Goal: Task Accomplishment & Management: Use online tool/utility

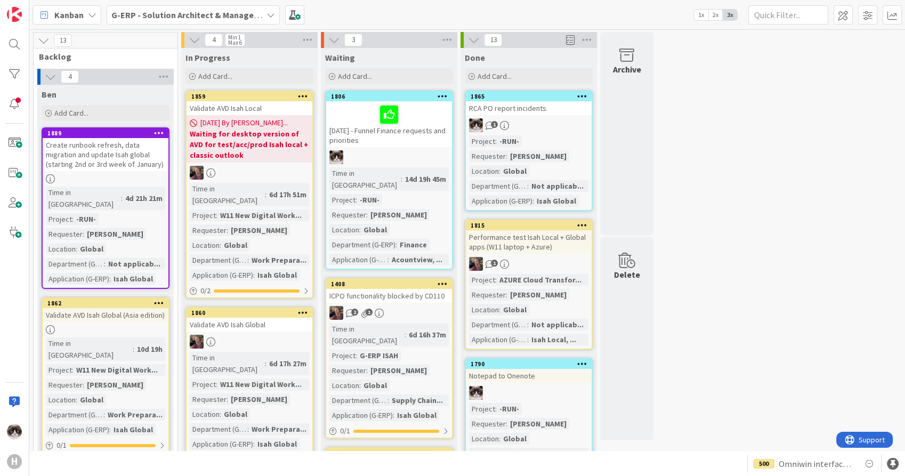
click at [273, 164] on link "1859 Validate AVD Isah Local [DATE] By [PERSON_NAME]... Waiting for desktop ver…" at bounding box center [250, 195] width 128 height 208
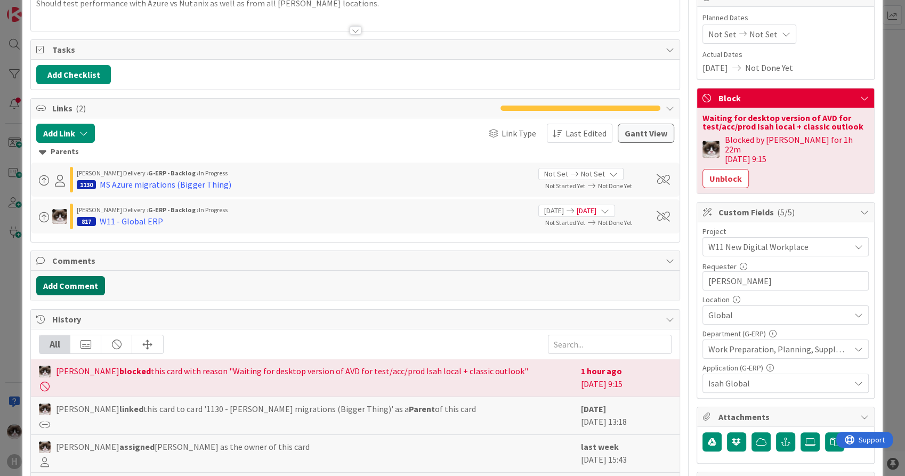
click at [75, 279] on button "Add Comment" at bounding box center [70, 285] width 69 height 19
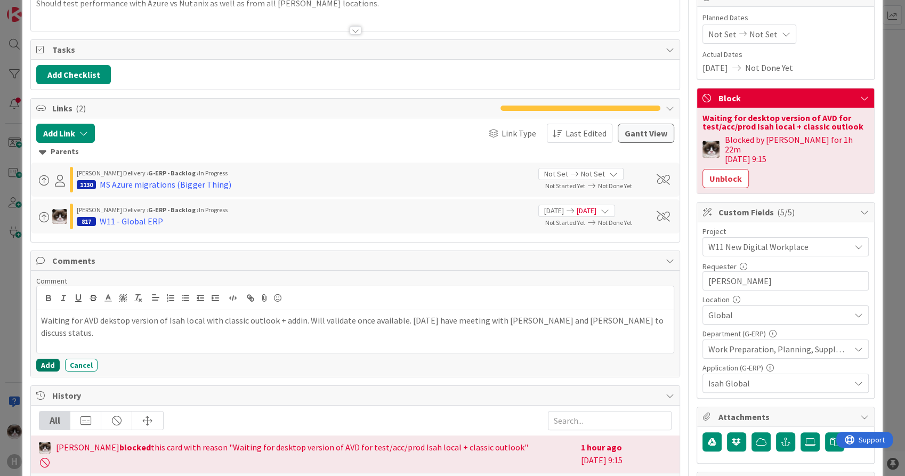
click at [43, 360] on button "Add" at bounding box center [47, 365] width 23 height 13
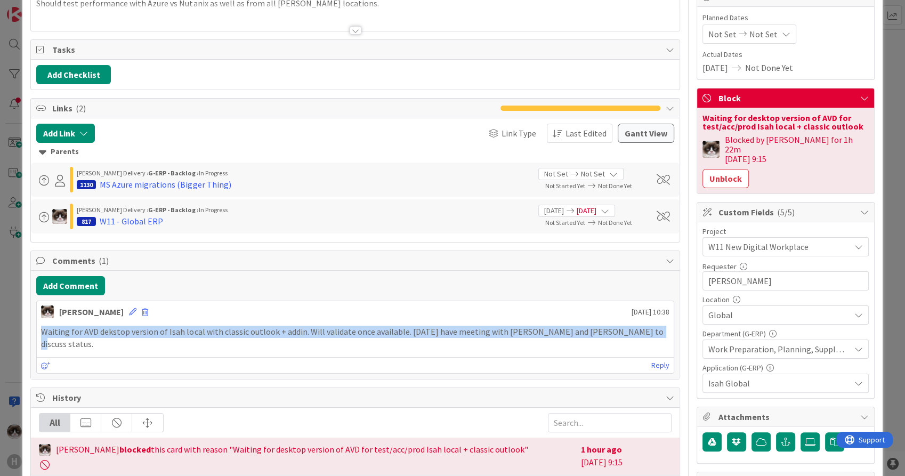
drag, startPoint x: 627, startPoint y: 331, endPoint x: 43, endPoint y: 328, distance: 583.8
click at [43, 328] on p "Waiting for AVD dekstop version of Isah local with classic outlook + addin. Wil…" at bounding box center [355, 338] width 628 height 24
copy p "Waiting for AVD dekstop version of Isah local with classic outlook + addin. Wil…"
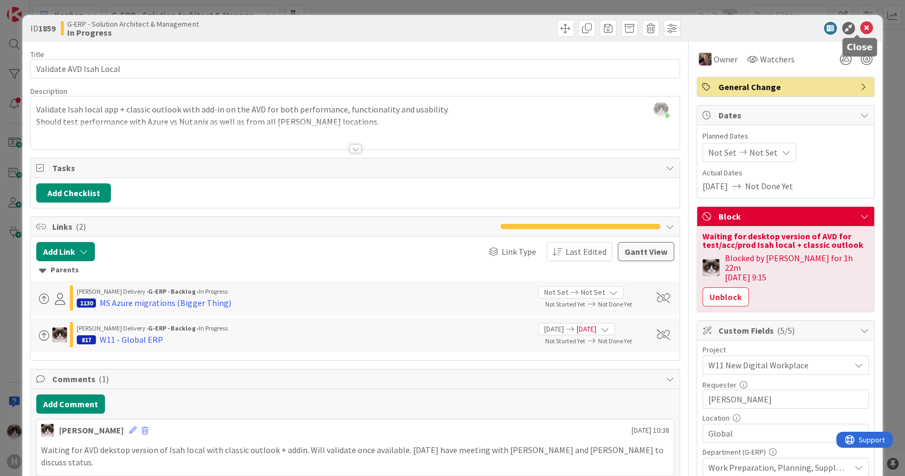
click at [861, 27] on icon at bounding box center [867, 28] width 13 height 13
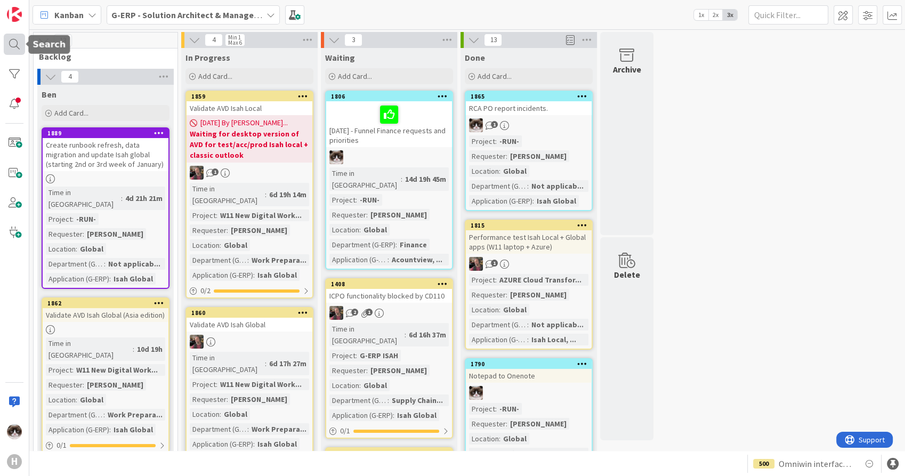
click at [10, 43] on div at bounding box center [14, 44] width 21 height 21
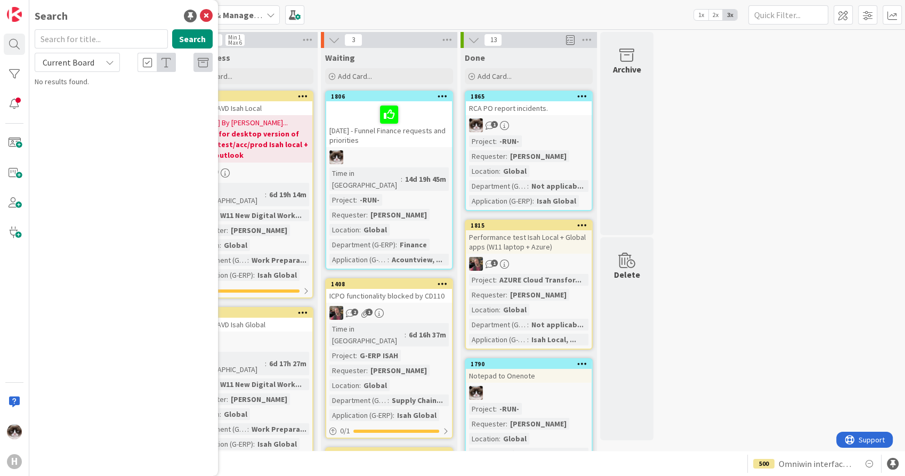
click at [81, 71] on div "Current Board" at bounding box center [77, 62] width 85 height 19
click at [77, 99] on span "All Boards" at bounding box center [96, 107] width 111 height 16
click at [72, 38] on input "text" at bounding box center [101, 38] width 133 height 19
type input "1442"
click at [131, 84] on div "G-ERP - BFG Shared Service › Solving / Executing" at bounding box center [131, 84] width 163 height 10
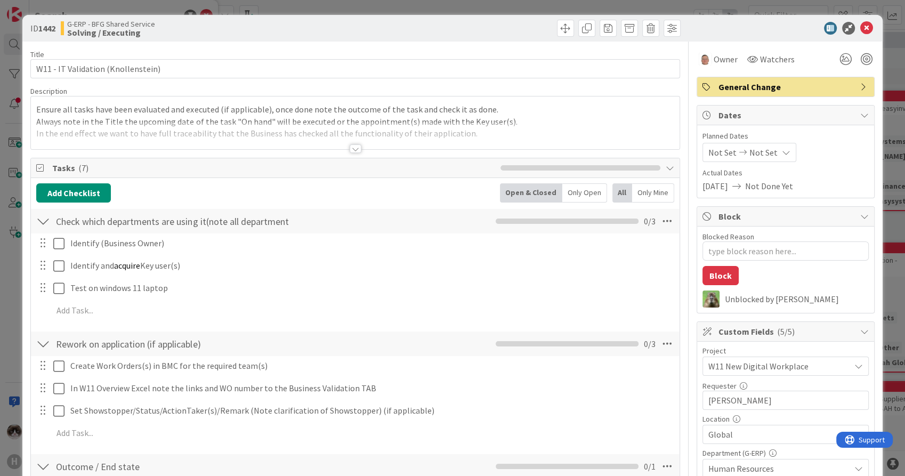
scroll to position [59, 0]
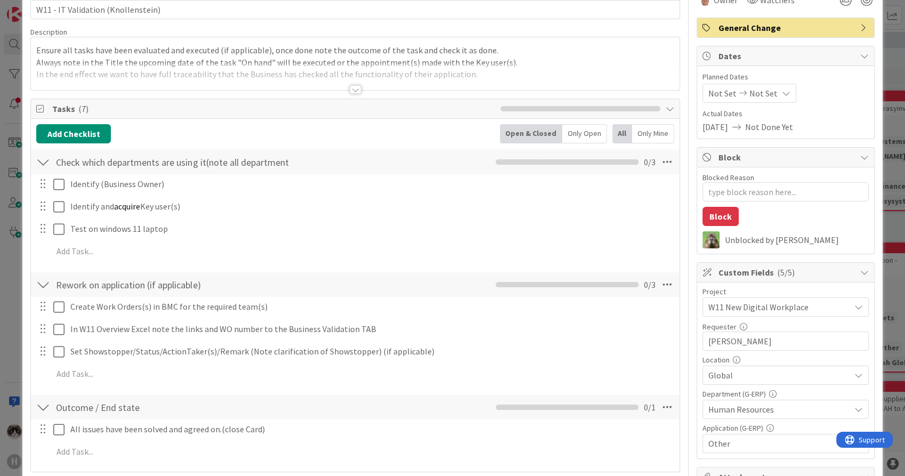
type textarea "x"
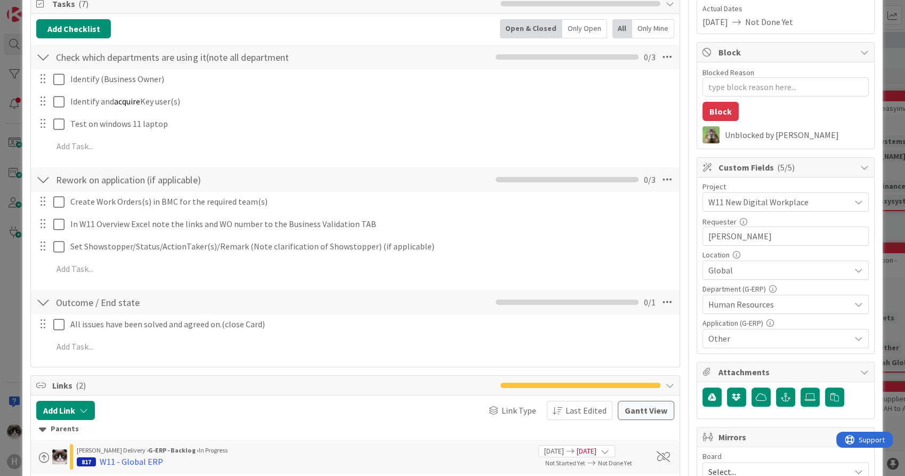
scroll to position [0, 0]
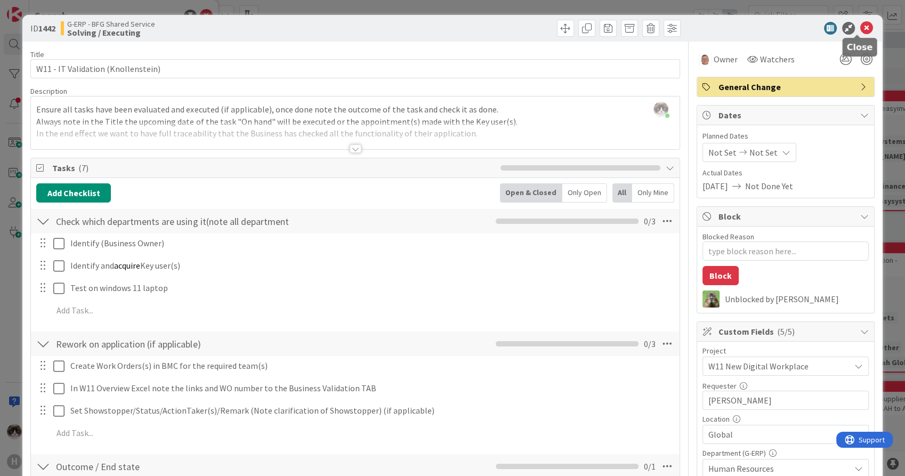
click at [861, 25] on icon at bounding box center [867, 28] width 13 height 13
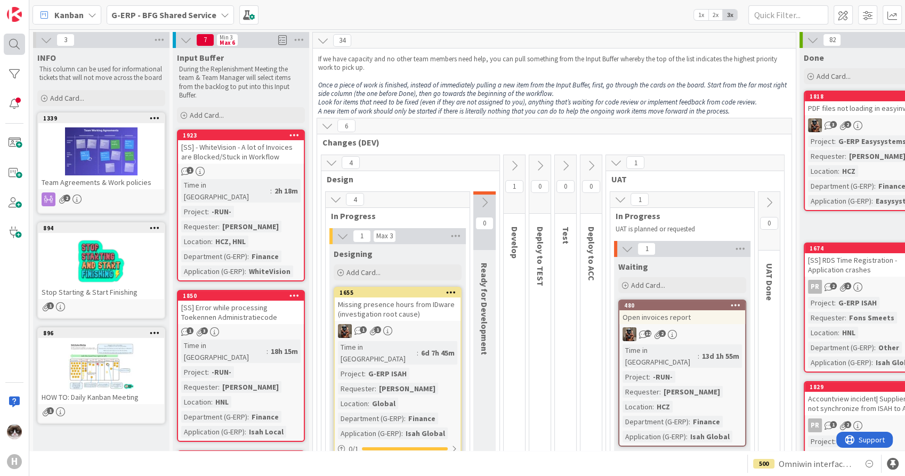
click at [15, 48] on div at bounding box center [14, 44] width 21 height 21
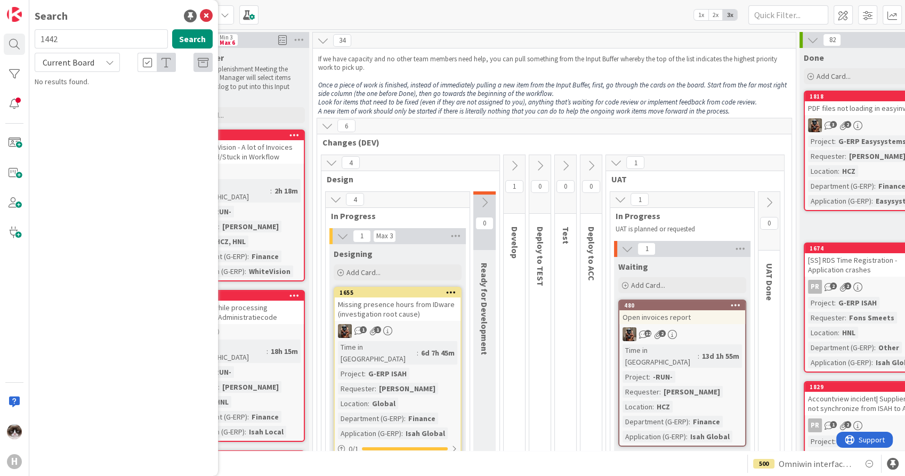
click at [73, 68] on span "Current Board" at bounding box center [68, 62] width 55 height 15
click at [60, 105] on span "All Boards" at bounding box center [96, 107] width 111 height 16
click at [73, 44] on input "1442" at bounding box center [101, 38] width 133 height 19
type input "923"
click at [117, 35] on input "923" at bounding box center [101, 38] width 133 height 19
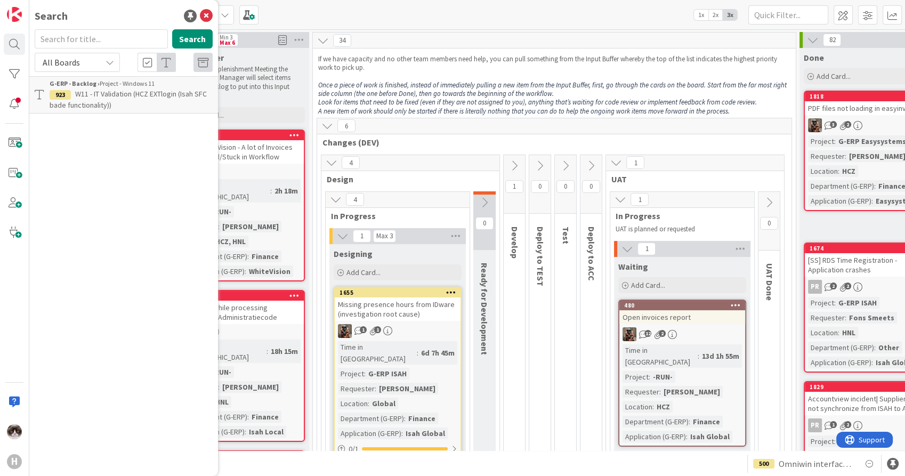
click at [464, 92] on em "Once a piece of work is finished, instead of immediately pulling a new item fro…" at bounding box center [553, 90] width 470 height 18
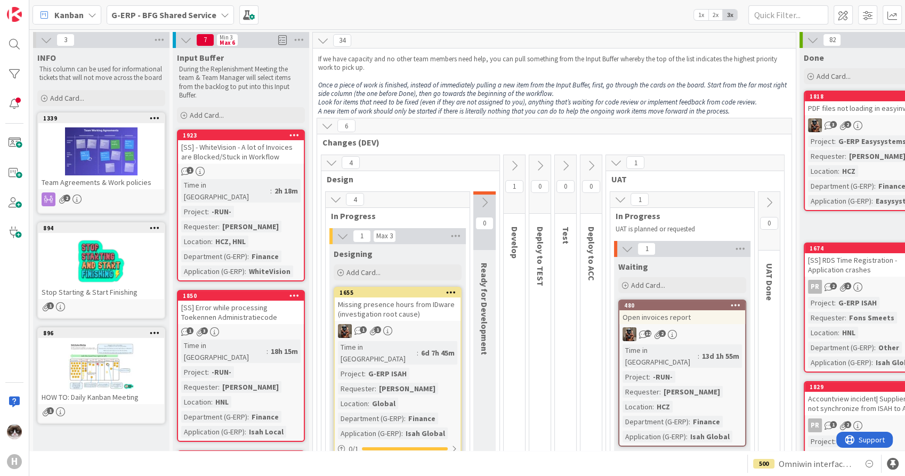
click at [141, 4] on div "Kanban G-ERP - BFG Shared Service 1x 2x 3x" at bounding box center [467, 14] width 876 height 29
click at [154, 12] on b "G-ERP - BFG Shared Service" at bounding box center [163, 15] width 105 height 11
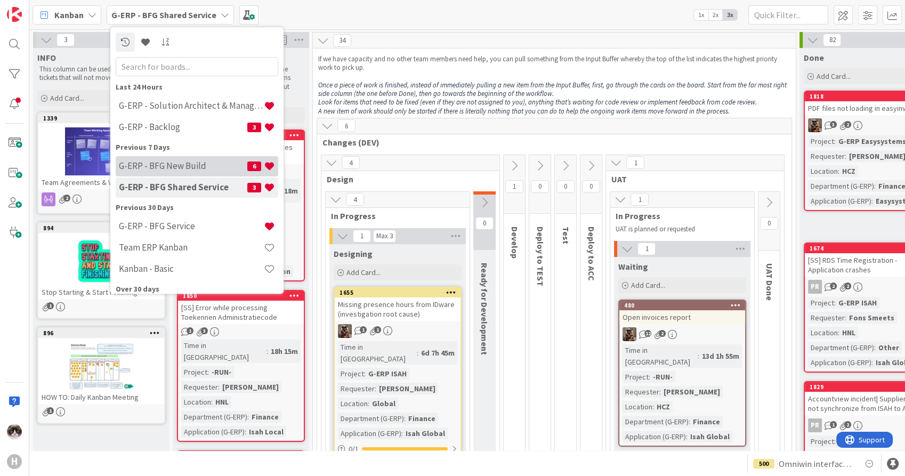
click at [198, 162] on h4 "G-ERP - BFG New Build" at bounding box center [183, 166] width 128 height 11
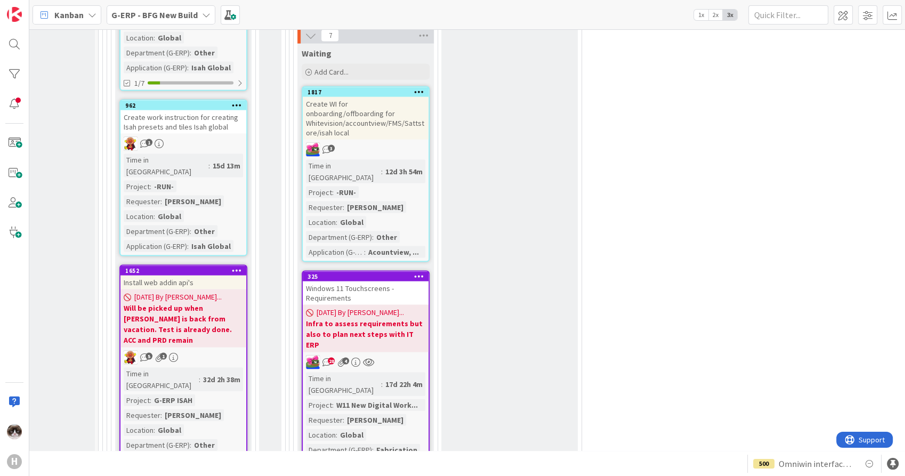
scroll to position [2310, 214]
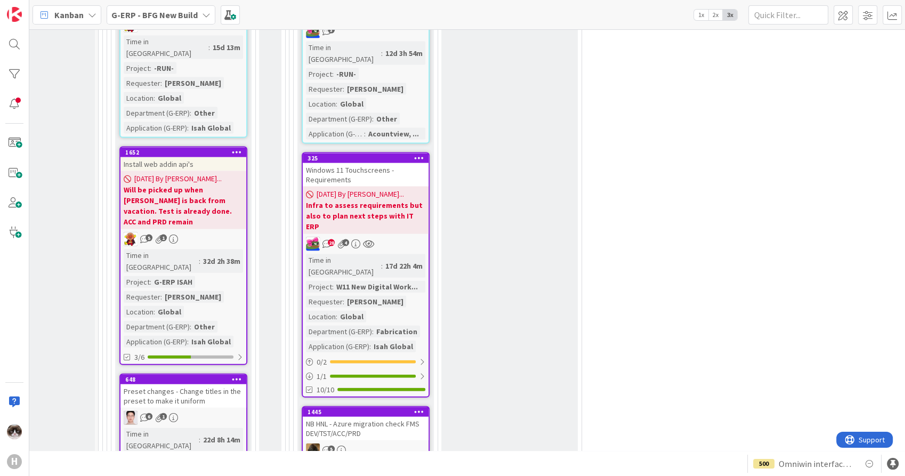
click at [406, 200] on b "Infra to assess requirements but also to plan next steps with IT ERP" at bounding box center [365, 216] width 119 height 32
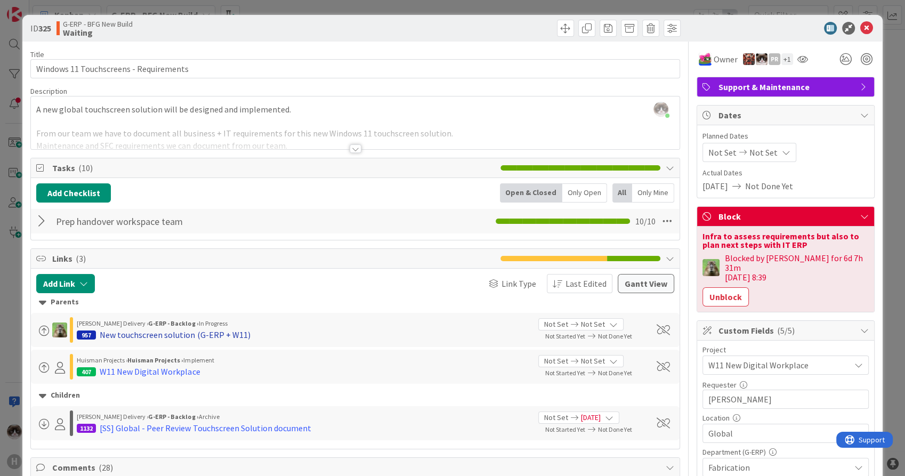
click at [194, 336] on div "New touchscreen solution (G-ERP + W11)" at bounding box center [175, 334] width 150 height 13
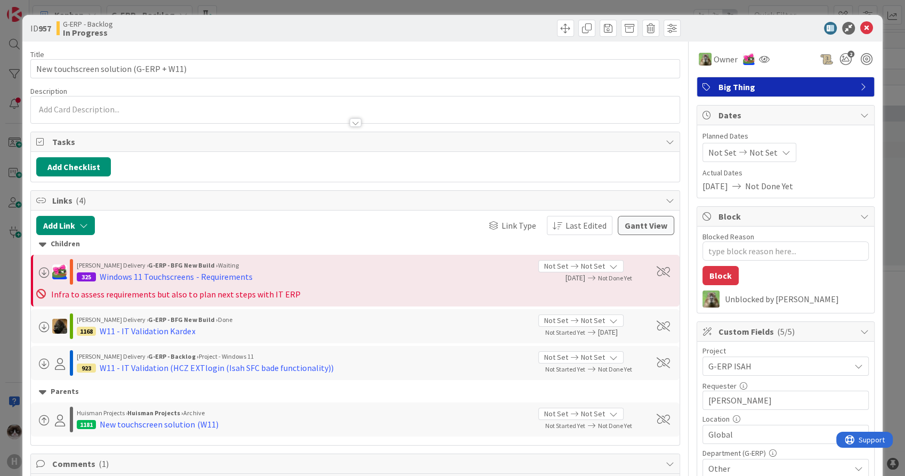
type textarea "x"
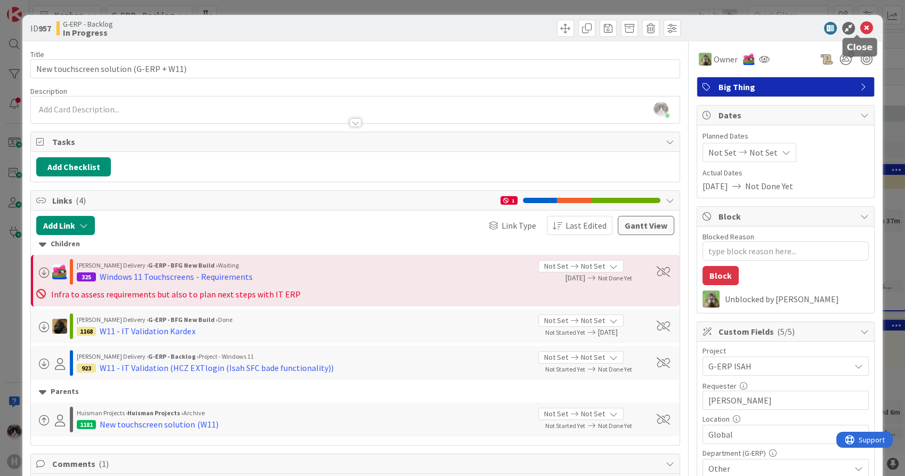
click at [861, 27] on icon at bounding box center [867, 28] width 13 height 13
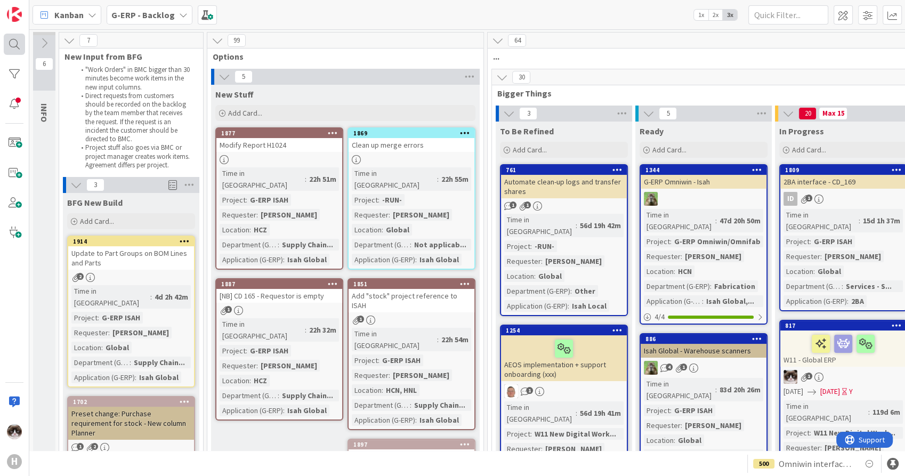
click at [11, 39] on div at bounding box center [14, 44] width 21 height 21
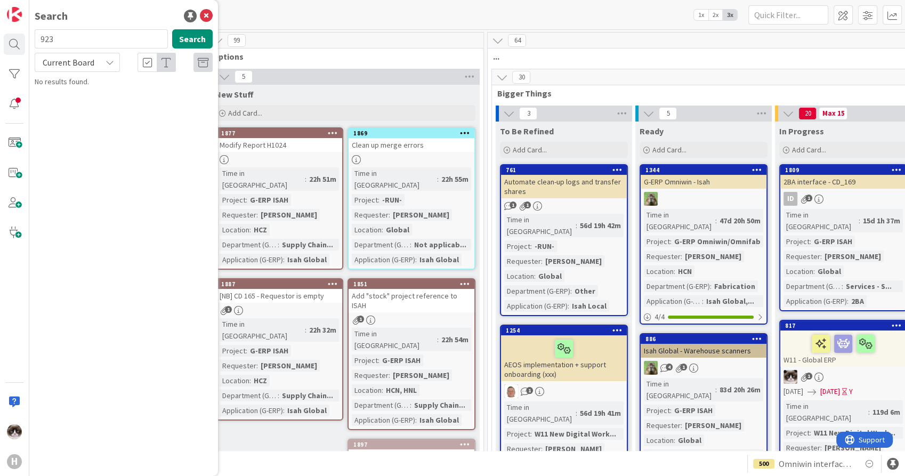
click at [94, 67] on span "Current Board" at bounding box center [68, 62] width 55 height 15
click at [63, 112] on span "All Boards" at bounding box center [96, 107] width 111 height 16
click at [87, 43] on input "923" at bounding box center [101, 38] width 133 height 19
type input "1078"
click at [136, 87] on div "G-ERP - BFG New Build › Waiting" at bounding box center [131, 84] width 163 height 10
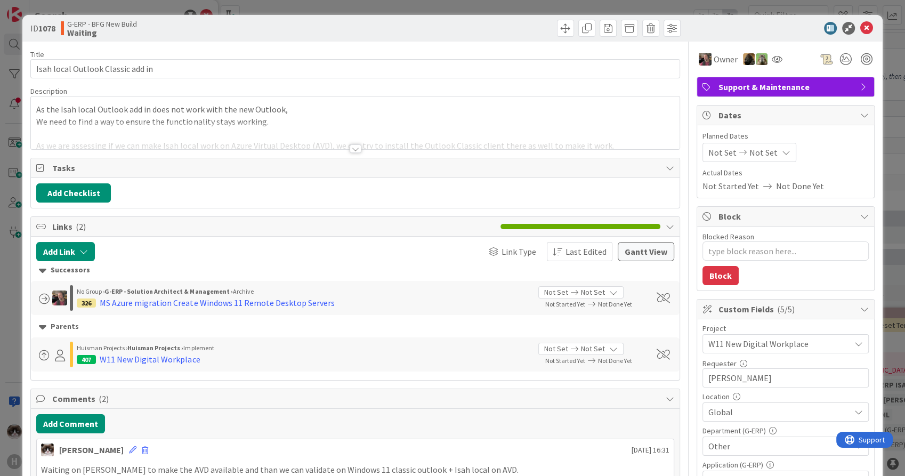
click at [364, 139] on div at bounding box center [355, 135] width 648 height 27
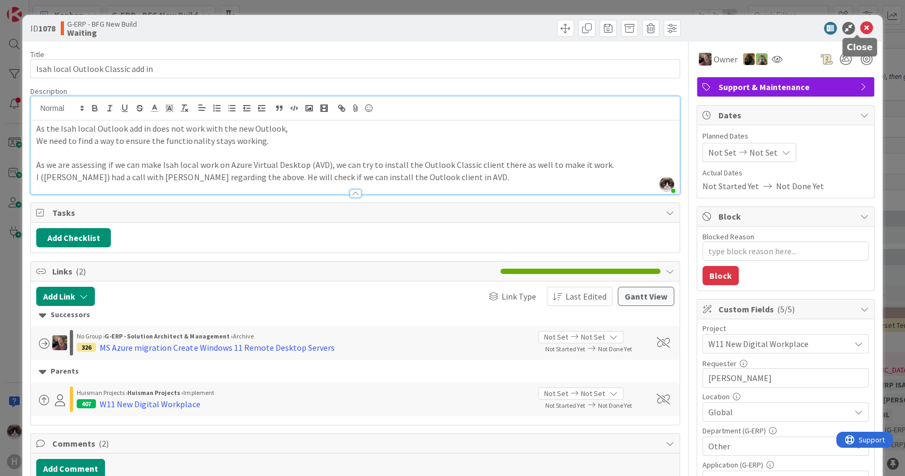
click at [861, 31] on icon at bounding box center [867, 28] width 13 height 13
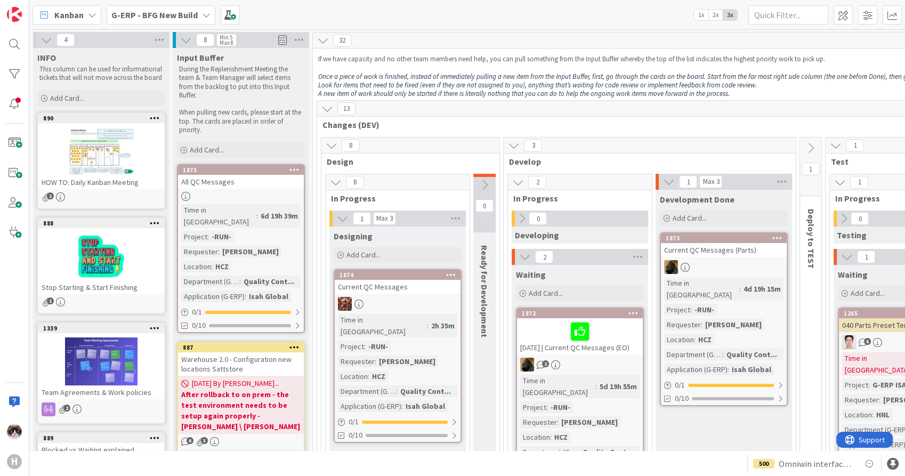
click at [163, 11] on b "G-ERP - BFG New Build" at bounding box center [154, 15] width 86 height 11
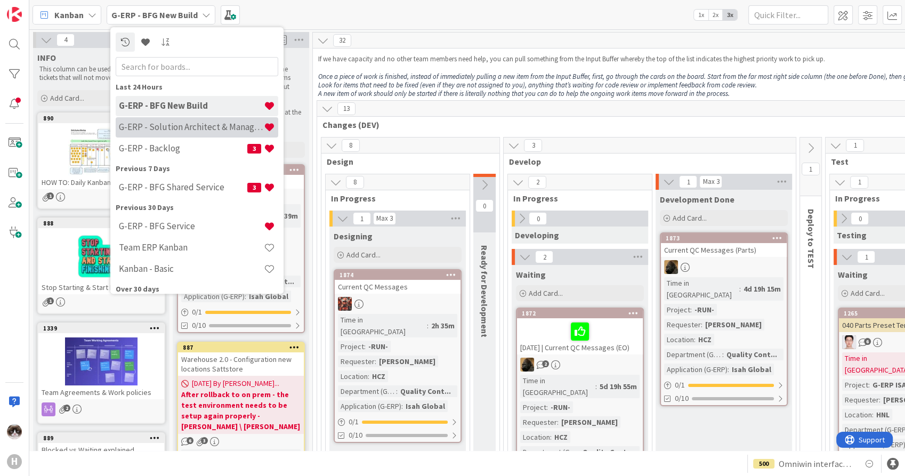
click at [192, 124] on h4 "G-ERP - Solution Architect & Management" at bounding box center [191, 127] width 145 height 11
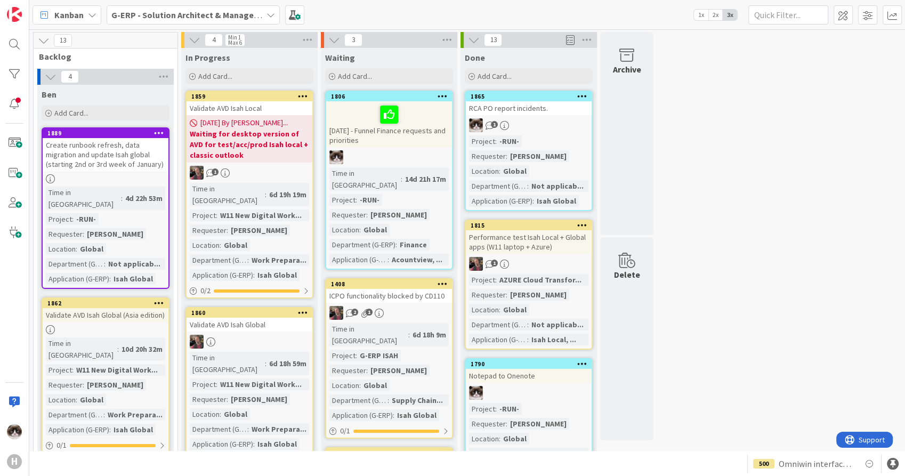
click at [282, 335] on div at bounding box center [250, 342] width 126 height 14
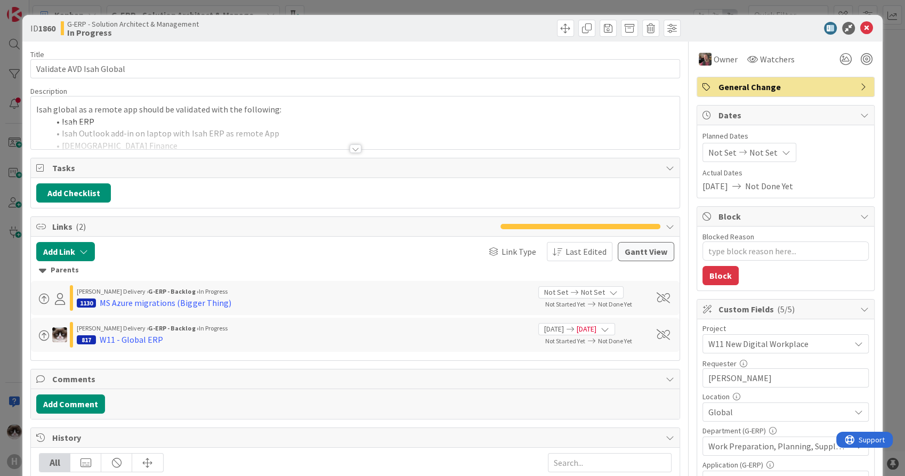
type textarea "x"
click at [861, 29] on icon at bounding box center [867, 28] width 13 height 13
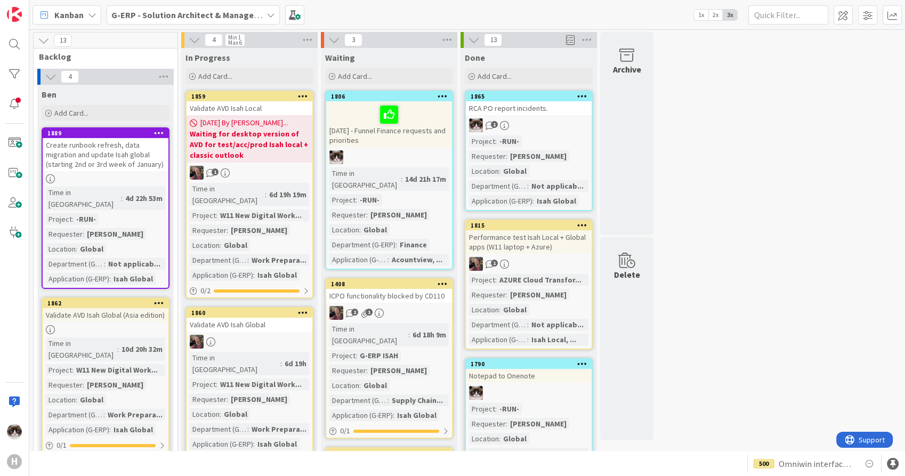
click at [67, 18] on span "Kanban" at bounding box center [68, 15] width 29 height 13
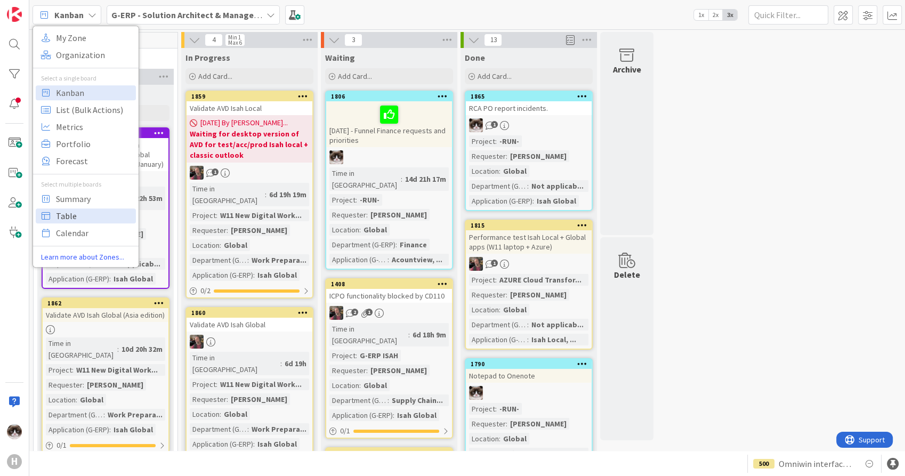
click at [95, 215] on span "Table" at bounding box center [94, 216] width 77 height 16
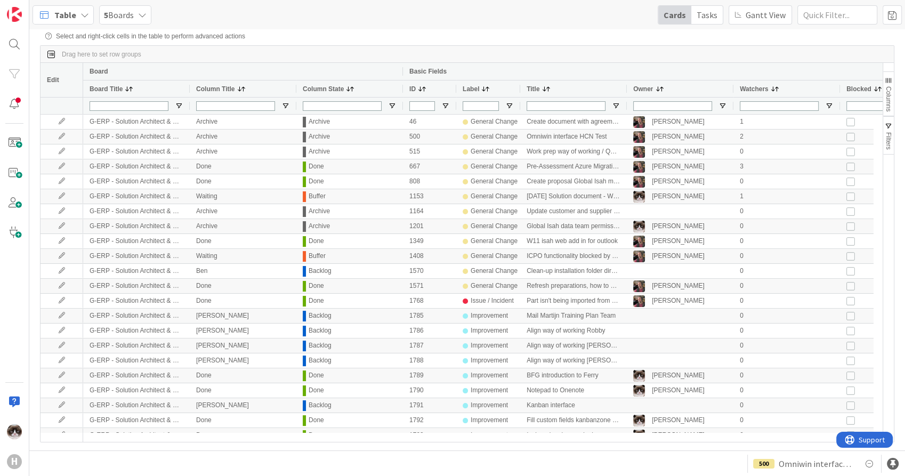
click at [891, 103] on span "Columns" at bounding box center [888, 98] width 7 height 25
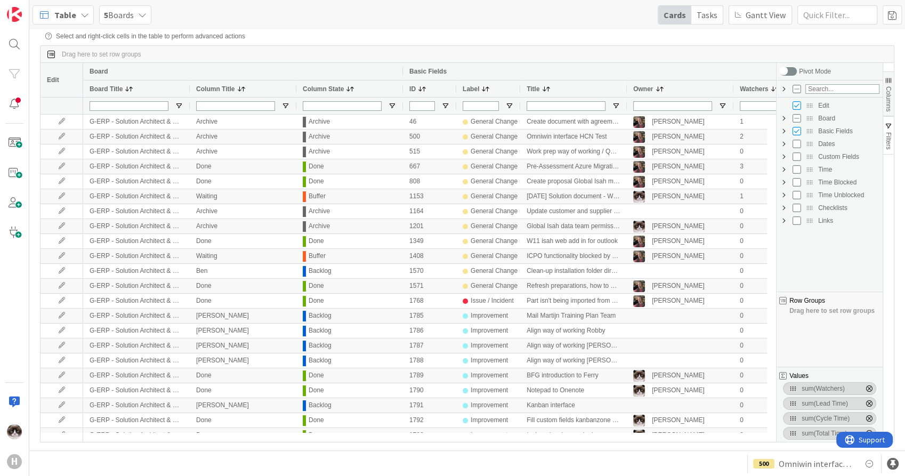
click at [783, 154] on span "Custom Fields Column Group" at bounding box center [784, 156] width 9 height 9
click at [808, 166] on input "Press SPACE to toggle visibility (hidden)" at bounding box center [807, 169] width 9 height 9
checkbox input "true"
checkbox input "false"
click at [808, 168] on input "Press SPACE to toggle visibility (visible)" at bounding box center [807, 169] width 9 height 9
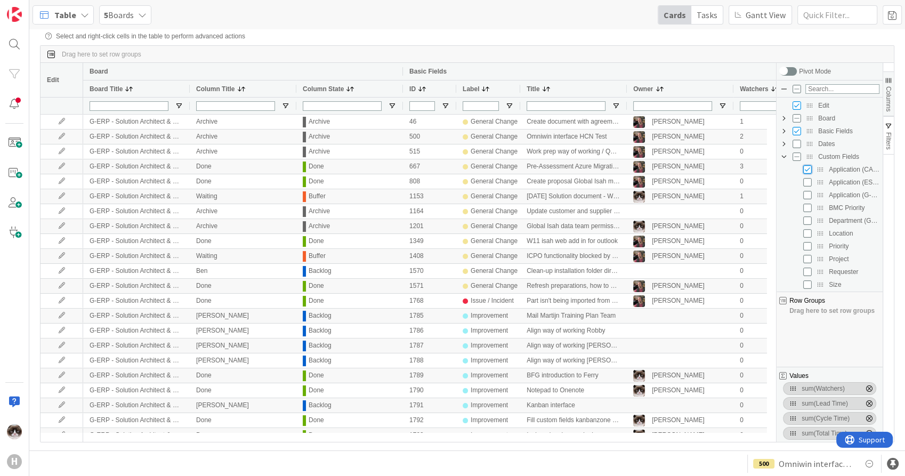
checkbox input "false"
click at [807, 196] on input "Press SPACE to toggle visibility (hidden)" at bounding box center [807, 195] width 9 height 9
checkbox input "true"
checkbox input "false"
click at [807, 222] on input "Press SPACE to toggle visibility (hidden)" at bounding box center [807, 220] width 9 height 9
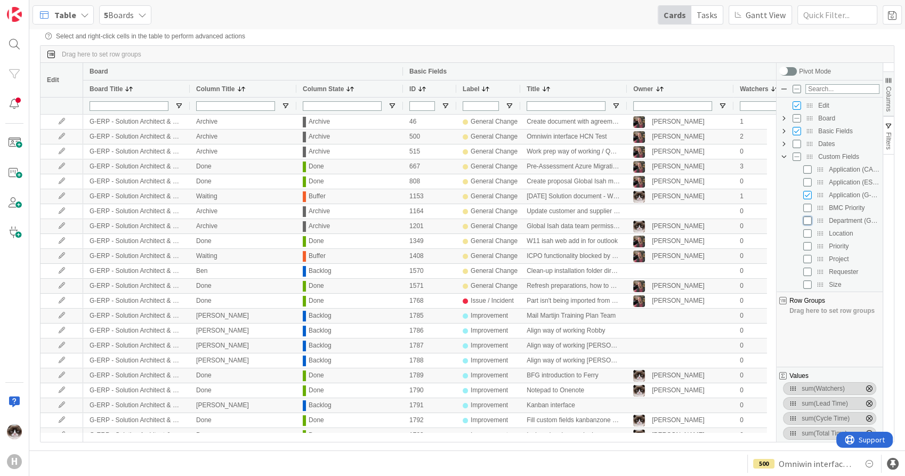
checkbox input "true"
click at [806, 236] on input "Press SPACE to toggle visibility (hidden)" at bounding box center [807, 233] width 9 height 9
checkbox input "true"
click at [808, 273] on input "Press SPACE to toggle visibility (hidden)" at bounding box center [807, 272] width 9 height 9
checkbox input "true"
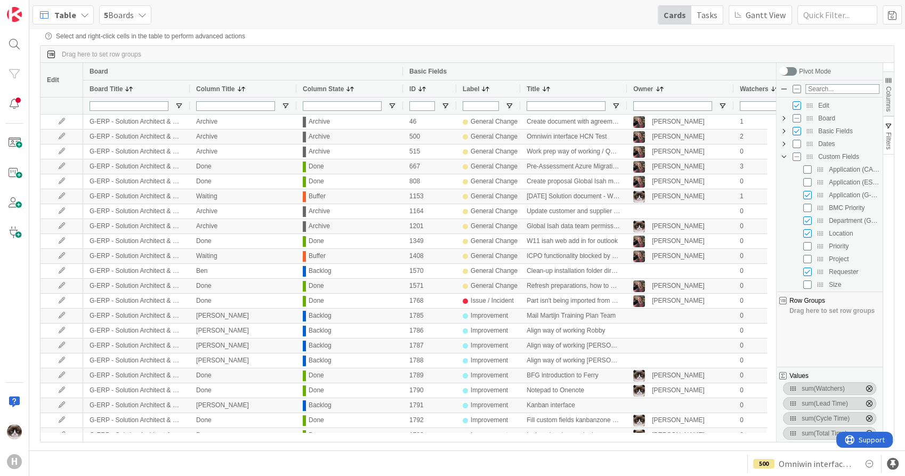
click at [886, 92] on span "Columns" at bounding box center [888, 98] width 7 height 25
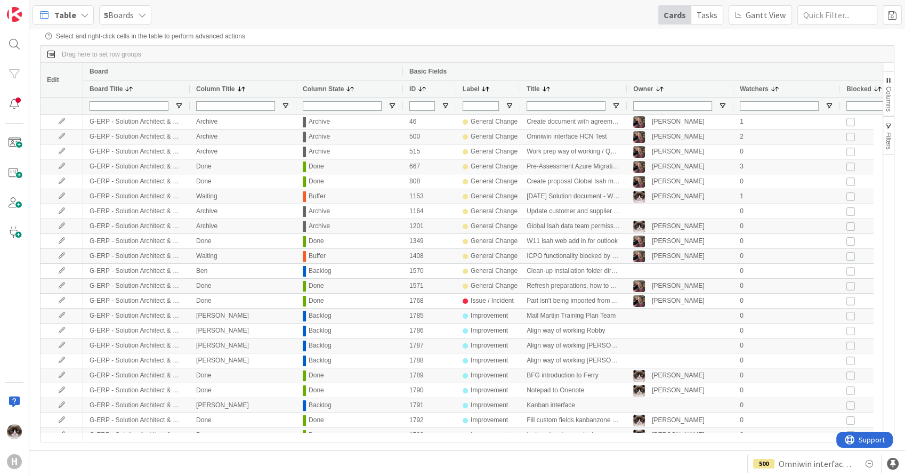
click at [890, 85] on span "button" at bounding box center [889, 80] width 9 height 9
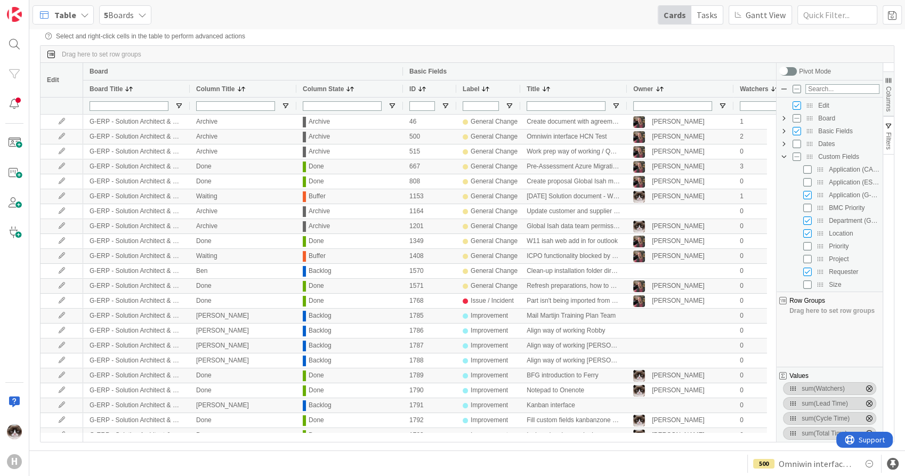
click at [783, 135] on span "Basic Fields Column Group" at bounding box center [784, 131] width 9 height 9
click at [809, 188] on div "Owner" at bounding box center [836, 182] width 87 height 13
click at [807, 183] on input "Press SPACE to toggle visibility (visible)" at bounding box center [807, 182] width 9 height 9
checkbox input "false"
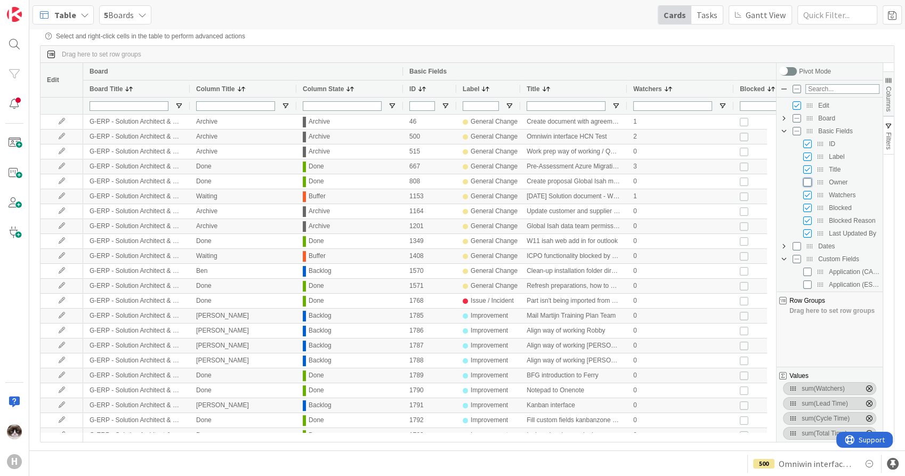
click at [807, 183] on input "Press SPACE to toggle visibility (hidden)" at bounding box center [807, 182] width 9 height 9
checkbox input "true"
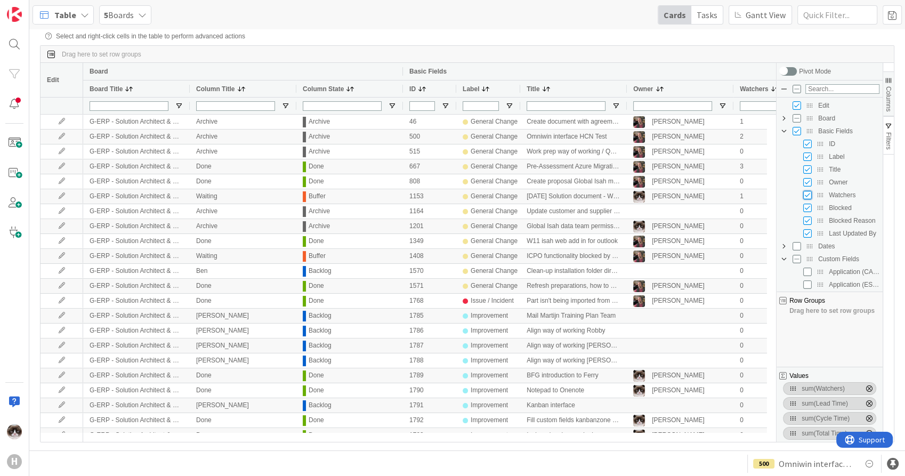
click at [808, 197] on input "Press SPACE to toggle visibility (visible)" at bounding box center [807, 195] width 9 height 9
checkbox input "false"
click at [807, 212] on input "Press SPACE to toggle visibility (visible)" at bounding box center [807, 208] width 9 height 9
checkbox input "false"
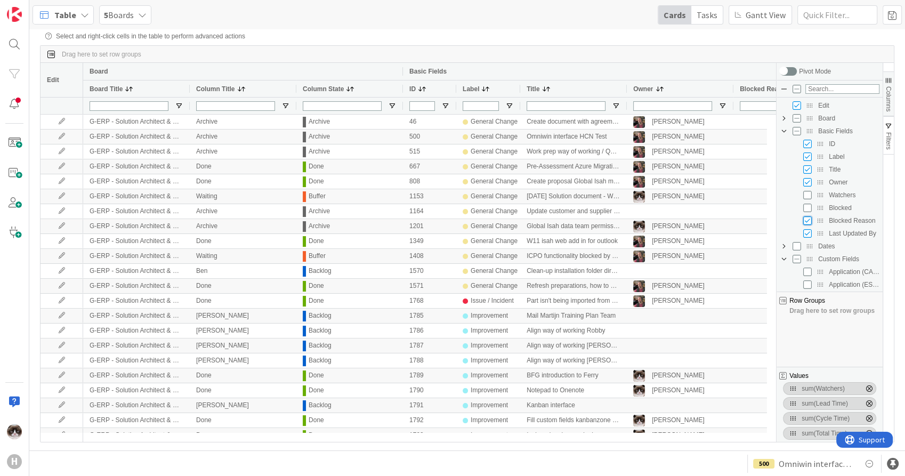
click at [806, 222] on input "Press SPACE to toggle visibility (visible)" at bounding box center [807, 220] width 9 height 9
checkbox input "false"
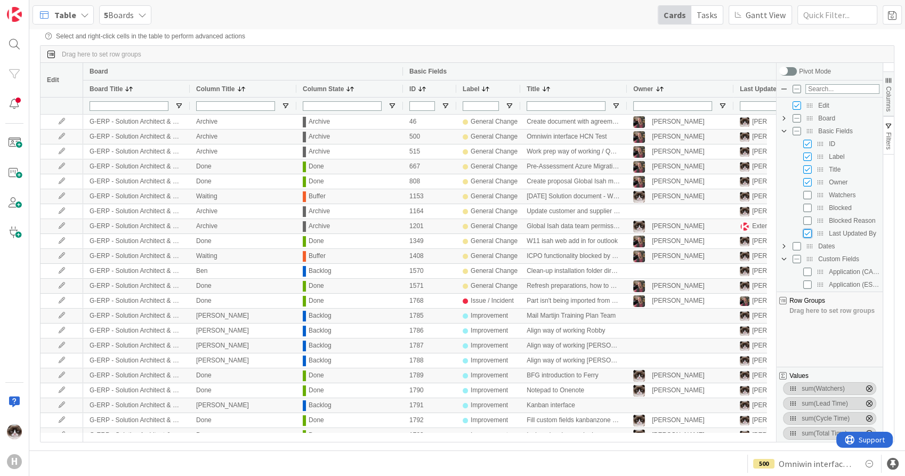
click at [808, 231] on input "Press SPACE to toggle visibility (visible)" at bounding box center [807, 233] width 9 height 9
checkbox input "false"
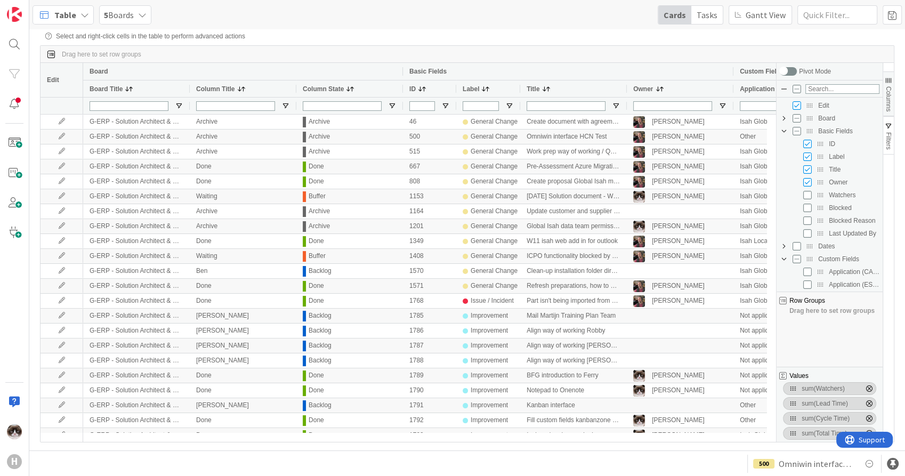
click at [669, 67] on div "Basic Fields" at bounding box center [568, 71] width 318 height 13
click at [888, 94] on span "Columns" at bounding box center [888, 98] width 7 height 25
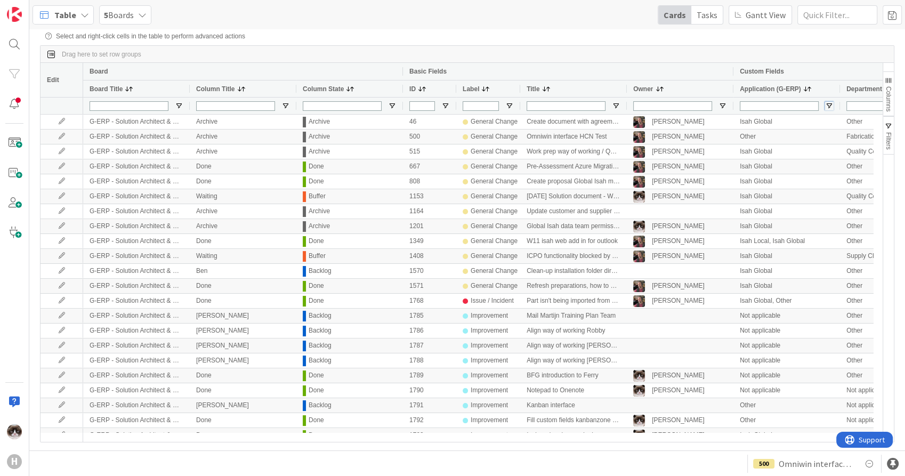
click at [828, 104] on span "Open Filter Menu" at bounding box center [829, 106] width 9 height 9
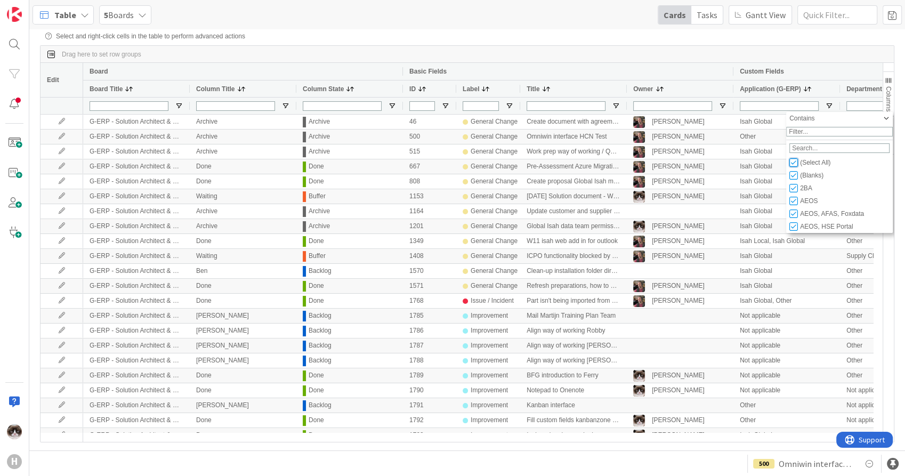
click at [795, 167] on input "Filter List" at bounding box center [794, 162] width 9 height 9
checkbox input "false"
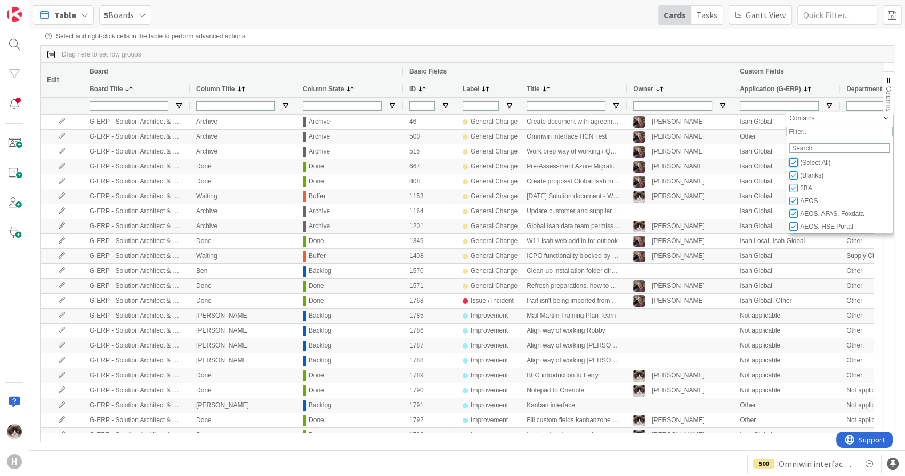
checkbox input "false"
type input "(0)"
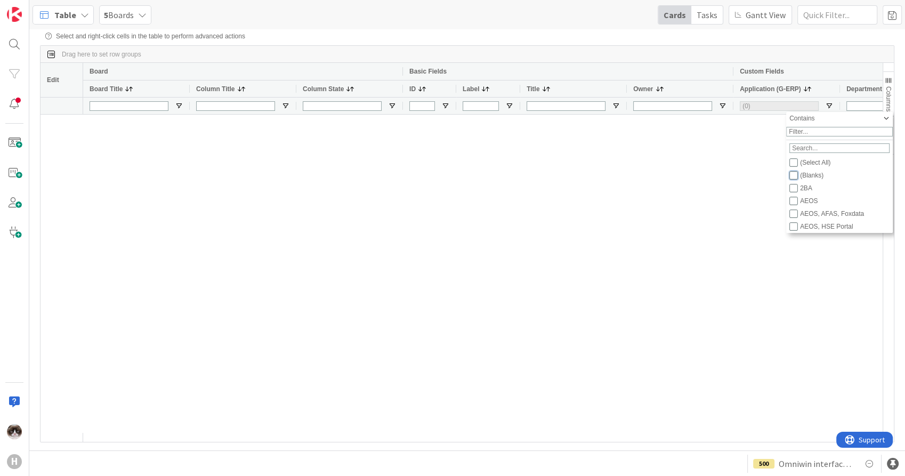
click at [793, 180] on input "Filter List" at bounding box center [794, 175] width 9 height 9
checkbox input "true"
checkbox input "false"
type input "(1) (Blanks)"
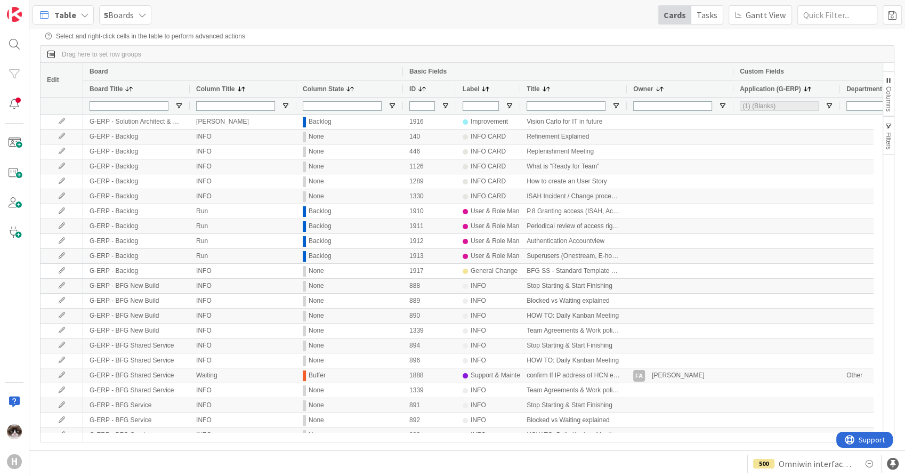
click at [744, 57] on div "Drag here to set row groups" at bounding box center [468, 54] width 854 height 17
click at [390, 107] on span "Open Filter Menu" at bounding box center [392, 106] width 9 height 9
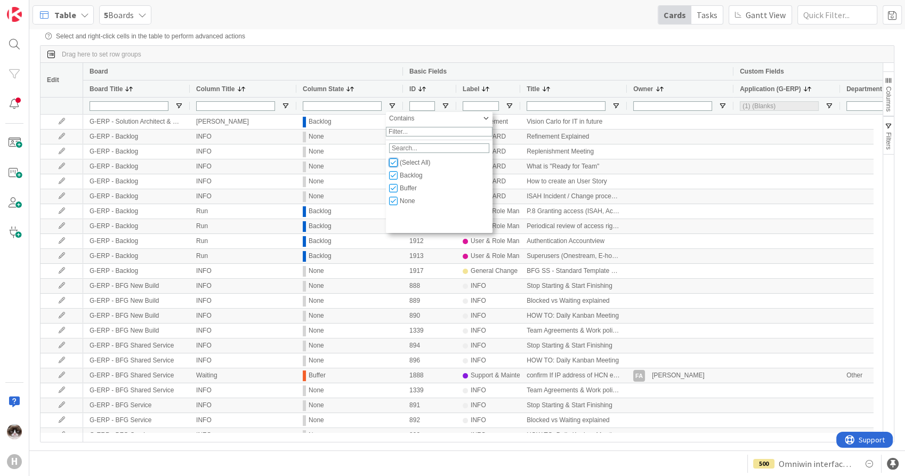
click at [392, 167] on input "Filter List" at bounding box center [393, 162] width 9 height 9
checkbox input "false"
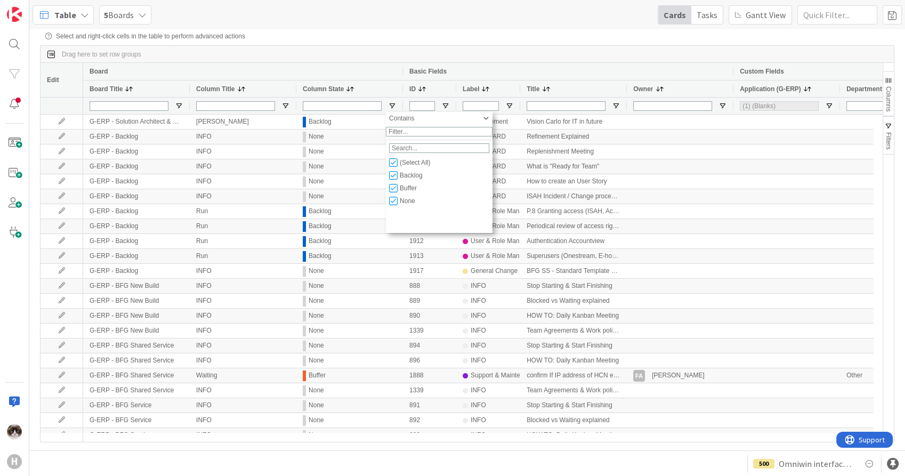
type input "(0)"
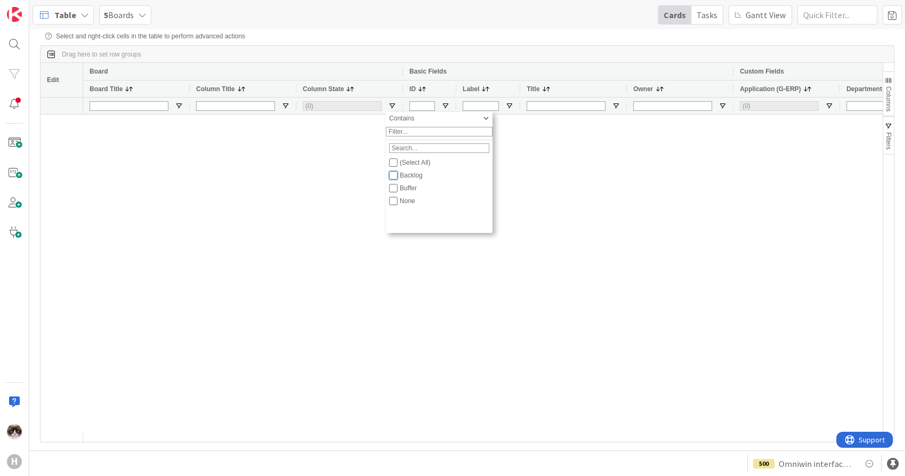
click at [393, 180] on input "Filter List" at bounding box center [393, 175] width 9 height 9
checkbox input "true"
checkbox input "false"
type input "(1) Backlog"
type input "(1) (Blanks)"
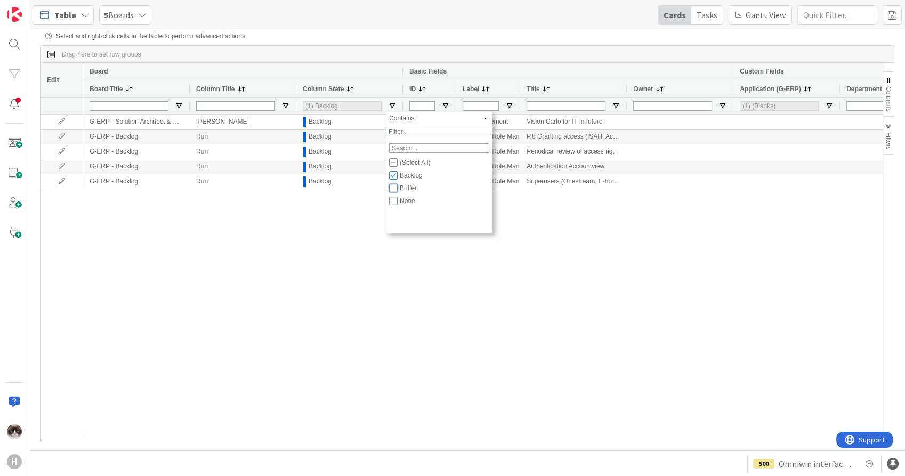
click at [394, 192] on input "Filter List" at bounding box center [393, 188] width 9 height 9
checkbox input "true"
type input "(2) Backlog,Buffer"
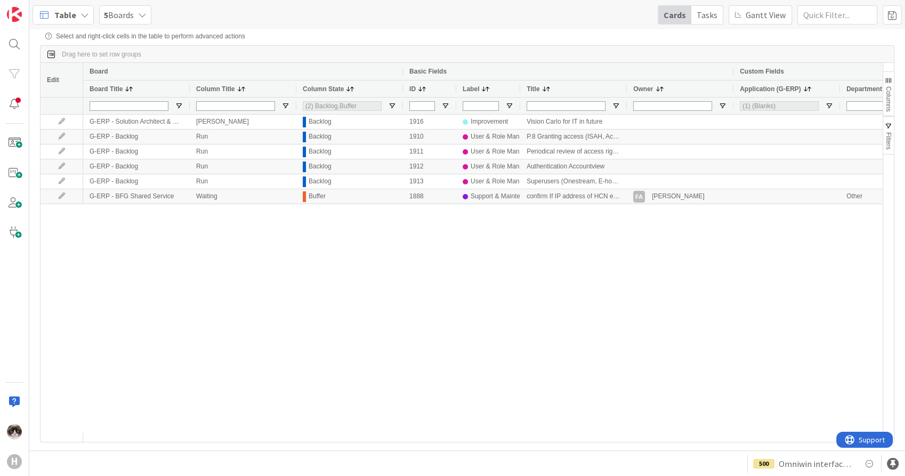
click at [373, 280] on div "G-ERP - Solution Architect & Management [PERSON_NAME] 1916 Improvement Vision C…" at bounding box center [483, 274] width 800 height 318
click at [830, 107] on span "Open Filter Menu" at bounding box center [829, 106] width 9 height 9
click at [796, 167] on input "Filter List" at bounding box center [794, 162] width 9 height 9
checkbox input "true"
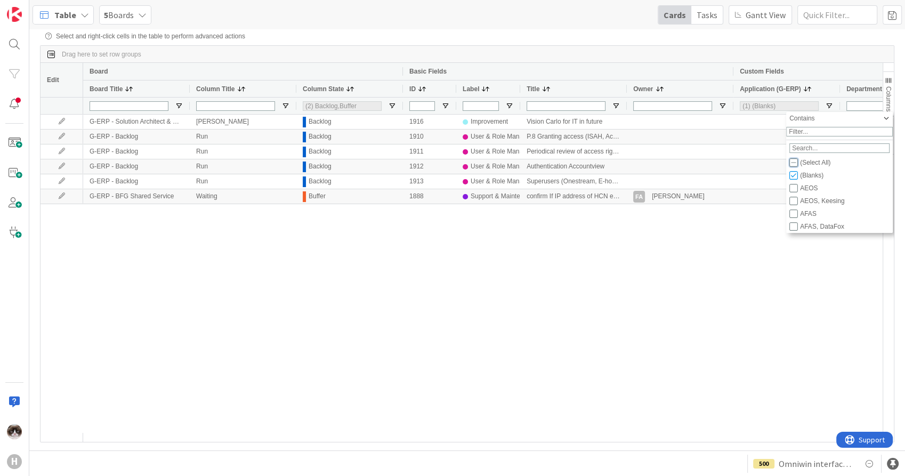
checkbox input "true"
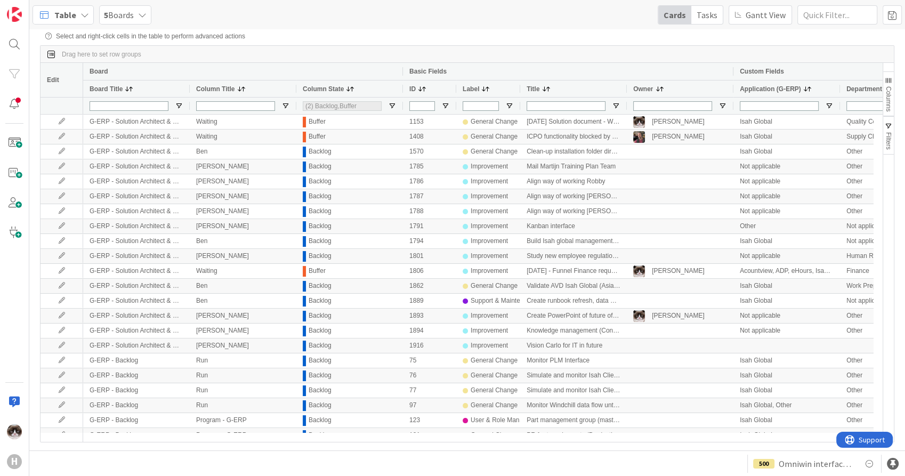
click at [772, 47] on div "Drag here to set row groups" at bounding box center [468, 54] width 854 height 17
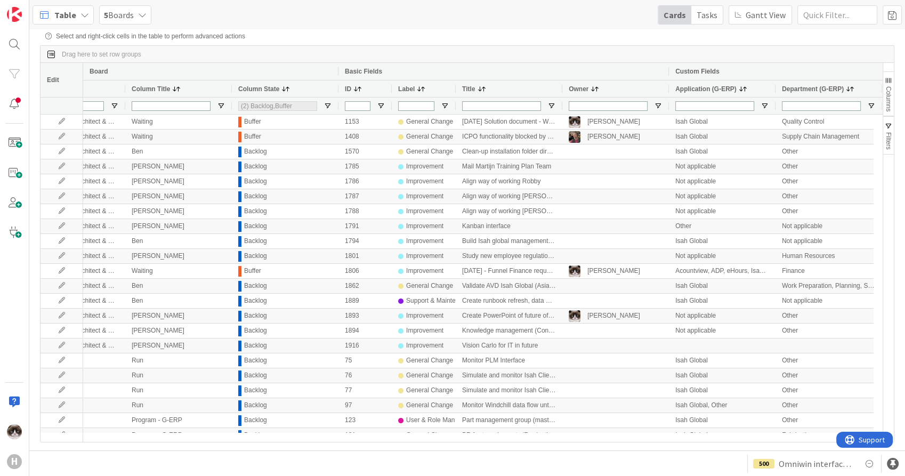
scroll to position [0, 87]
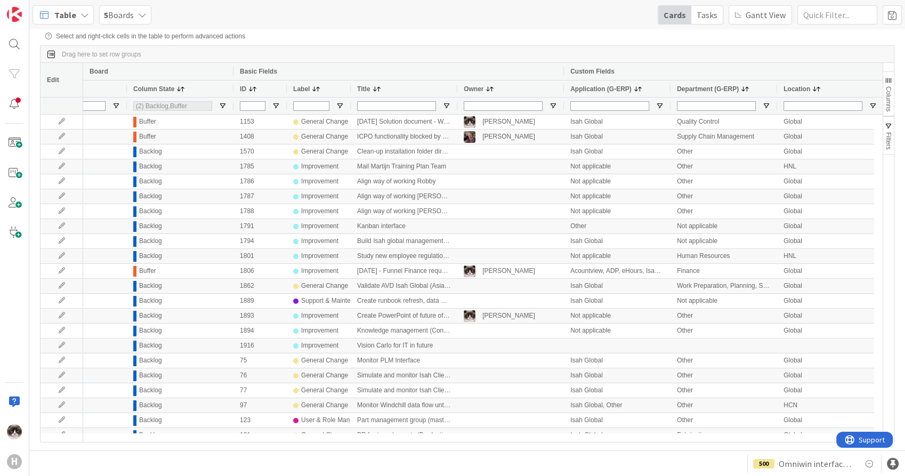
click at [770, 100] on div at bounding box center [724, 105] width 107 height 17
click at [769, 103] on span "Open Filter Menu" at bounding box center [766, 106] width 9 height 9
click at [766, 167] on input "Filter List" at bounding box center [767, 162] width 9 height 9
checkbox input "false"
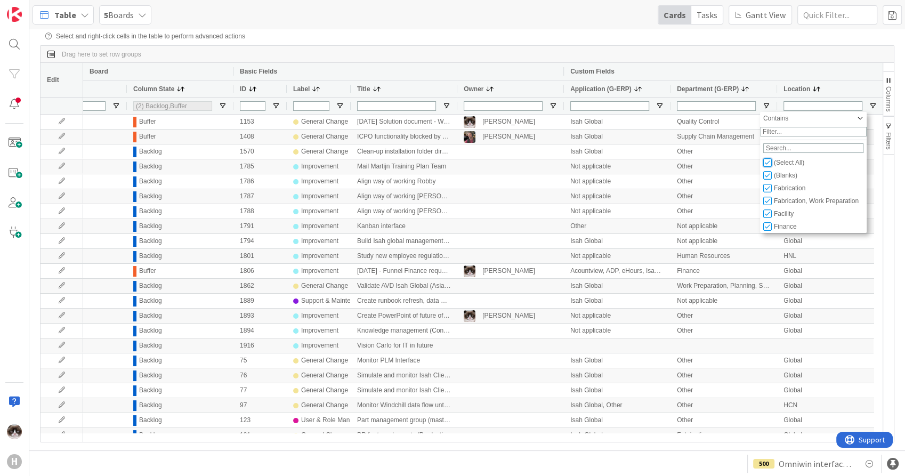
checkbox input "false"
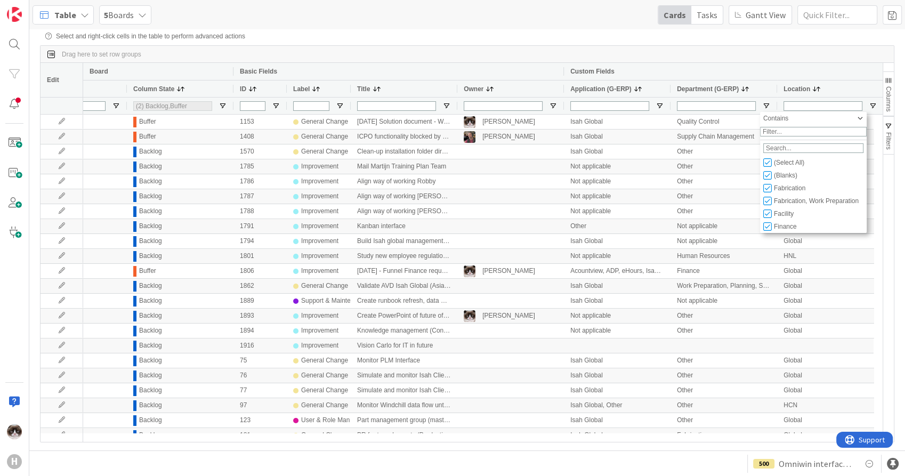
type input "(0)"
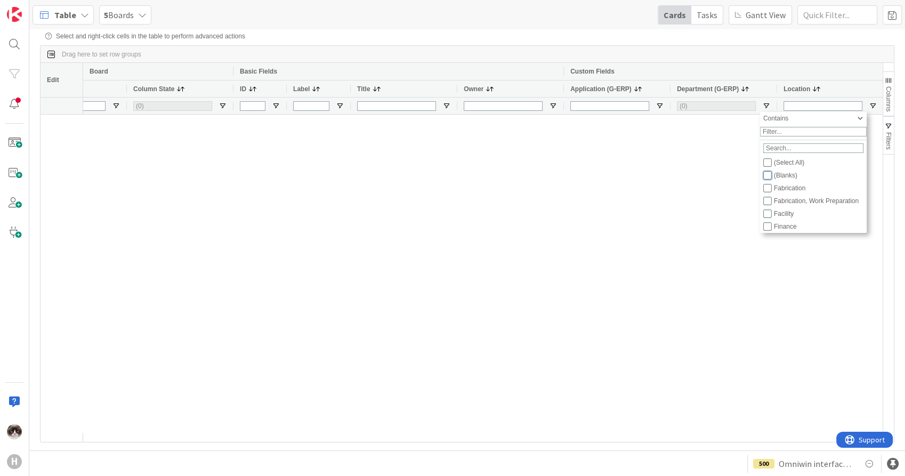
click at [768, 178] on input "Filter List" at bounding box center [767, 175] width 9 height 9
checkbox input "true"
checkbox input "false"
type input "(1) (Blanks)"
type input "(1) Backlog"
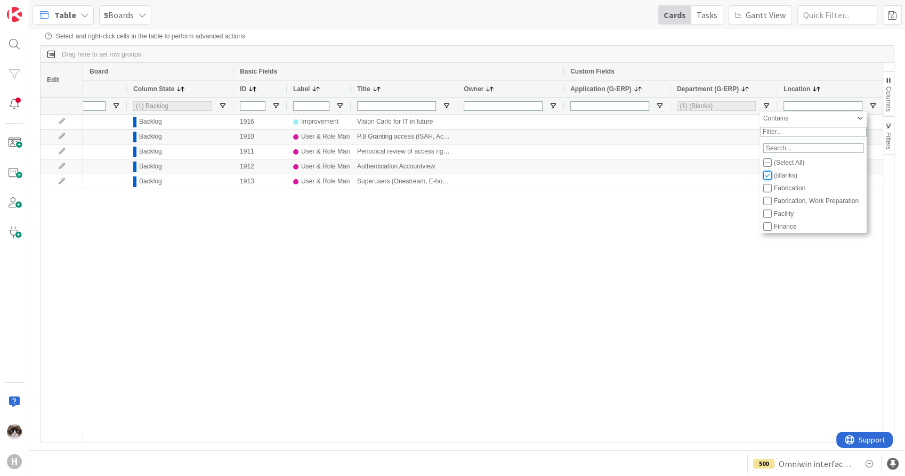
click at [768, 178] on input "Filter List" at bounding box center [767, 175] width 9 height 9
checkbox input "false"
type input "(0)"
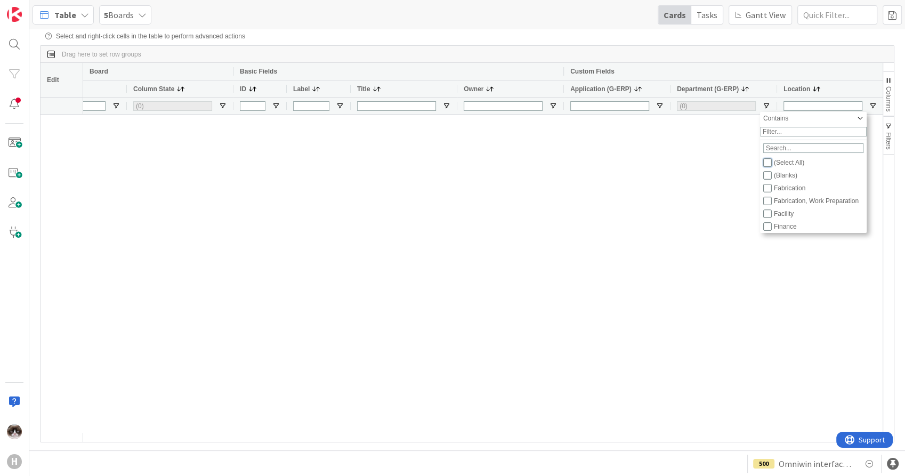
click at [767, 167] on input "Filter List" at bounding box center [767, 162] width 9 height 9
checkbox input "true"
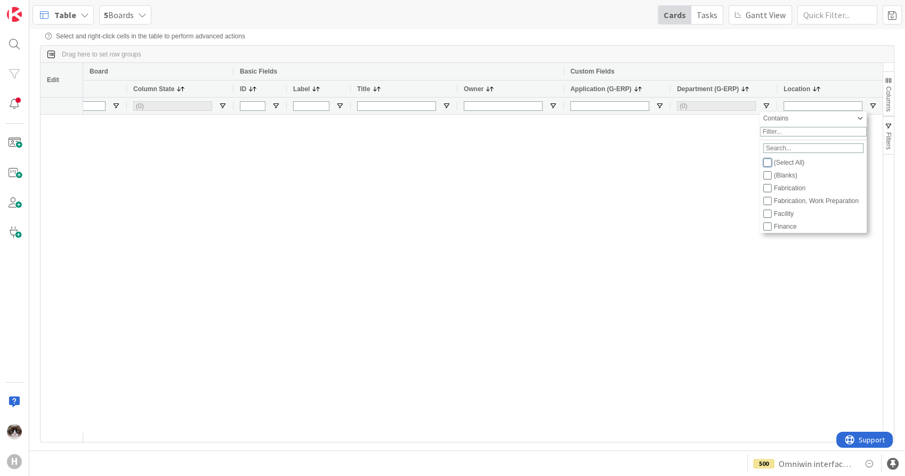
checkbox input "true"
type input "(2) Backlog,Buffer"
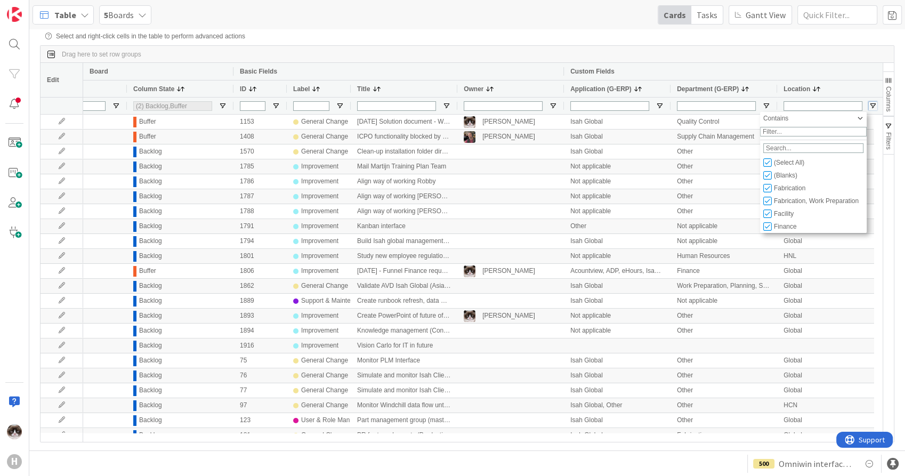
click at [871, 104] on span "Open Filter Menu" at bounding box center [873, 106] width 9 height 9
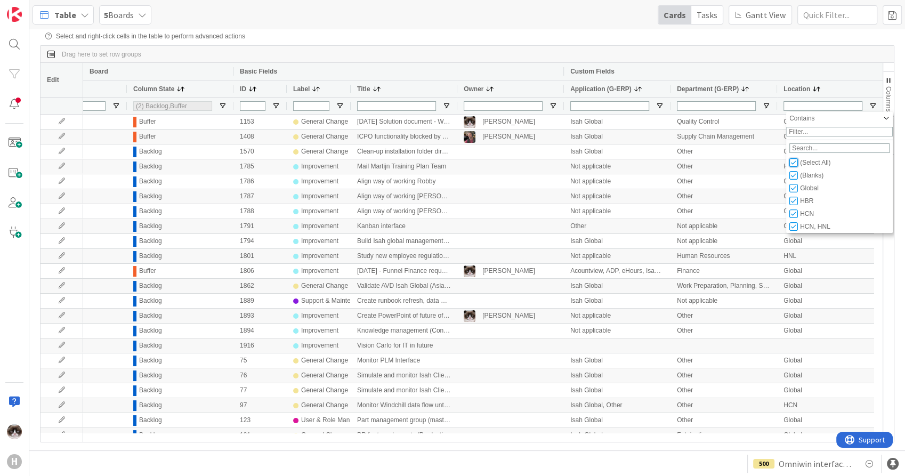
click at [797, 166] on input "Filter List" at bounding box center [794, 162] width 9 height 9
checkbox input "false"
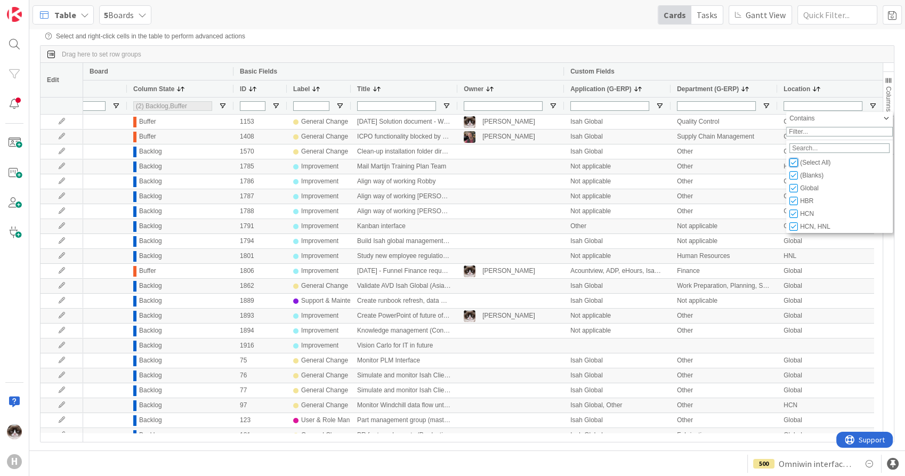
checkbox input "false"
type input "(0)"
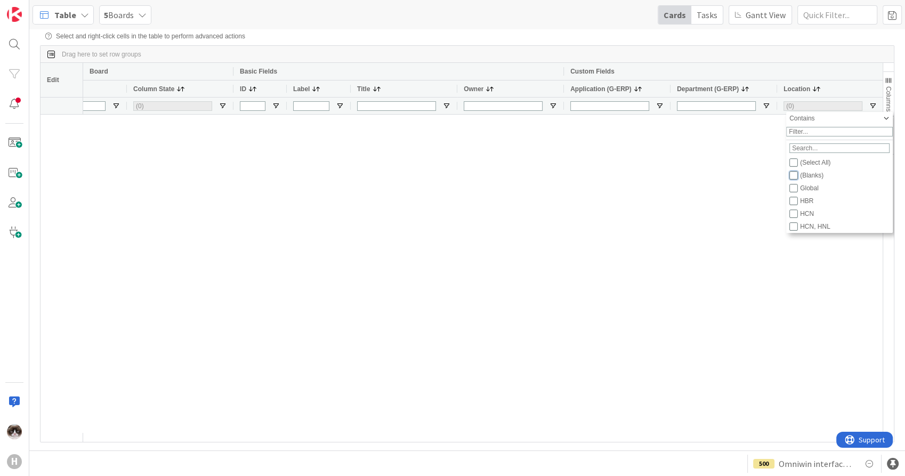
click at [796, 180] on input "Filter List" at bounding box center [794, 175] width 9 height 9
checkbox input "true"
checkbox input "false"
type input "(1) (Blanks)"
type input "(1) Backlog"
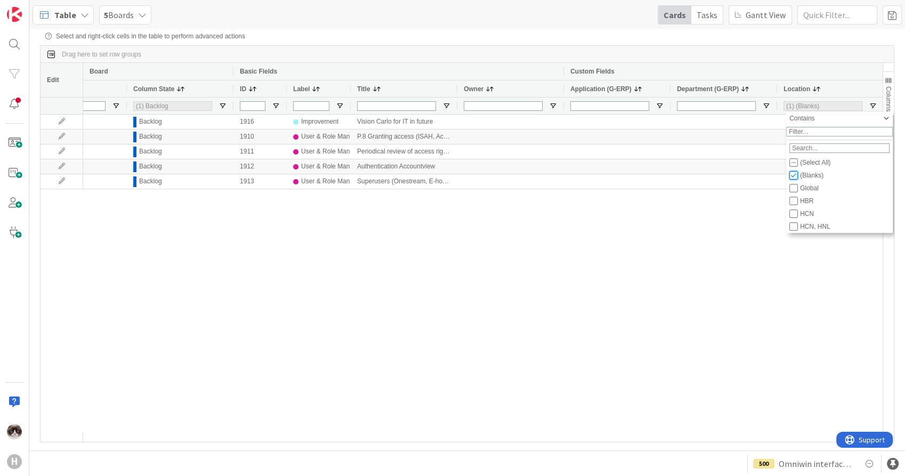
click at [796, 180] on input "Filter List" at bounding box center [794, 175] width 9 height 9
checkbox input "false"
type input "(0)"
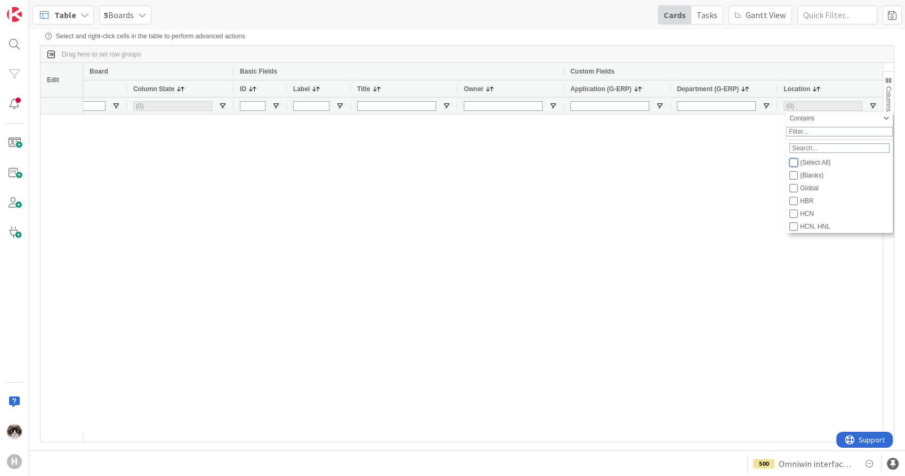
click at [798, 167] on input "Filter List" at bounding box center [794, 162] width 9 height 9
checkbox input "true"
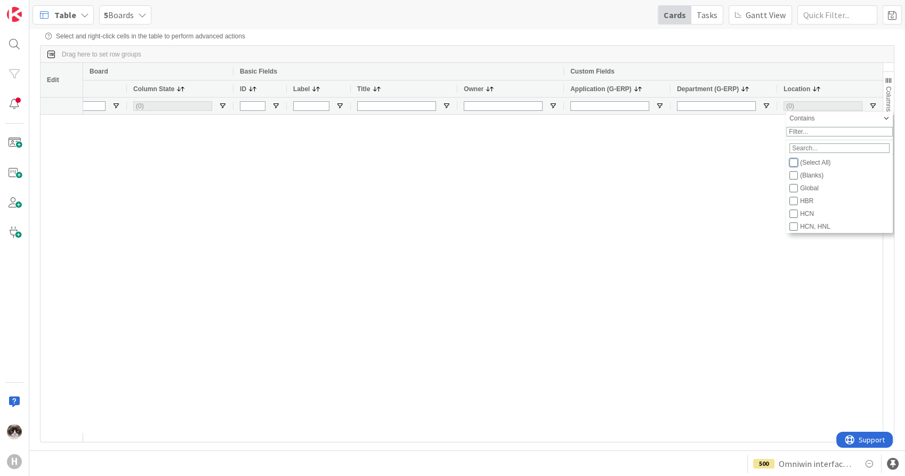
checkbox input "true"
type input "(2) Backlog,Buffer"
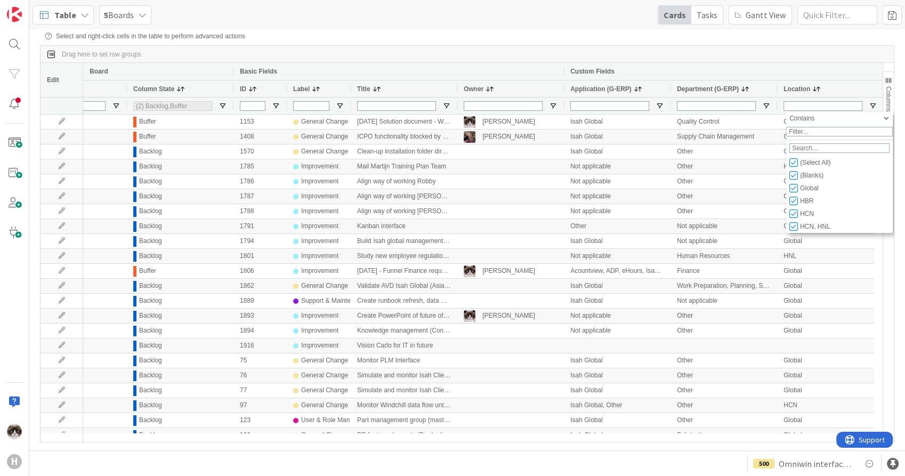
click at [752, 38] on div "Select and right-click cells in the table to perform advanced actions" at bounding box center [467, 36] width 844 height 7
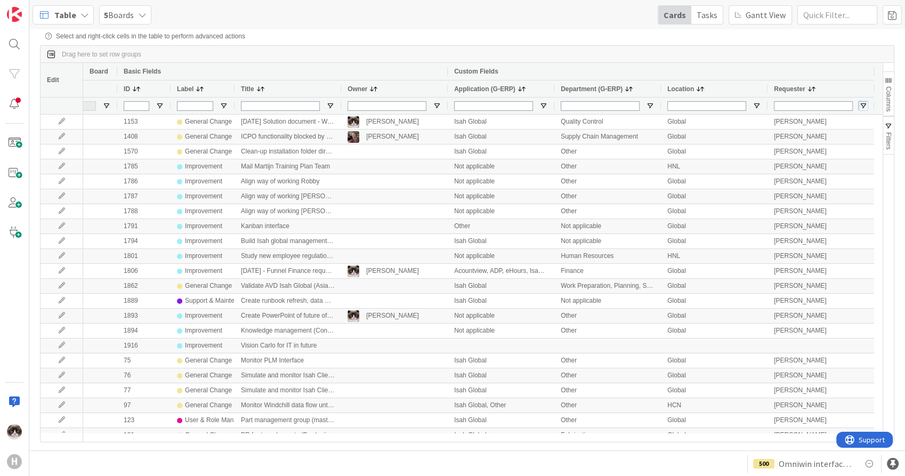
click at [862, 102] on span "Open Filter Menu" at bounding box center [863, 106] width 9 height 9
click at [842, 81] on div "Requester" at bounding box center [821, 88] width 107 height 17
click at [861, 107] on span "Open Filter Menu" at bounding box center [863, 106] width 9 height 9
click at [849, 70] on div "Custom Fields" at bounding box center [661, 71] width 414 height 13
click at [816, 88] on div "Requester" at bounding box center [815, 88] width 83 height 11
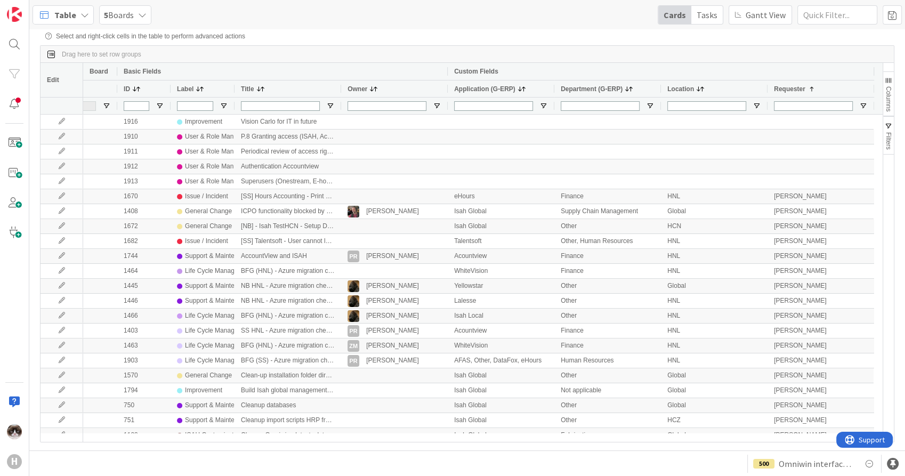
click at [139, 14] on icon at bounding box center [142, 15] width 9 height 9
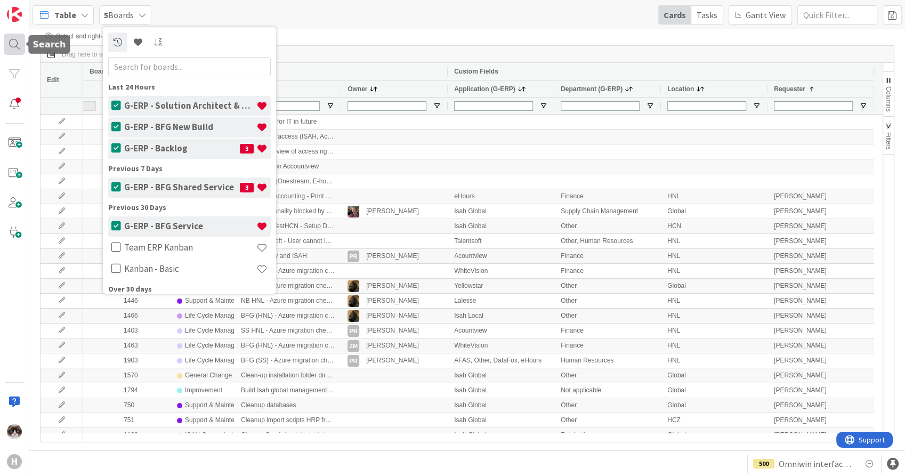
click at [10, 41] on div at bounding box center [14, 44] width 21 height 21
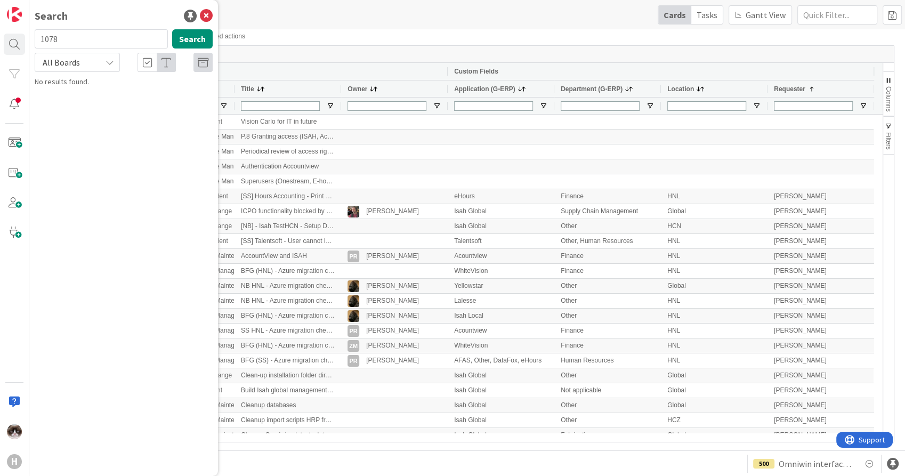
click at [73, 59] on span "All Boards" at bounding box center [61, 62] width 37 height 11
click at [77, 38] on input "1078" at bounding box center [101, 38] width 133 height 19
type input "1888"
click at [111, 102] on p "confirm If IP address of HCN easy systems is in white list" at bounding box center [131, 100] width 163 height 22
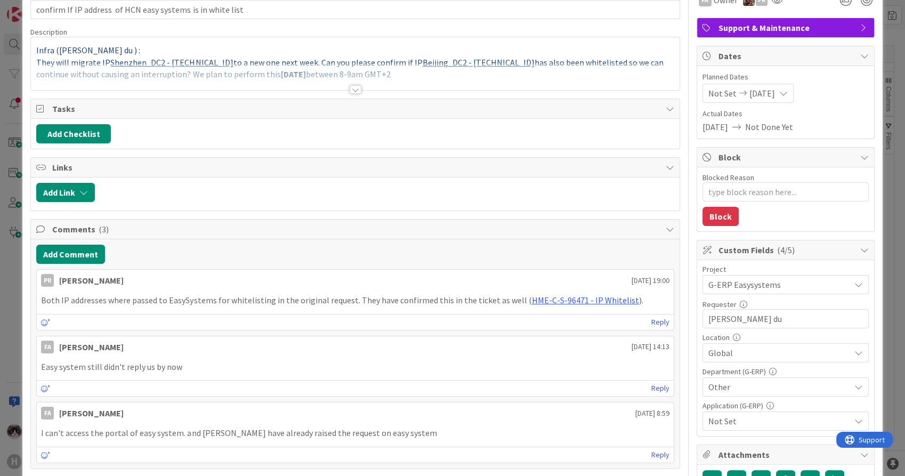
click at [765, 421] on span "Not Set" at bounding box center [780, 421] width 142 height 13
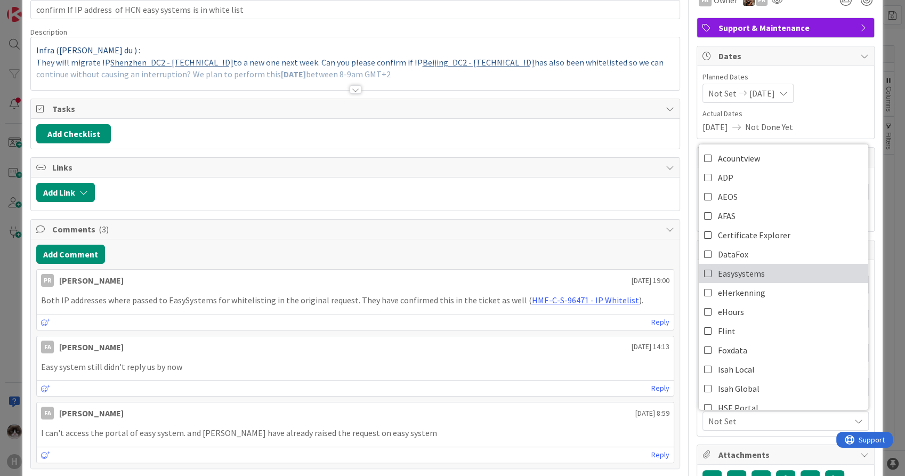
click at [777, 278] on link "Easysystems" at bounding box center [784, 273] width 170 height 19
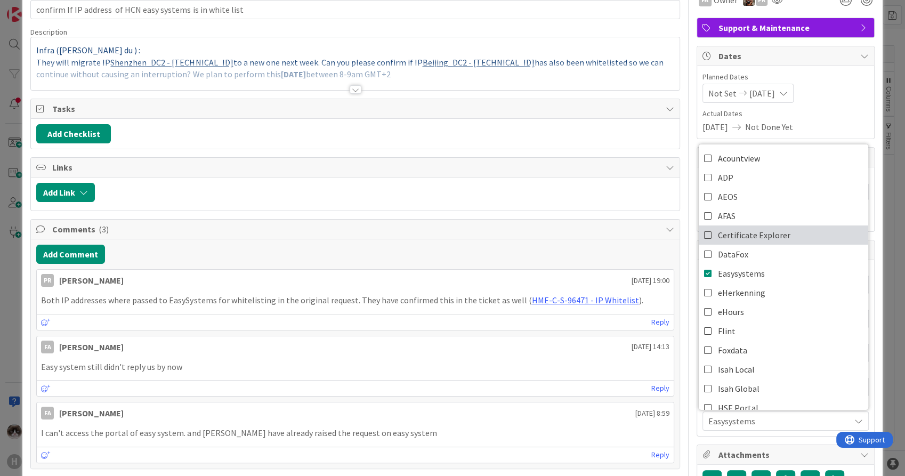
type textarea "x"
click at [853, 118] on span "Actual Dates" at bounding box center [786, 113] width 166 height 11
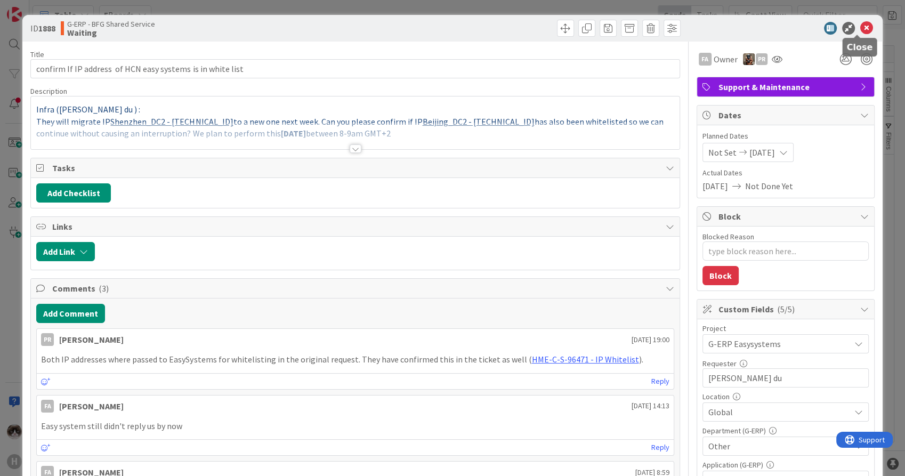
click at [861, 27] on icon at bounding box center [867, 28] width 13 height 13
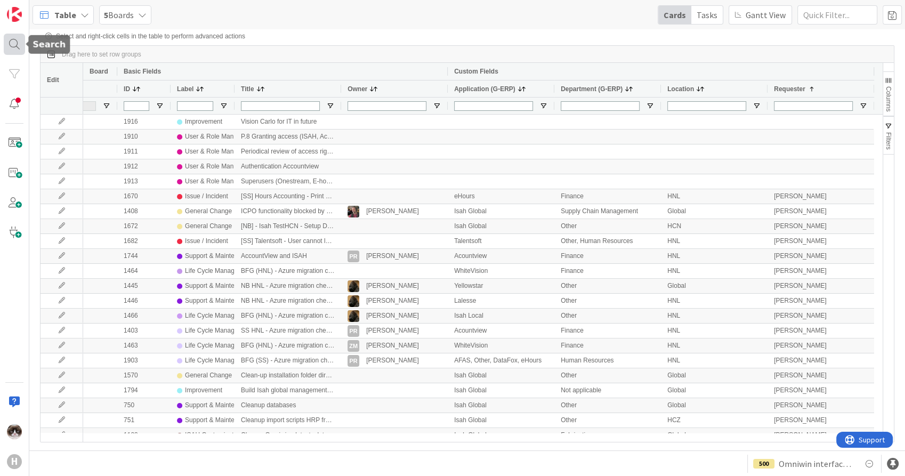
click at [9, 36] on div at bounding box center [14, 44] width 21 height 21
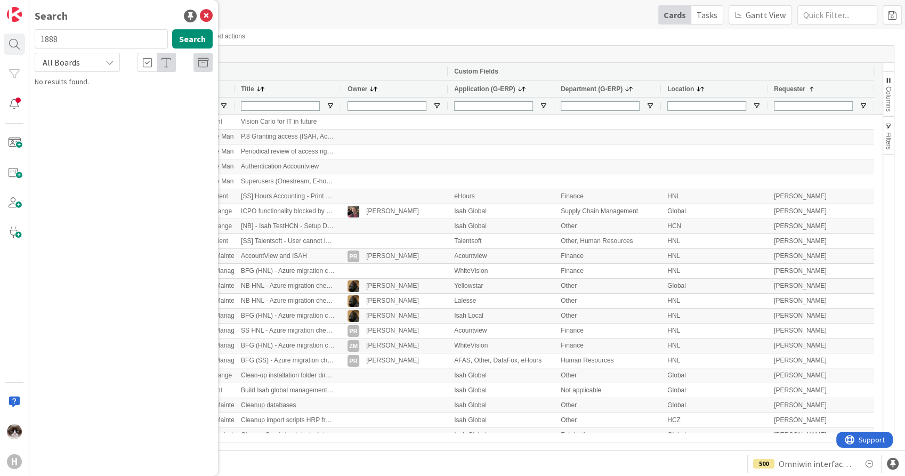
click at [68, 62] on span "All Boards" at bounding box center [61, 62] width 37 height 11
click at [85, 34] on input "1888" at bounding box center [101, 38] width 133 height 19
type input "1"
type input "1913"
click at [115, 108] on p "Superusers (Onestream, E-hours, AFAS, SRXP)" at bounding box center [131, 100] width 163 height 22
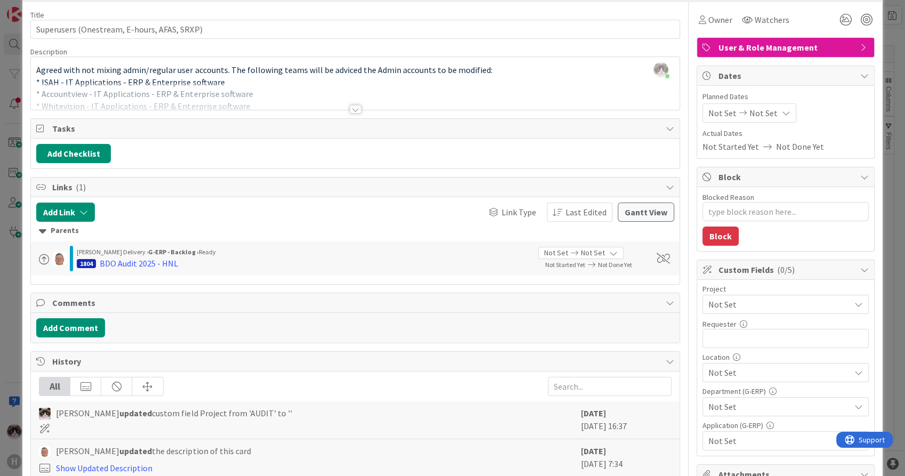
scroll to position [59, 0]
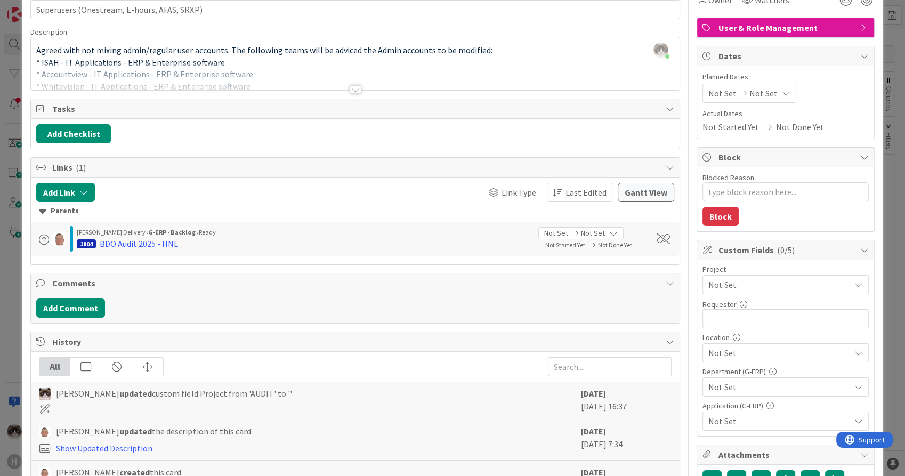
click at [776, 283] on span "Not Set" at bounding box center [777, 284] width 136 height 15
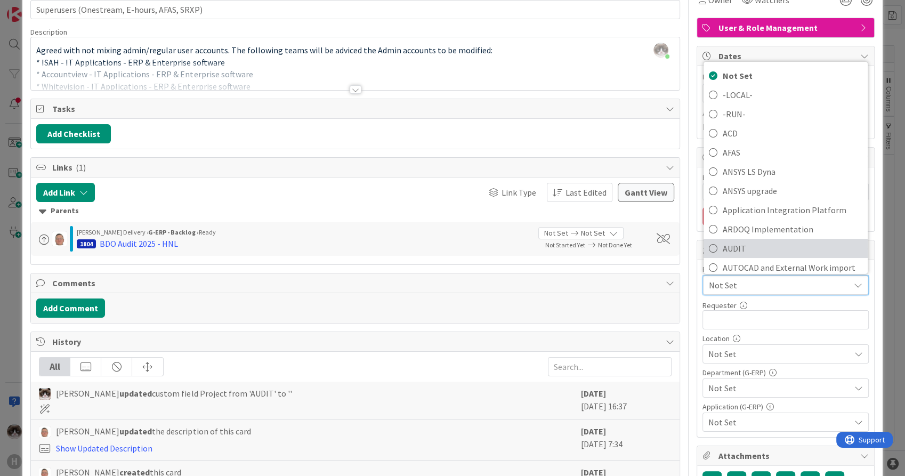
click at [760, 240] on span "AUDIT" at bounding box center [793, 248] width 140 height 16
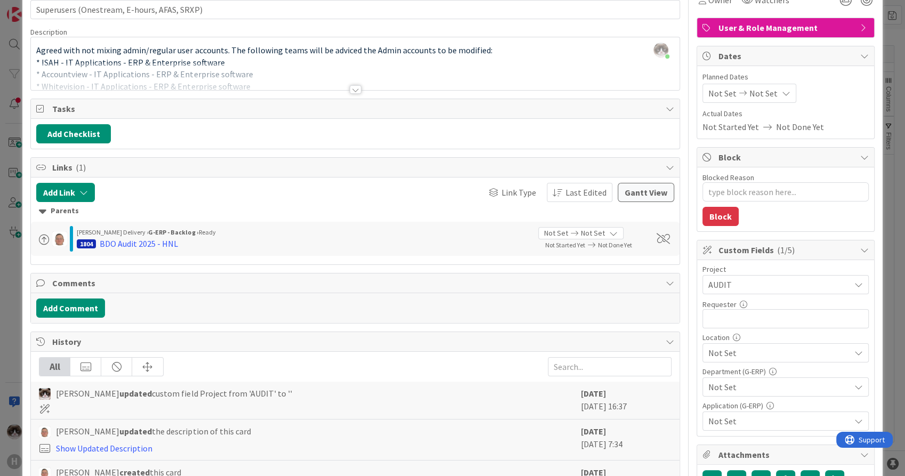
type textarea "x"
click at [759, 323] on input "text" at bounding box center [786, 318] width 166 height 19
type input "Danie"
type textarea "x"
type input "[PERSON_NAME]"
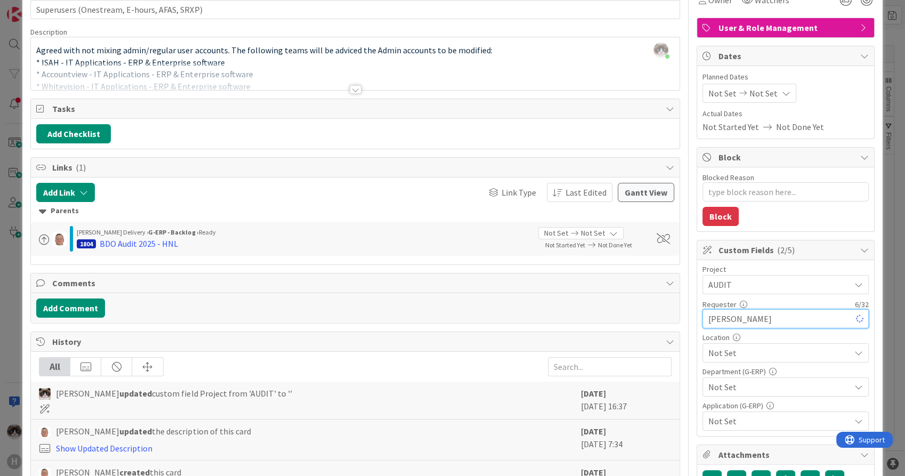
type textarea "x"
type input "[PERSON_NAME]"
type textarea "x"
type input "[PERSON_NAME]"
click at [773, 349] on span "Not Set" at bounding box center [780, 353] width 142 height 13
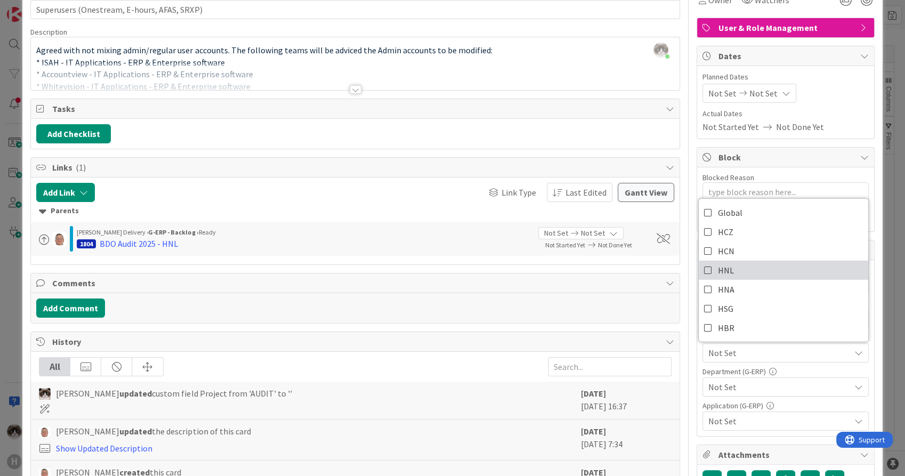
click at [751, 272] on link "HNL" at bounding box center [784, 270] width 170 height 19
click at [756, 383] on span "Not Set" at bounding box center [780, 387] width 142 height 13
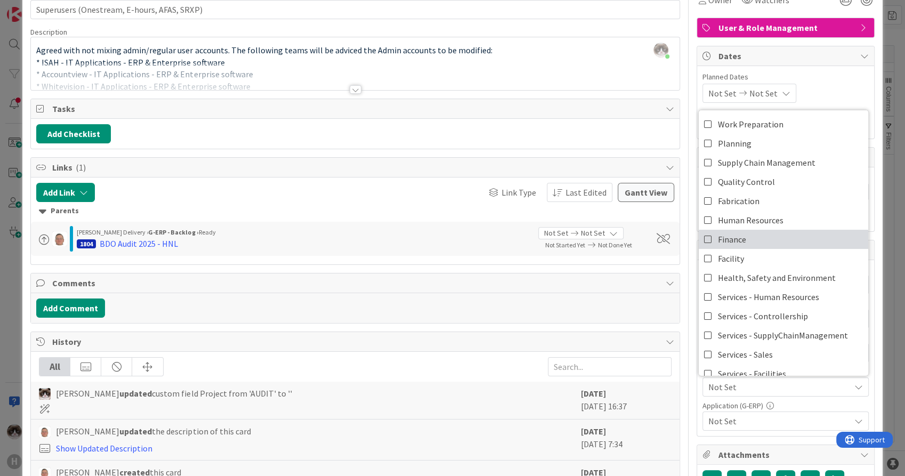
click at [768, 241] on link "Finance" at bounding box center [784, 239] width 170 height 19
click at [754, 417] on span "Not Set" at bounding box center [780, 421] width 142 height 13
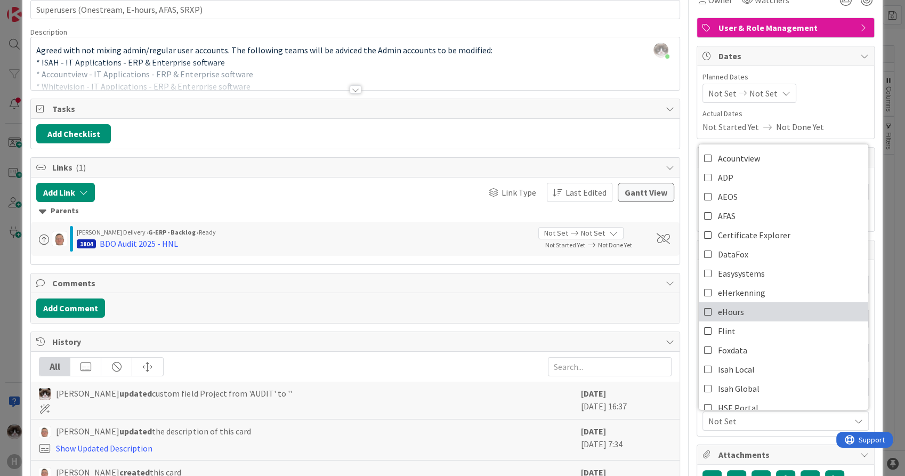
click at [759, 306] on link "eHours" at bounding box center [784, 311] width 170 height 19
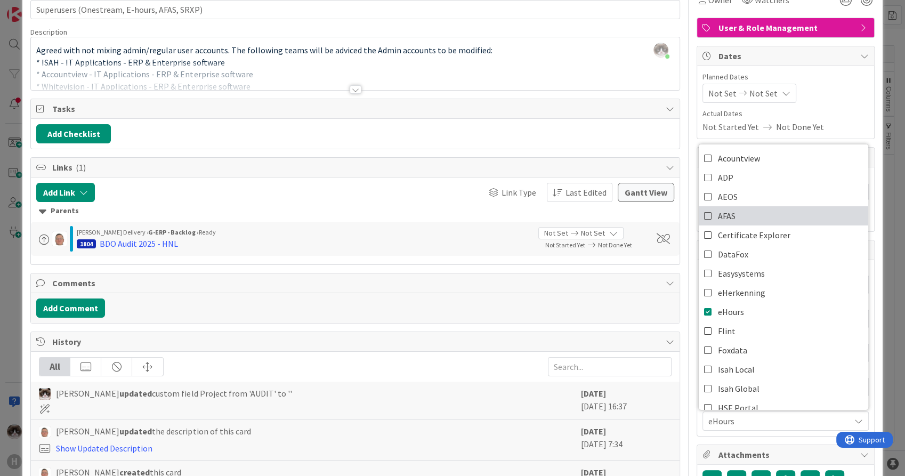
click at [771, 206] on link "AFAS" at bounding box center [784, 215] width 170 height 19
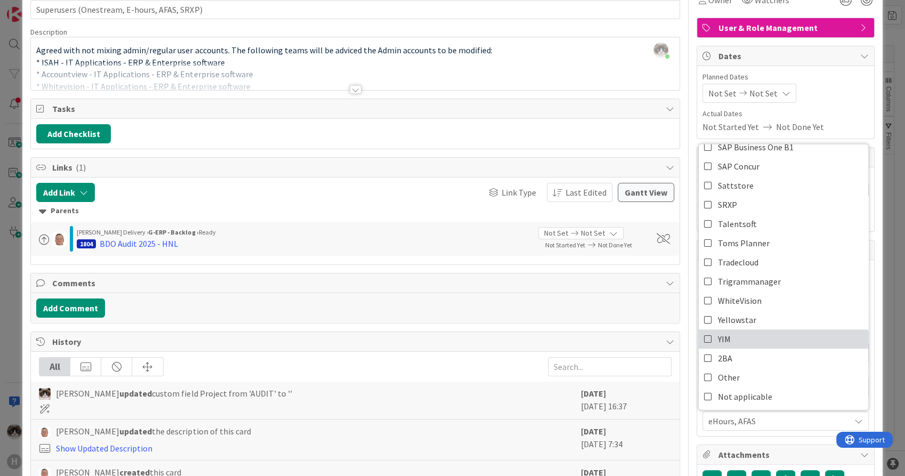
scroll to position [118, 0]
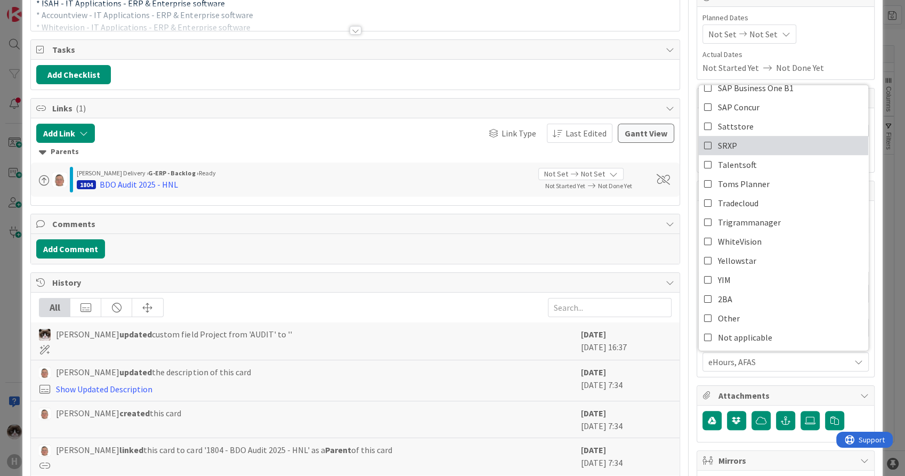
click at [771, 146] on link "SRXP" at bounding box center [784, 145] width 170 height 19
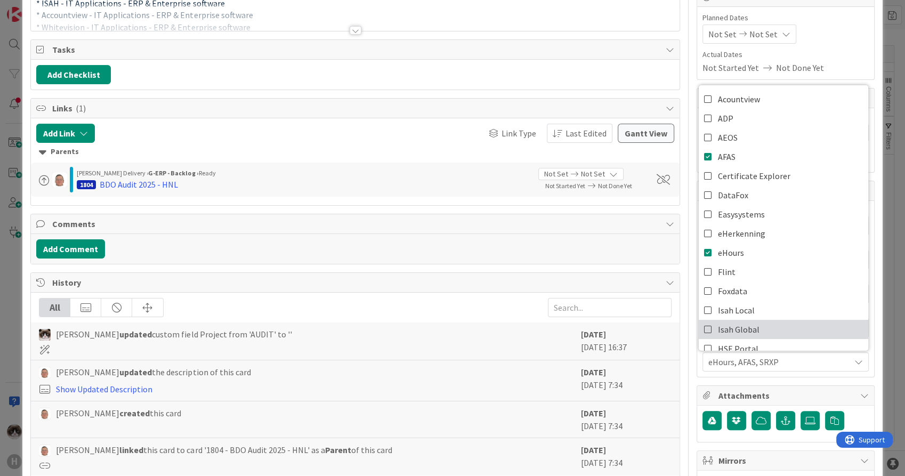
type textarea "x"
click at [801, 356] on span "eHours, AFAS, SRXP" at bounding box center [780, 362] width 142 height 13
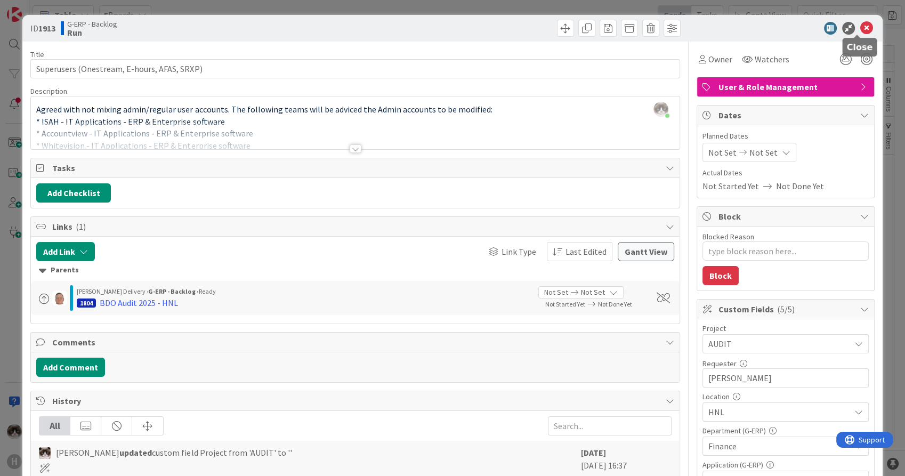
click at [861, 22] on icon at bounding box center [867, 28] width 13 height 13
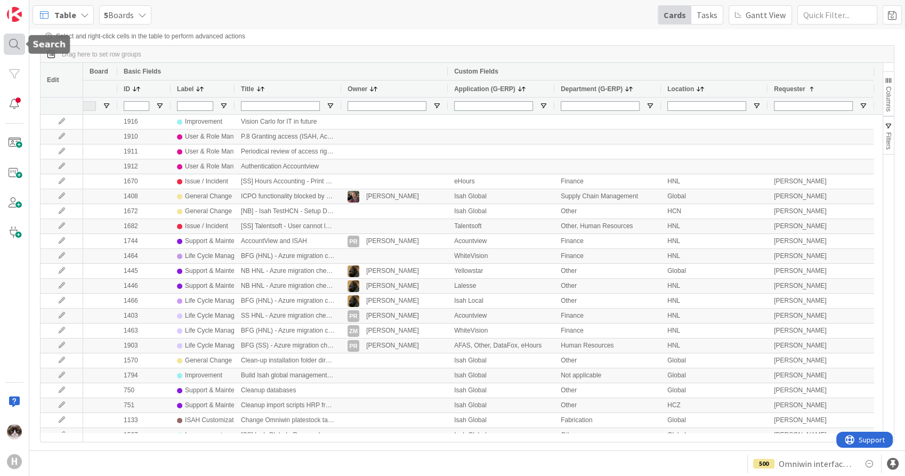
click at [10, 46] on div at bounding box center [14, 44] width 21 height 21
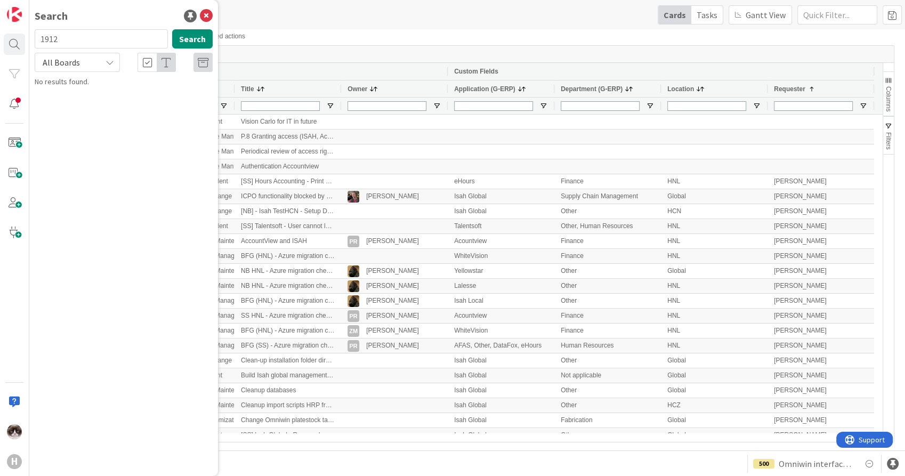
type input "1912"
click at [100, 79] on div "G-ERP - Backlog › Run" at bounding box center [131, 84] width 163 height 10
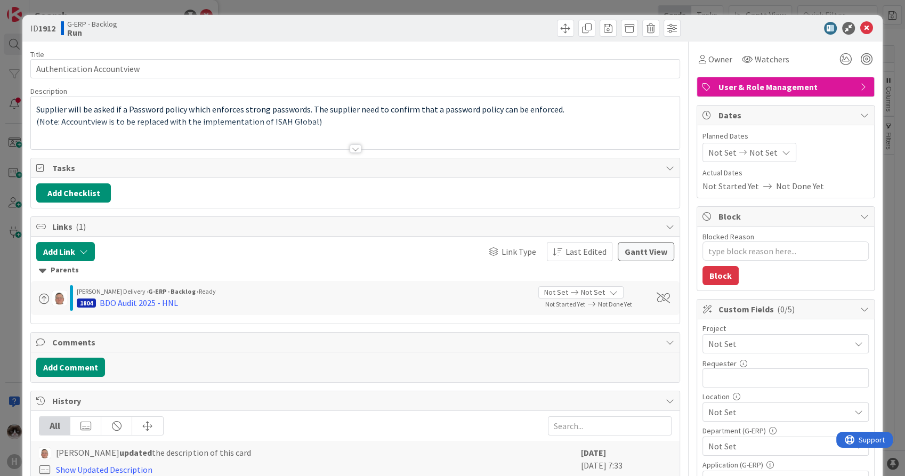
click at [742, 341] on span "Not Set" at bounding box center [777, 343] width 136 height 15
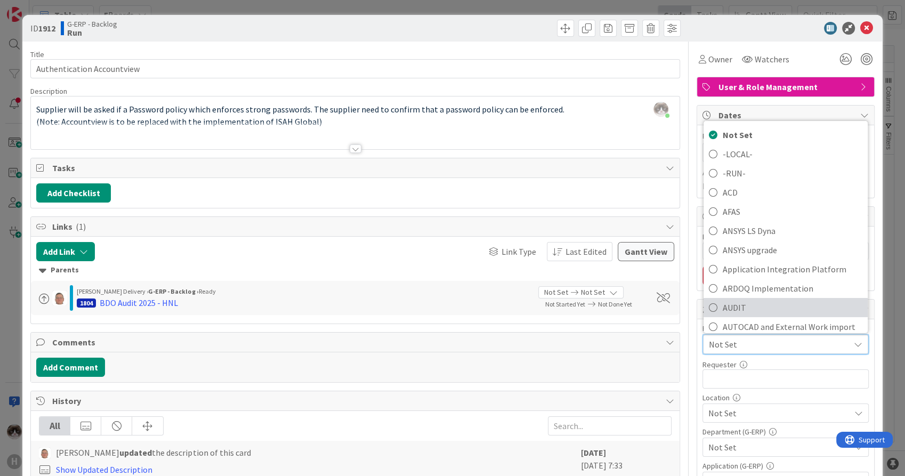
click at [747, 301] on span "AUDIT" at bounding box center [793, 308] width 140 height 16
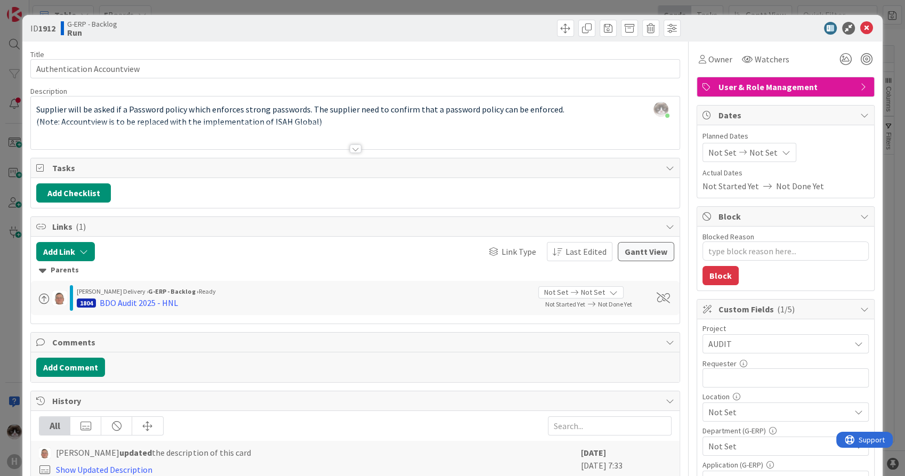
type textarea "x"
click at [759, 369] on input "text" at bounding box center [786, 377] width 166 height 19
type input "[PERSON_NAME]"
type textarea "x"
type input "[PERSON_NAME]"
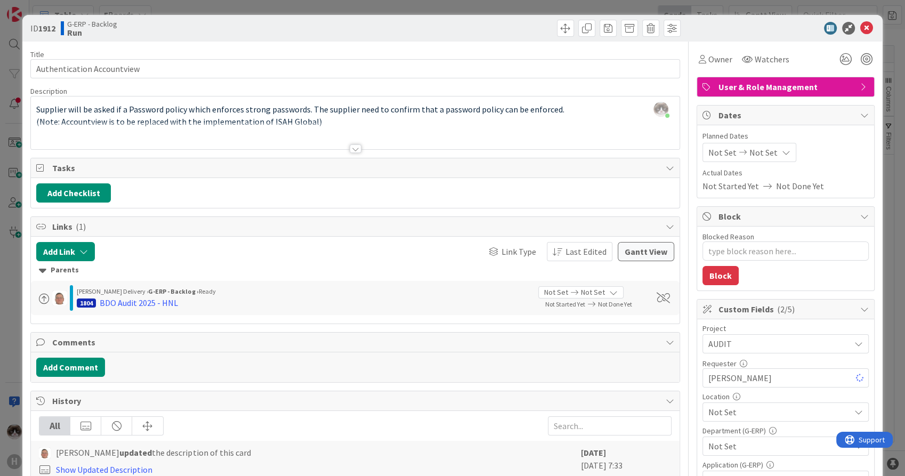
click at [771, 406] on span "Not Set" at bounding box center [780, 412] width 142 height 13
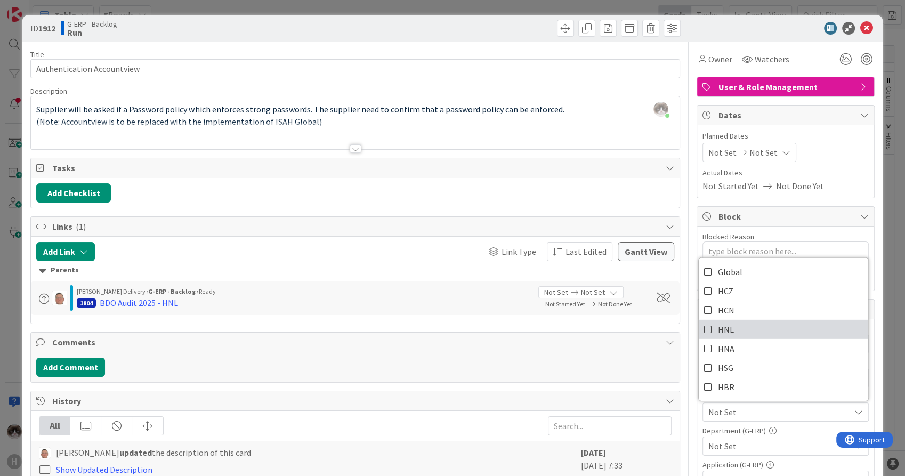
click at [750, 329] on link "HNL" at bounding box center [784, 329] width 170 height 19
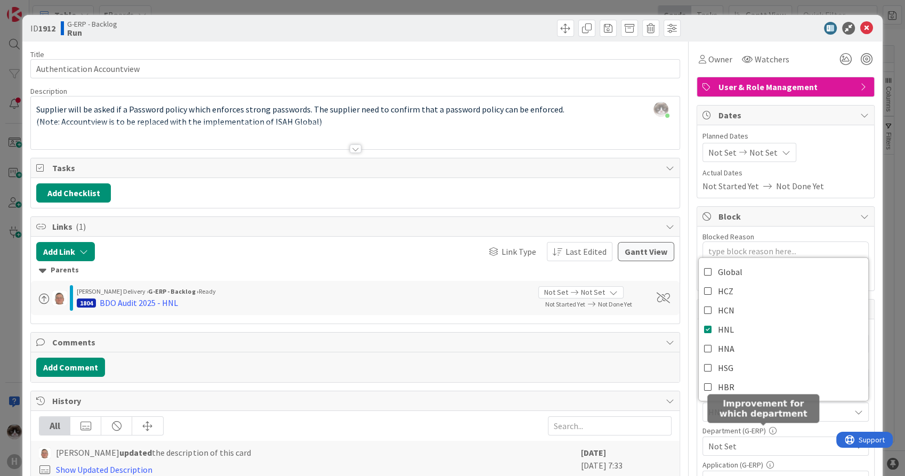
click at [770, 437] on div "Not Set" at bounding box center [786, 446] width 166 height 19
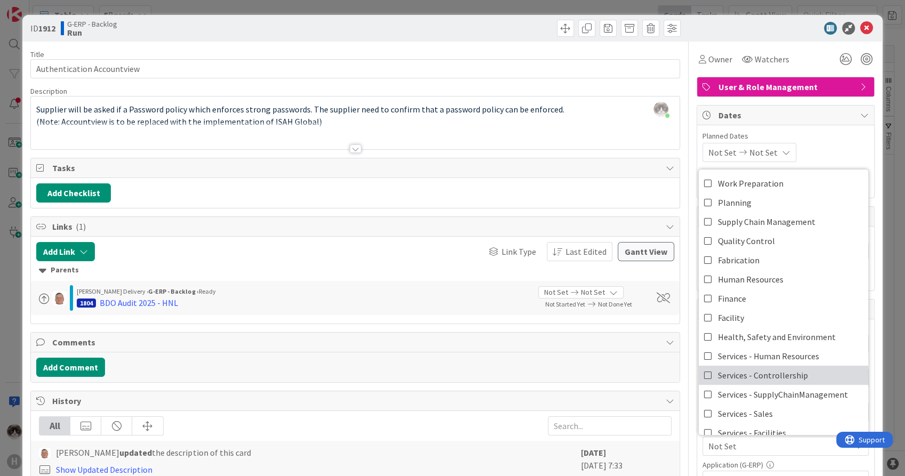
scroll to position [59, 0]
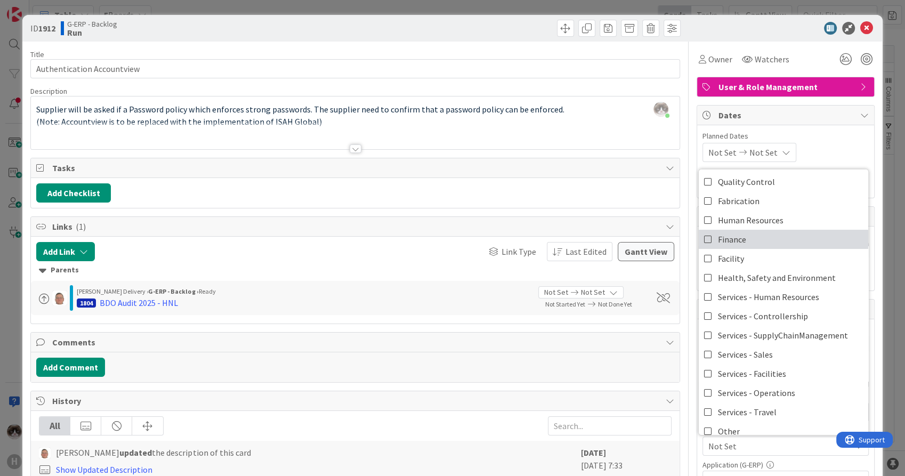
click at [746, 242] on link "Finance" at bounding box center [784, 239] width 170 height 19
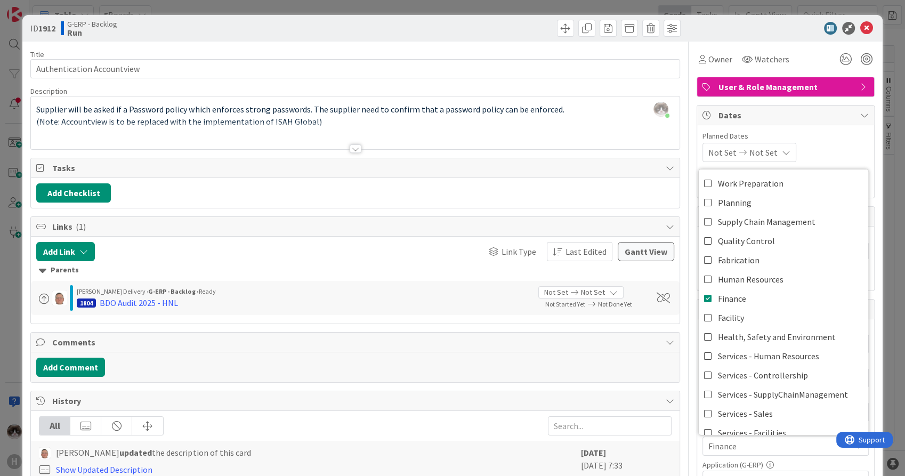
scroll to position [88, 0]
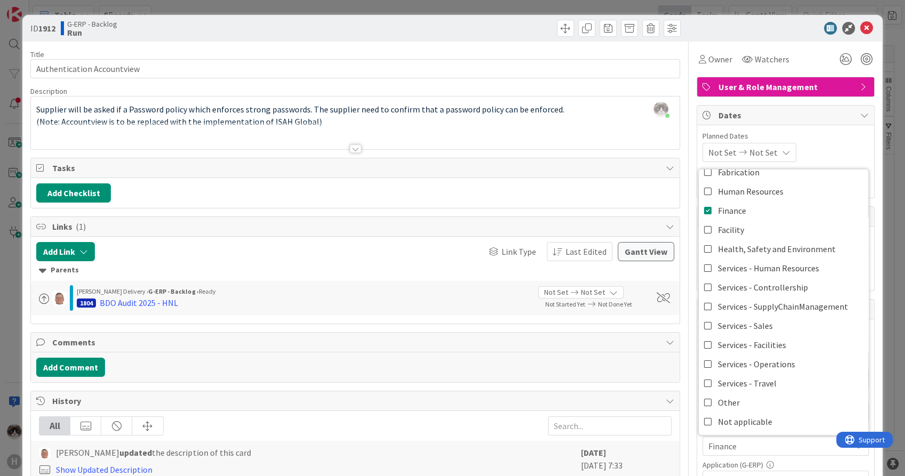
click at [802, 471] on div "Not Set" at bounding box center [786, 480] width 166 height 19
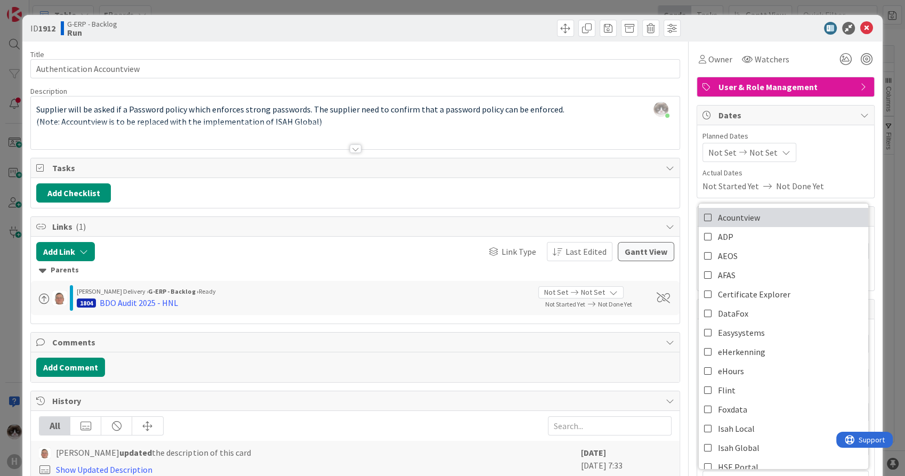
click at [779, 218] on link "Acountview" at bounding box center [784, 217] width 170 height 19
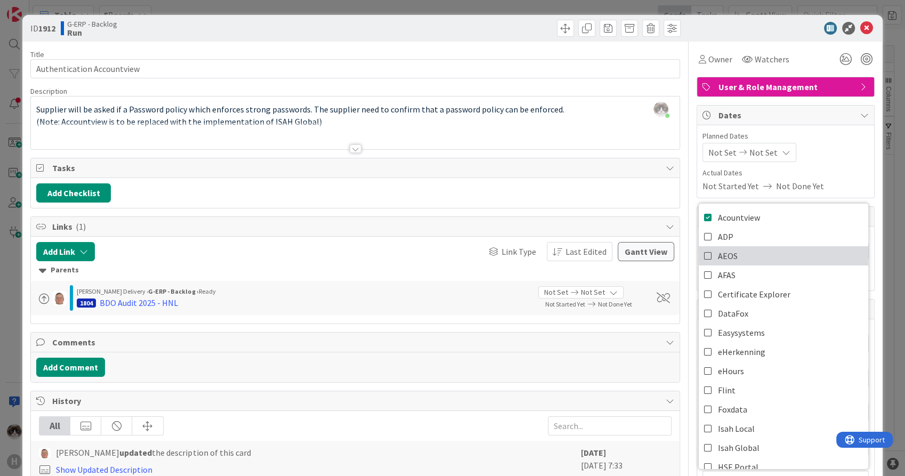
type textarea "x"
click at [586, 208] on div "Title 26 / 128 Authentication Accountview Description [PERSON_NAME] just joined…" at bounding box center [354, 462] width 649 height 840
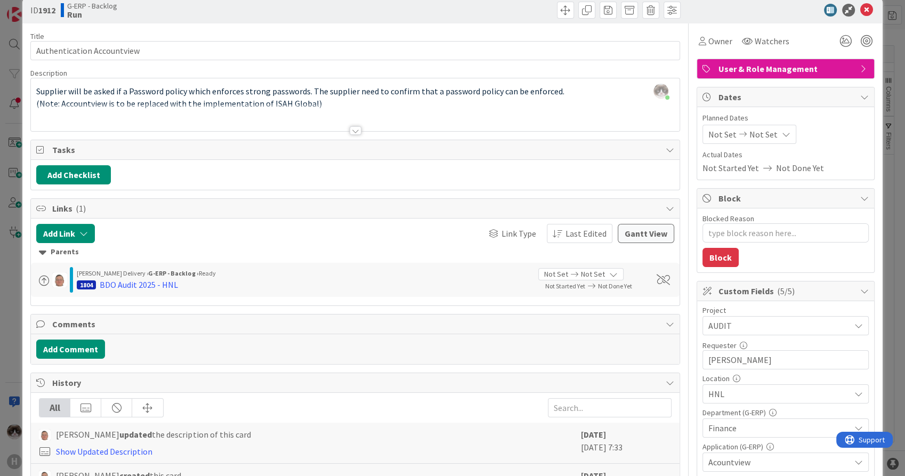
scroll to position [0, 0]
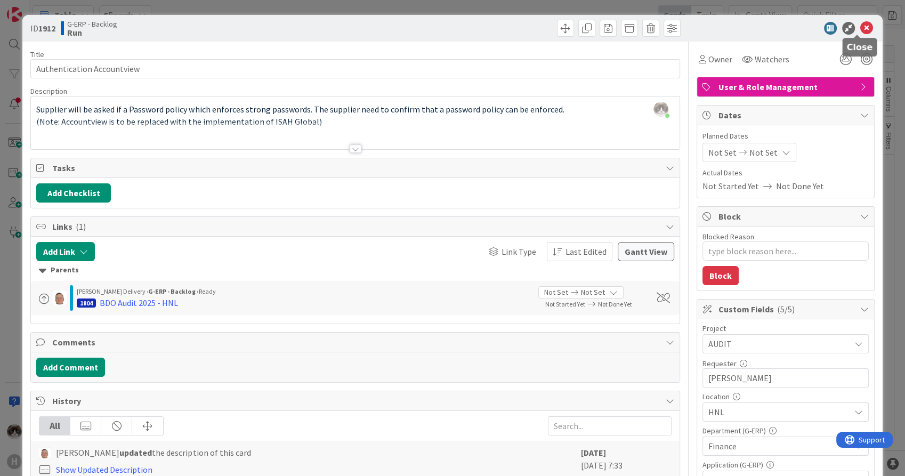
click at [861, 24] on icon at bounding box center [867, 28] width 13 height 13
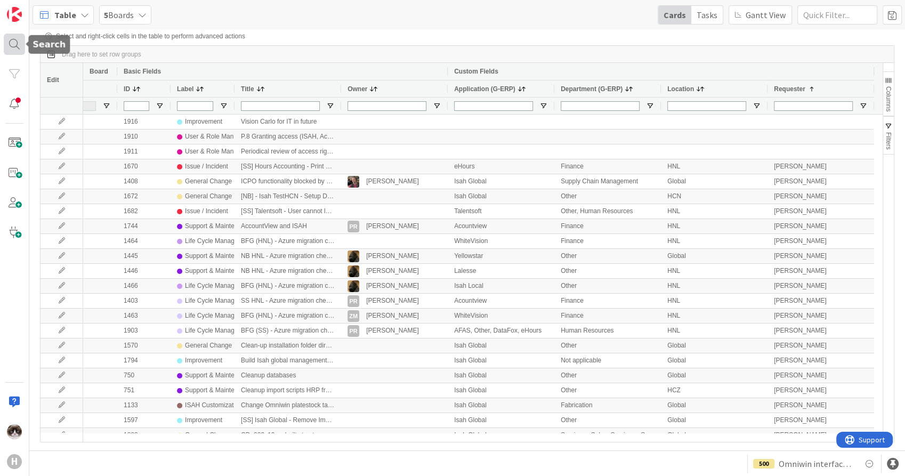
click at [15, 51] on div at bounding box center [14, 44] width 21 height 21
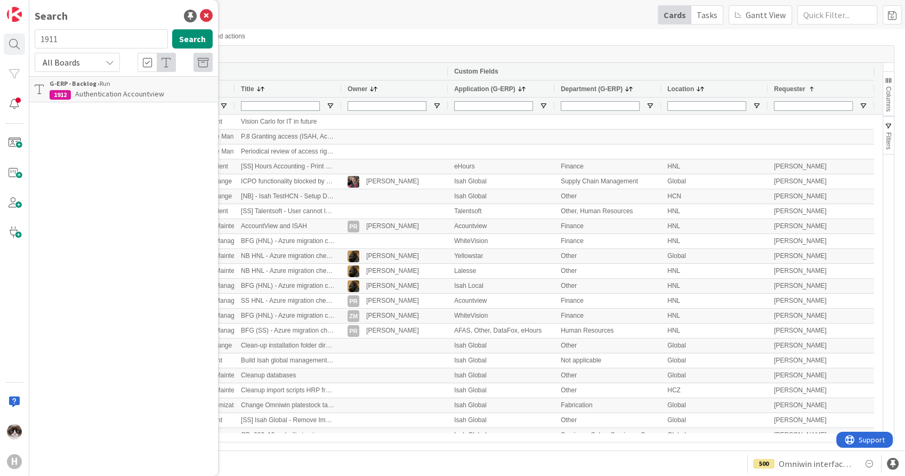
type input "1911"
click at [113, 86] on div "G-ERP - Backlog › Run" at bounding box center [131, 84] width 163 height 10
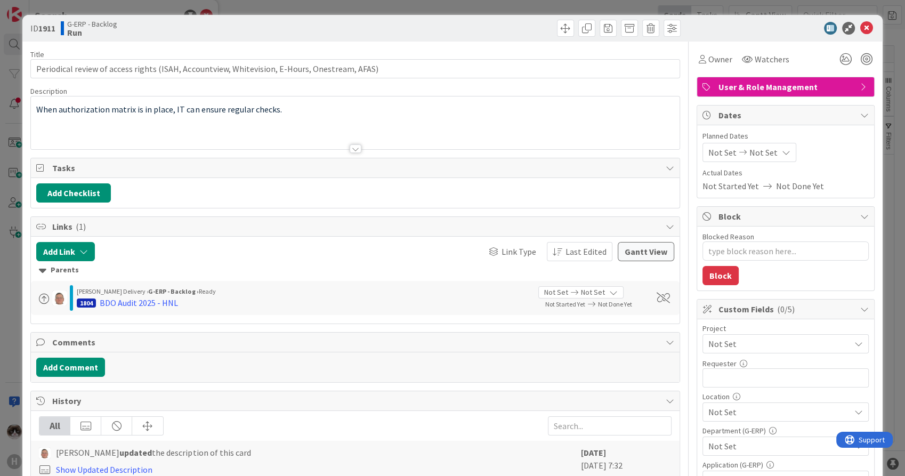
click at [768, 340] on span "Not Set" at bounding box center [777, 343] width 136 height 15
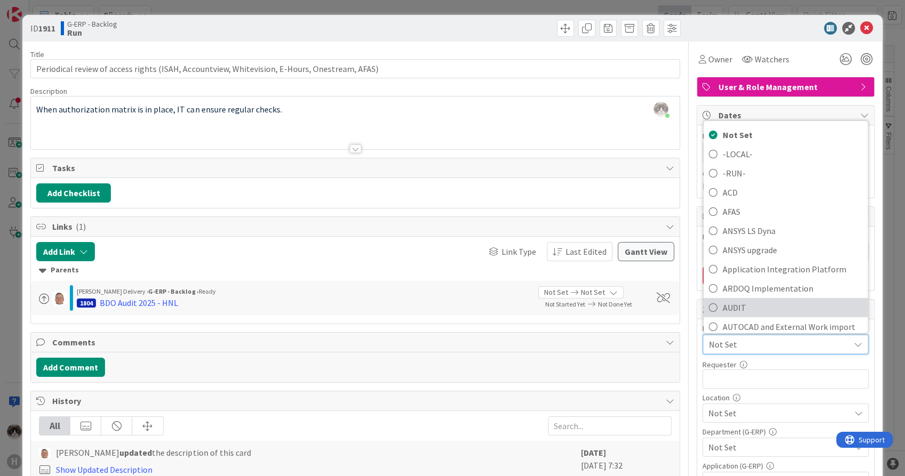
click at [734, 300] on span "AUDIT" at bounding box center [793, 308] width 140 height 16
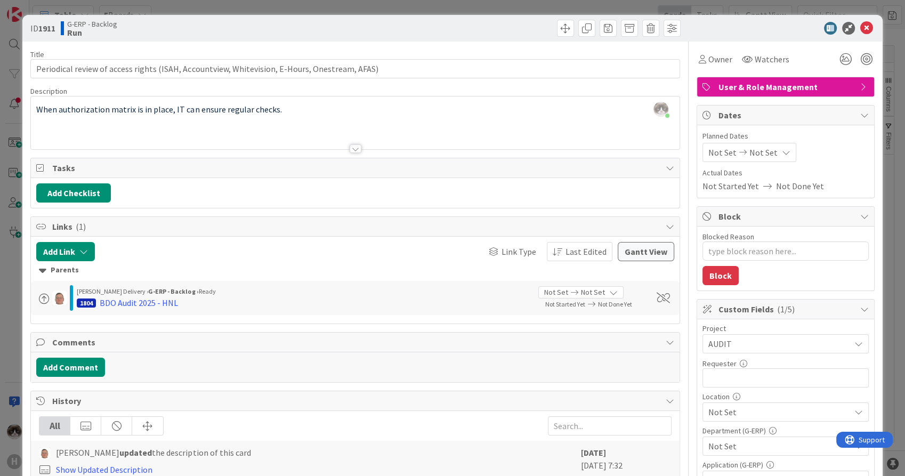
type textarea "x"
click at [742, 373] on input "text" at bounding box center [786, 377] width 166 height 19
type input "[PERSON_NAME]"
type textarea "x"
type input "[PERSON_NAME]"
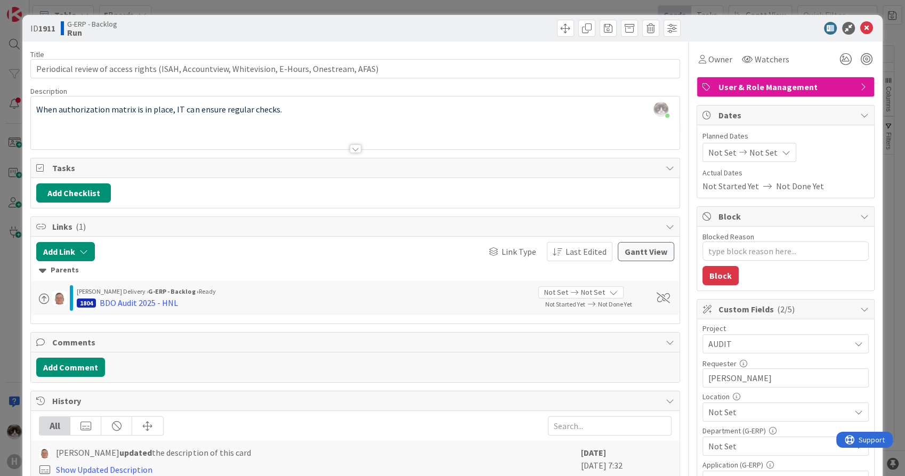
click at [737, 406] on span "Not Set" at bounding box center [780, 412] width 142 height 13
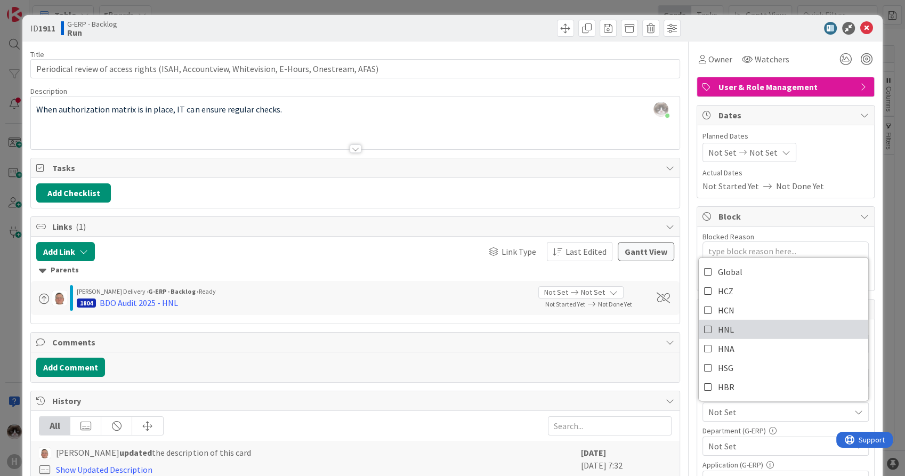
click at [755, 326] on link "HNL" at bounding box center [784, 329] width 170 height 19
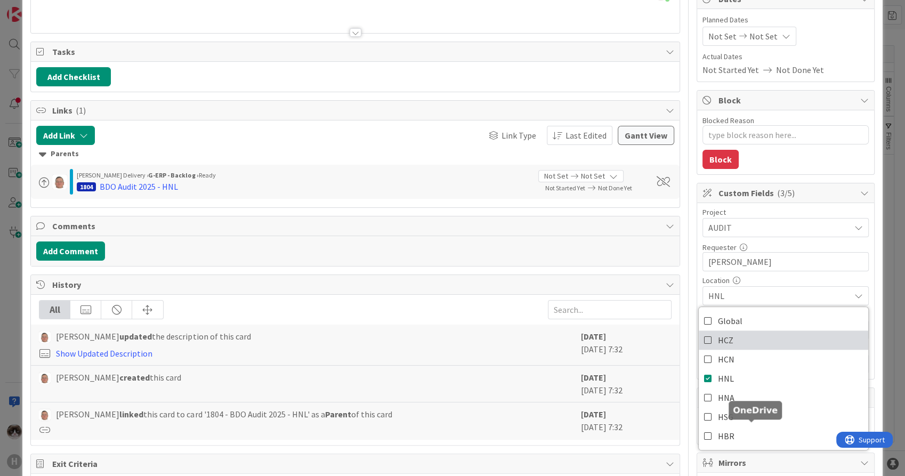
scroll to position [118, 0]
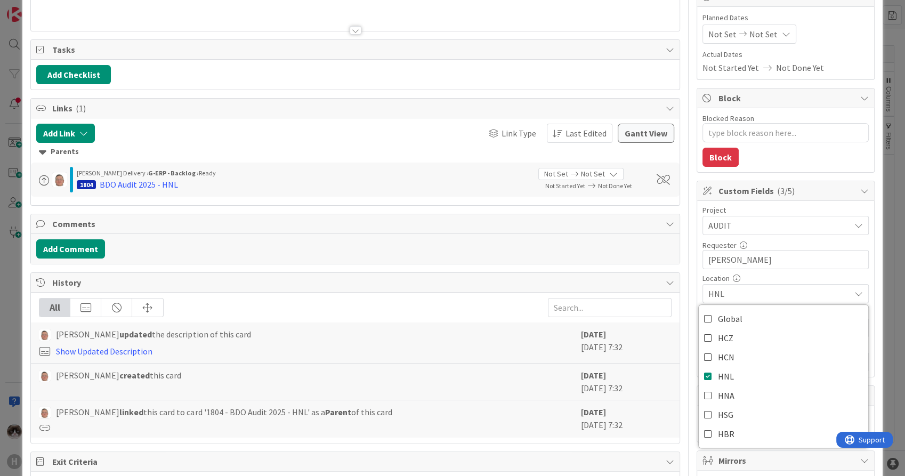
click at [810, 294] on span "HNL" at bounding box center [780, 293] width 142 height 13
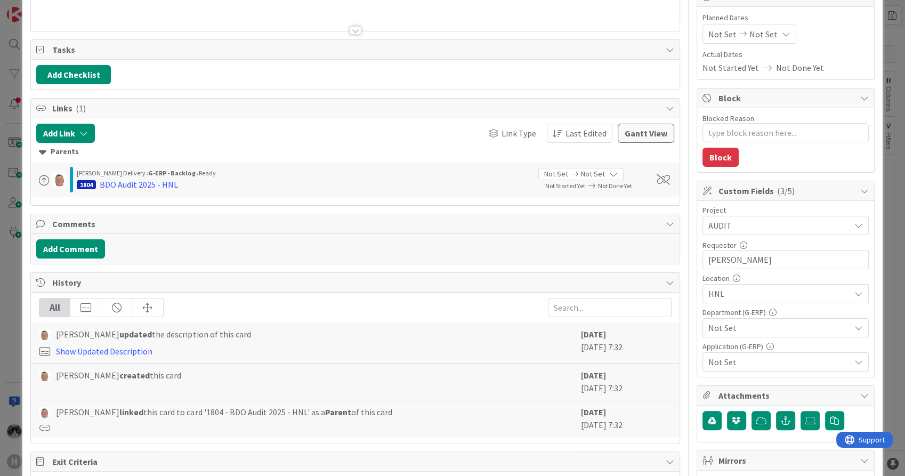
click at [752, 335] on div "Not Set" at bounding box center [786, 327] width 166 height 19
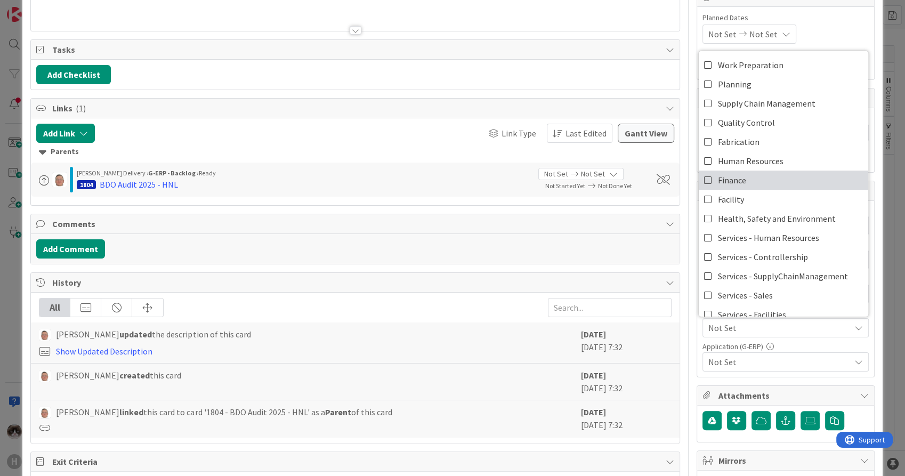
click at [751, 173] on link "Finance" at bounding box center [784, 180] width 170 height 19
click at [755, 365] on span "Not Set" at bounding box center [780, 362] width 142 height 13
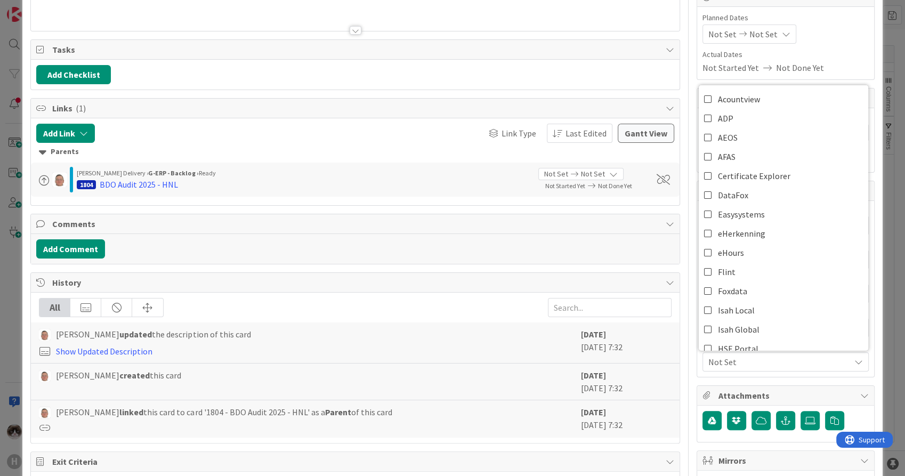
scroll to position [0, 0]
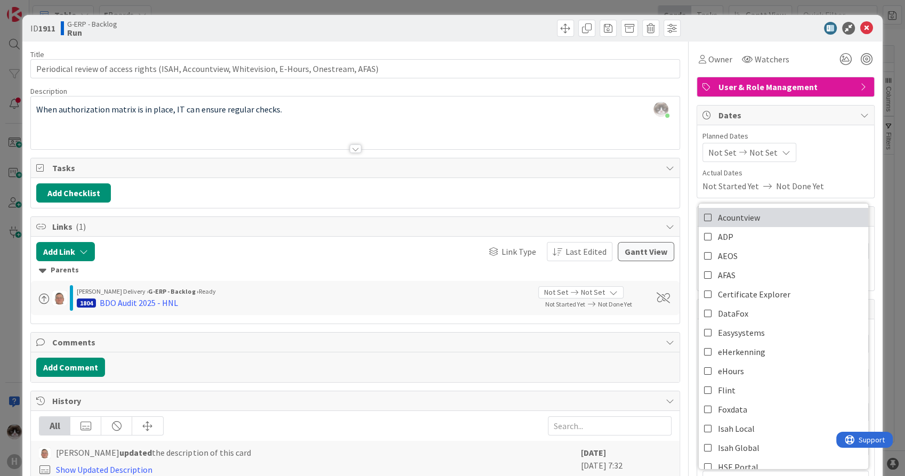
click at [747, 221] on span "Acountview" at bounding box center [739, 218] width 42 height 16
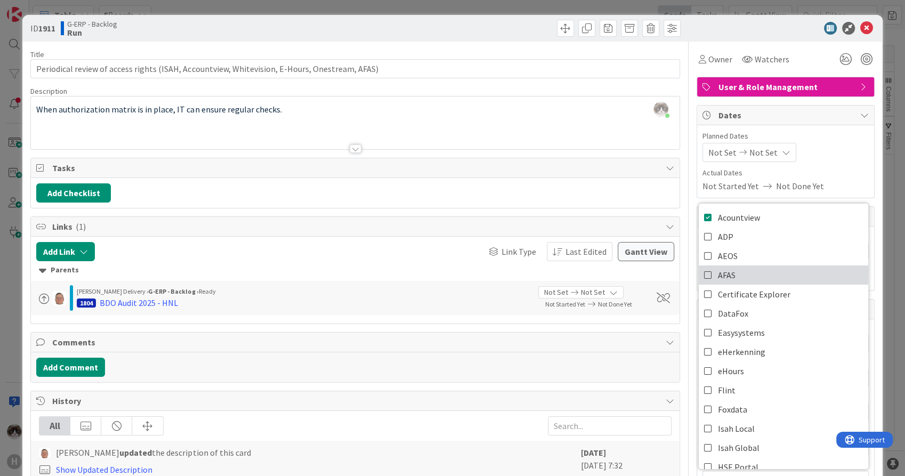
click at [743, 267] on link "AFAS" at bounding box center [784, 275] width 170 height 19
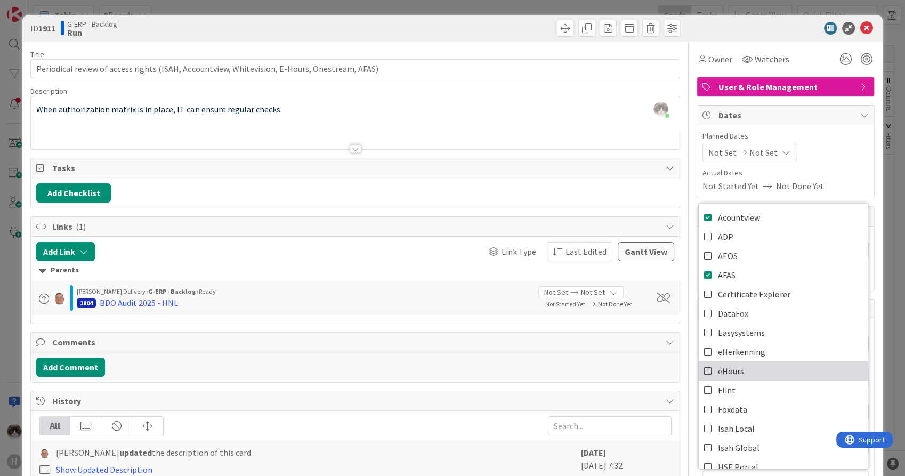
click at [742, 363] on link "eHours" at bounding box center [784, 370] width 170 height 19
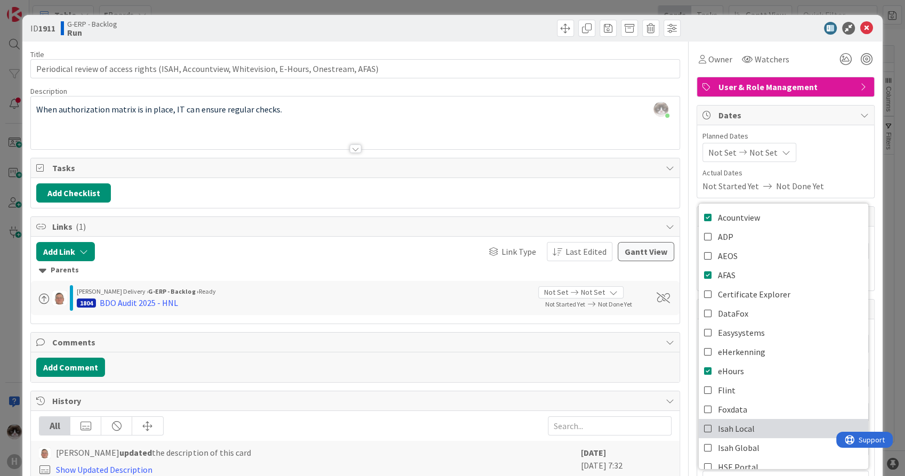
click at [751, 429] on link "Isah Local" at bounding box center [784, 428] width 170 height 19
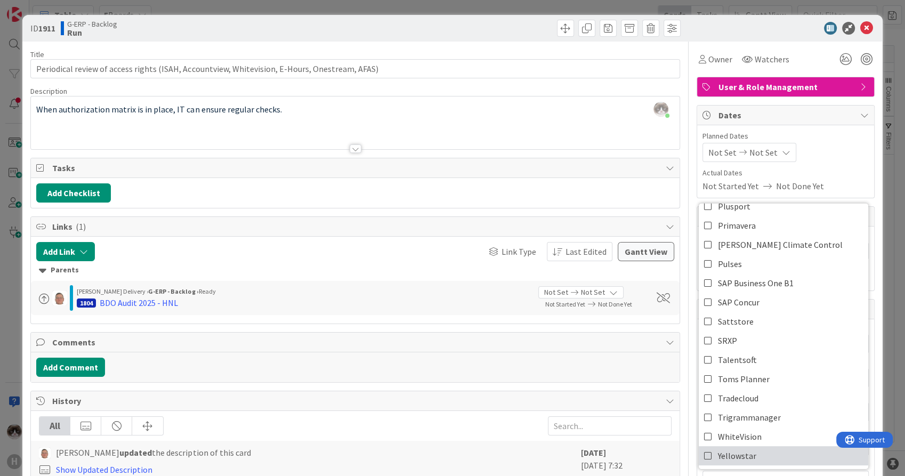
scroll to position [473, 0]
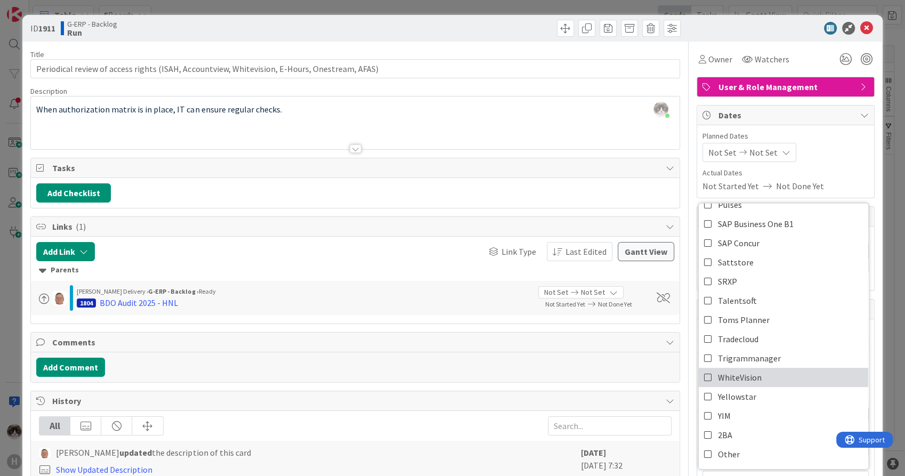
click at [763, 377] on link "WhiteVision" at bounding box center [784, 377] width 170 height 19
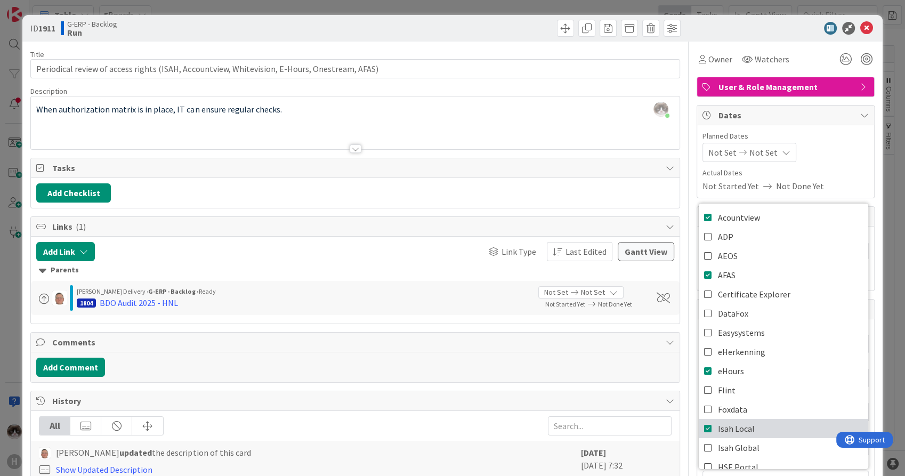
type textarea "x"
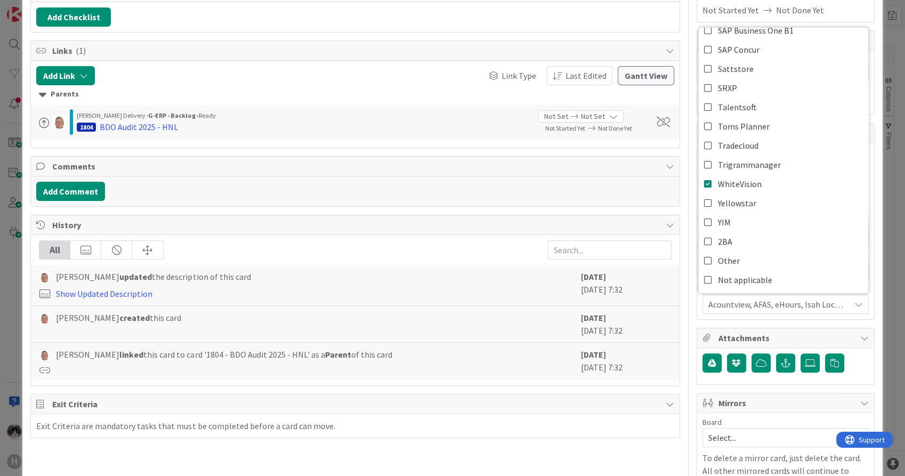
scroll to position [178, 0]
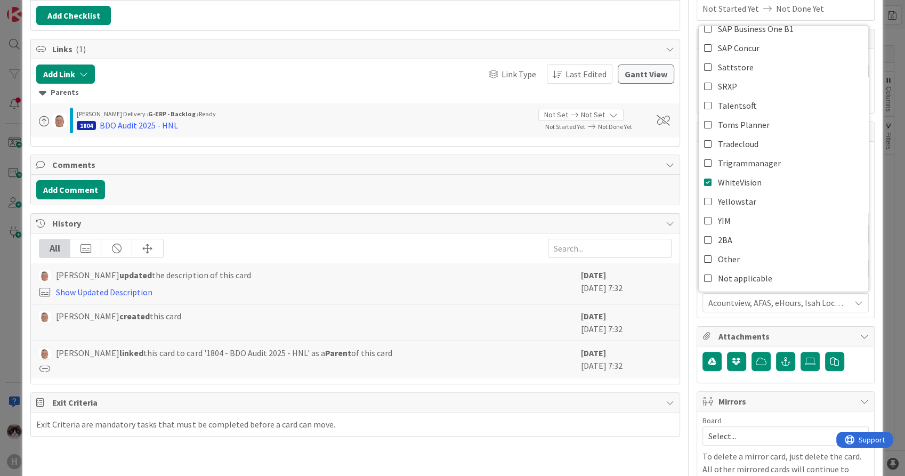
click at [583, 211] on div "Title 93 / 128 Periodical review of access rights (ISAH, Accountview, Whitevisi…" at bounding box center [354, 284] width 649 height 840
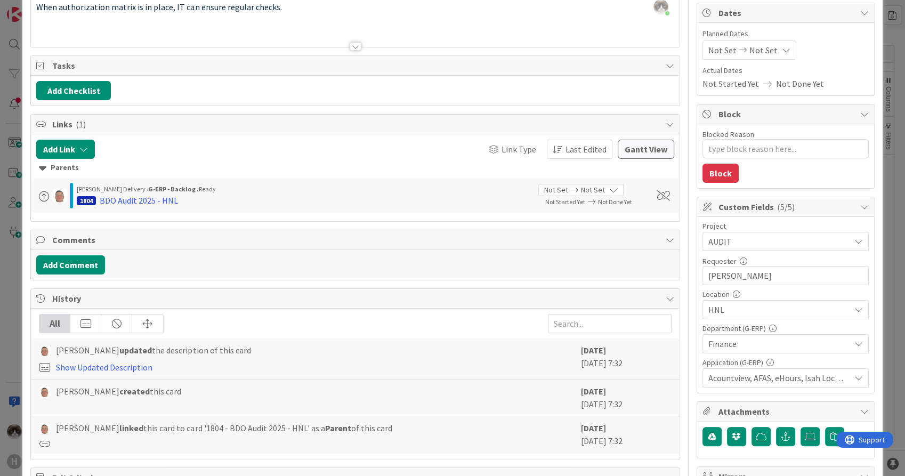
scroll to position [0, 0]
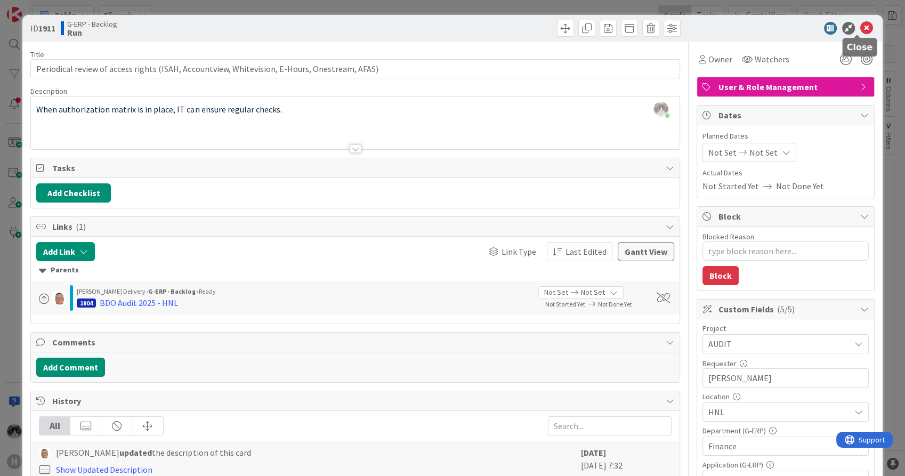
click at [861, 27] on icon at bounding box center [867, 28] width 13 height 13
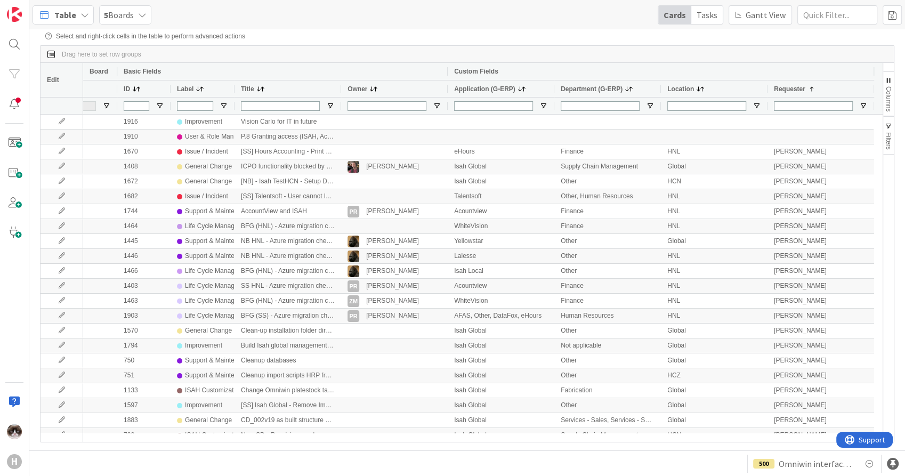
drag, startPoint x: 25, startPoint y: 38, endPoint x: 18, endPoint y: 37, distance: 7.0
click at [25, 38] on div "H" at bounding box center [14, 238] width 29 height 476
click at [14, 37] on div at bounding box center [14, 44] width 21 height 21
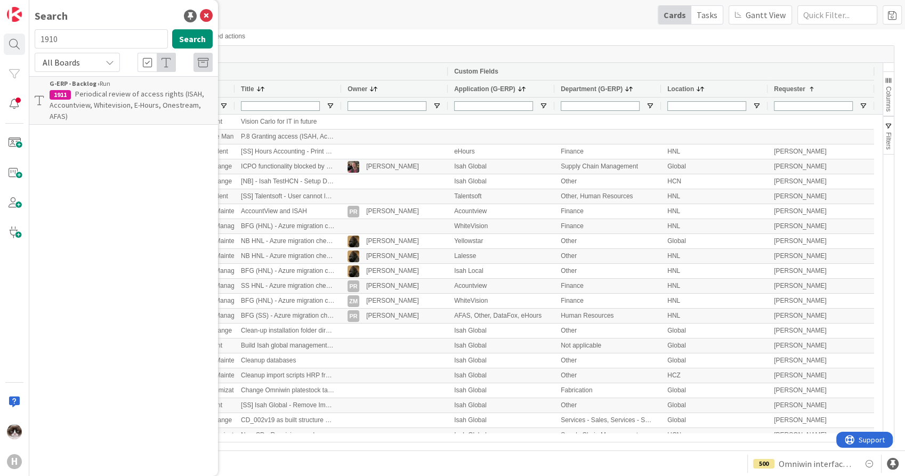
type input "1910"
click at [103, 103] on span "P.8 Granting access (ISAH, Accountview, Whitevision, Onestream, AFAS, SRXP" at bounding box center [126, 99] width 152 height 21
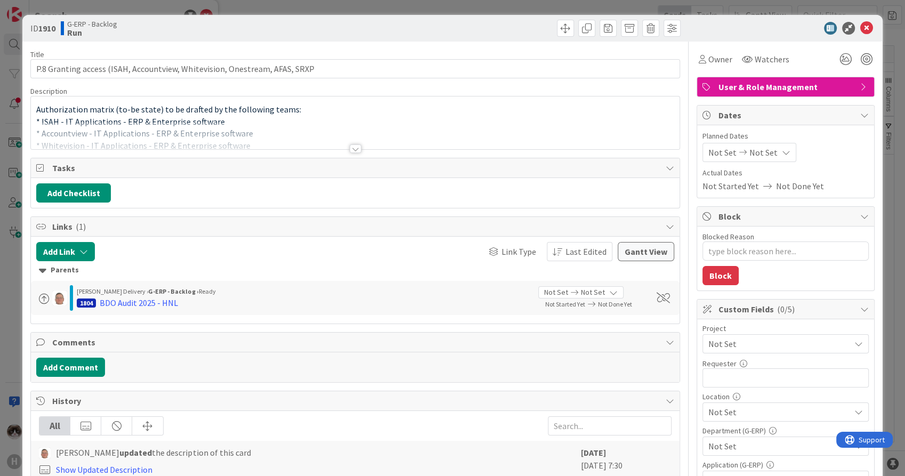
click at [759, 339] on span "Not Set" at bounding box center [777, 343] width 136 height 15
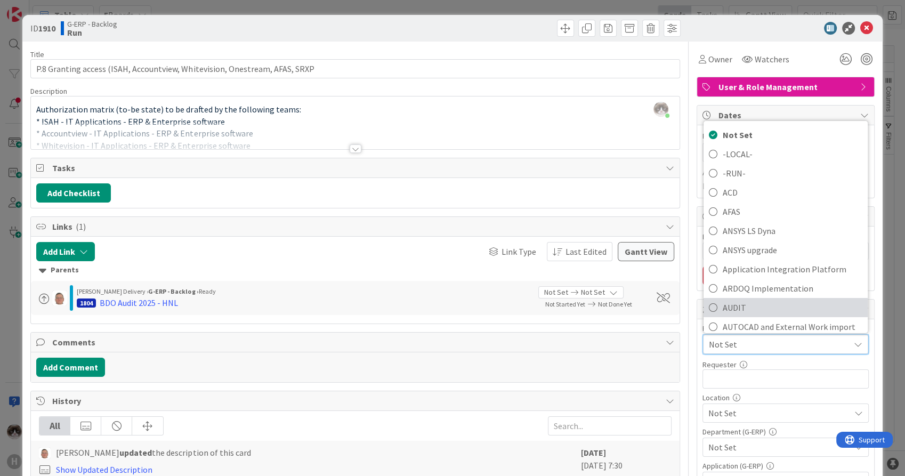
click at [749, 306] on span "AUDIT" at bounding box center [793, 308] width 140 height 16
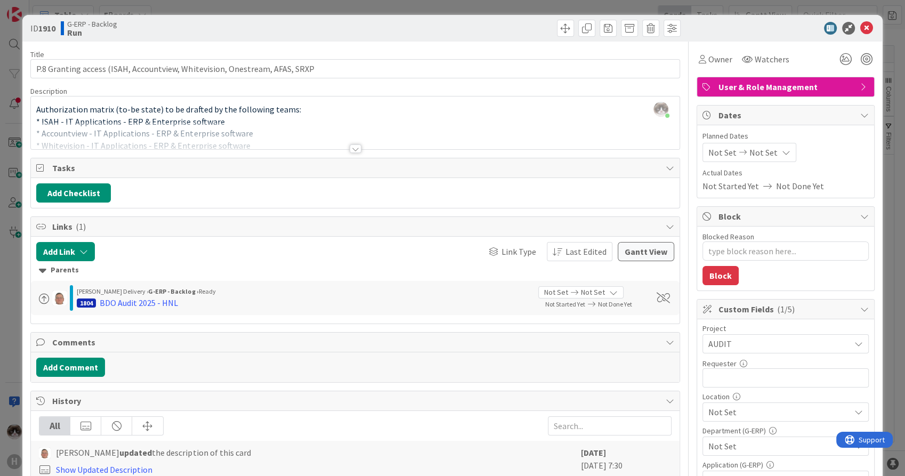
type textarea "x"
click at [754, 372] on input "text" at bounding box center [786, 377] width 166 height 19
type input "[PERSON_NAME]"
type textarea "x"
type input "[PERSON_NAME]"
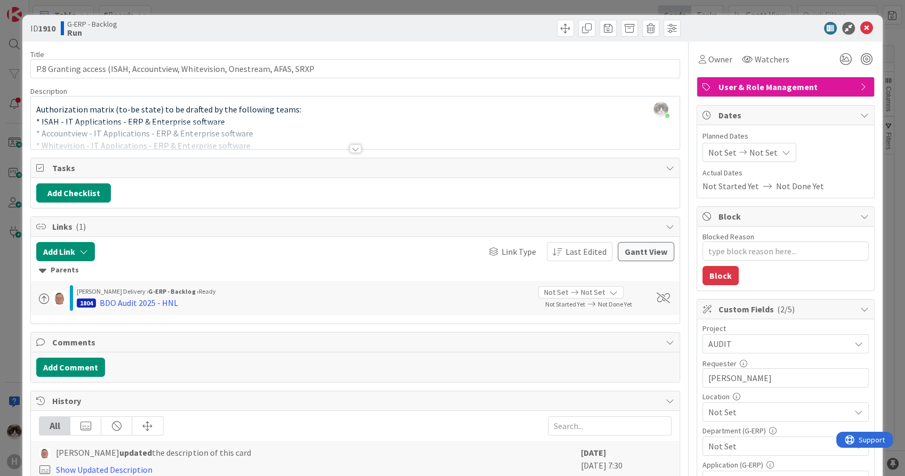
click at [742, 412] on span "Not Set" at bounding box center [780, 412] width 142 height 13
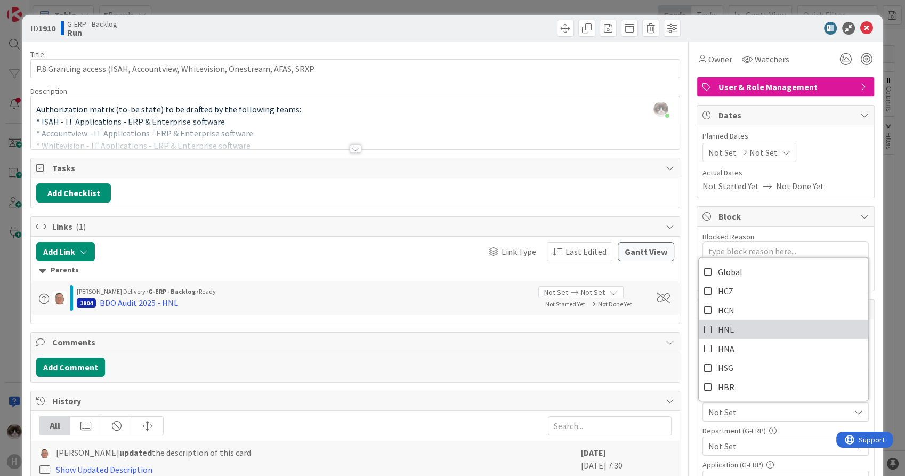
click at [755, 327] on link "HNL" at bounding box center [784, 329] width 170 height 19
click at [777, 440] on span "Not Set" at bounding box center [780, 446] width 142 height 13
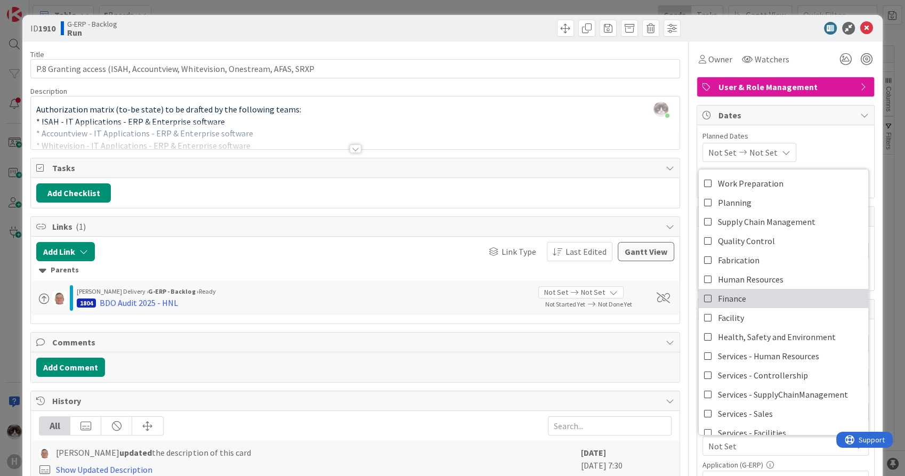
click at [756, 296] on link "Finance" at bounding box center [784, 298] width 170 height 19
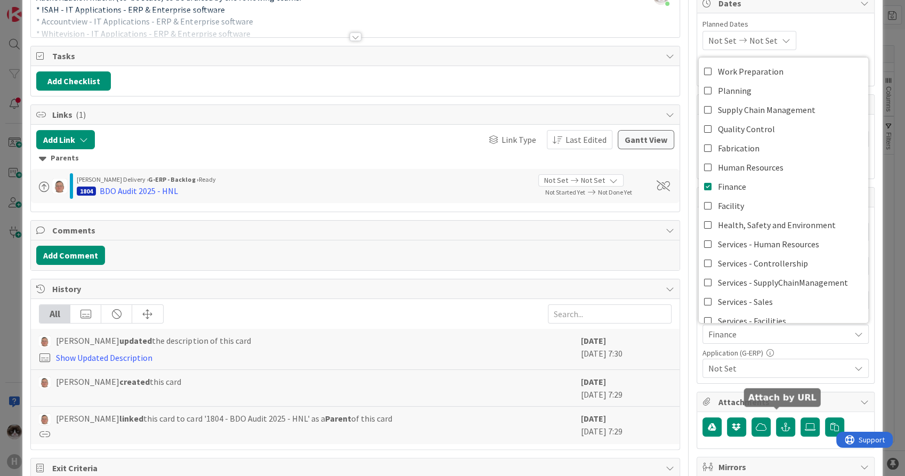
scroll to position [118, 0]
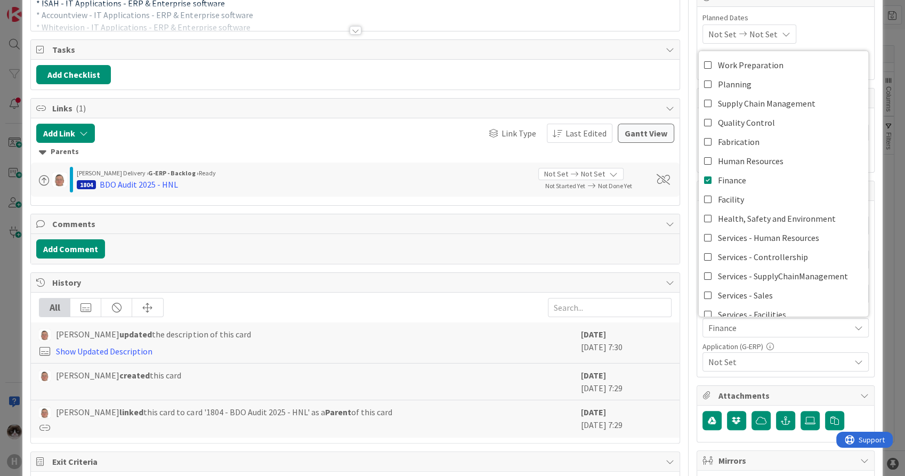
click at [783, 358] on span "Not Set" at bounding box center [780, 362] width 142 height 13
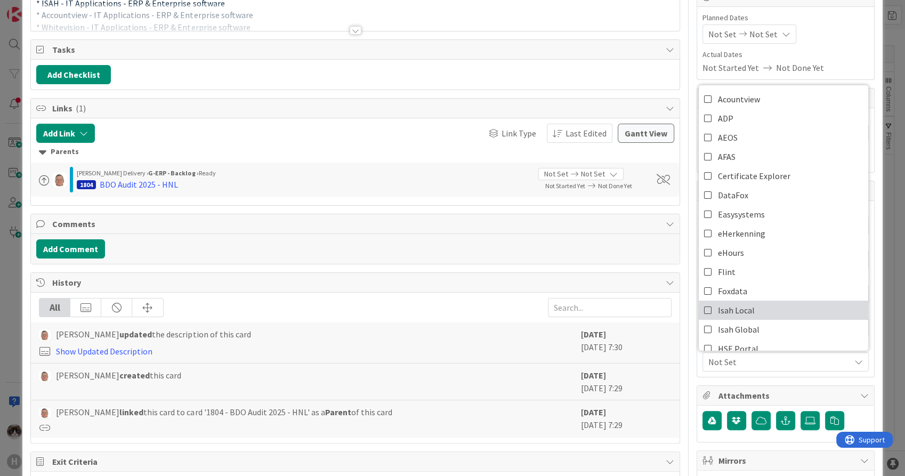
click at [763, 306] on link "Isah Local" at bounding box center [784, 310] width 170 height 19
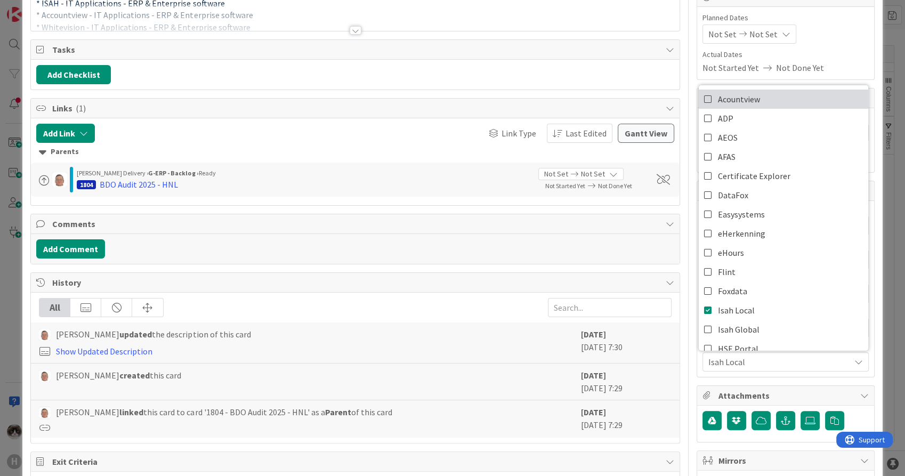
click at [775, 102] on link "Acountview" at bounding box center [784, 99] width 170 height 19
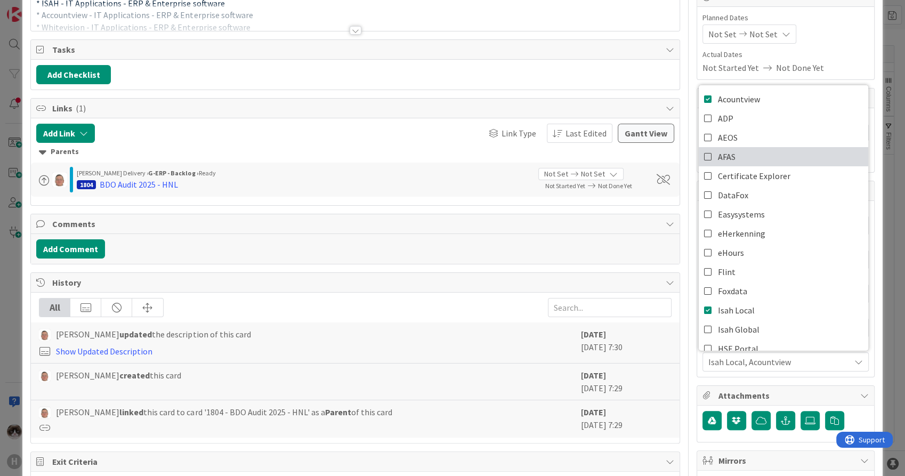
click at [746, 149] on link "AFAS" at bounding box center [784, 156] width 170 height 19
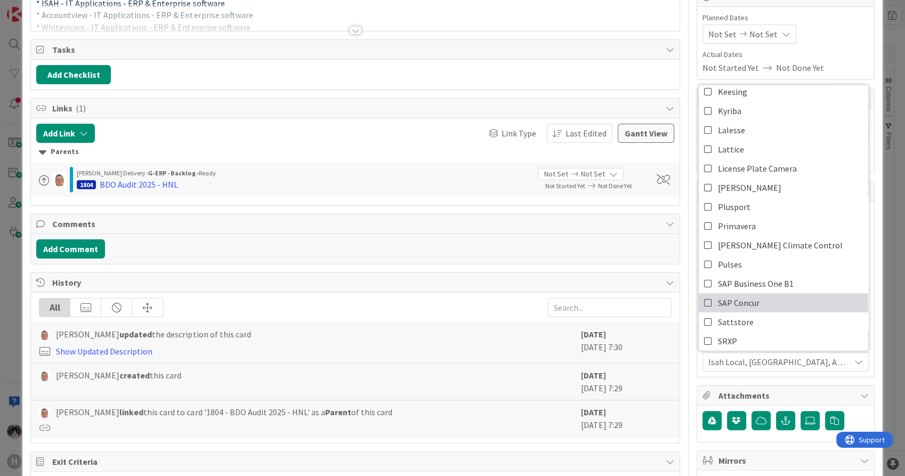
scroll to position [296, 0]
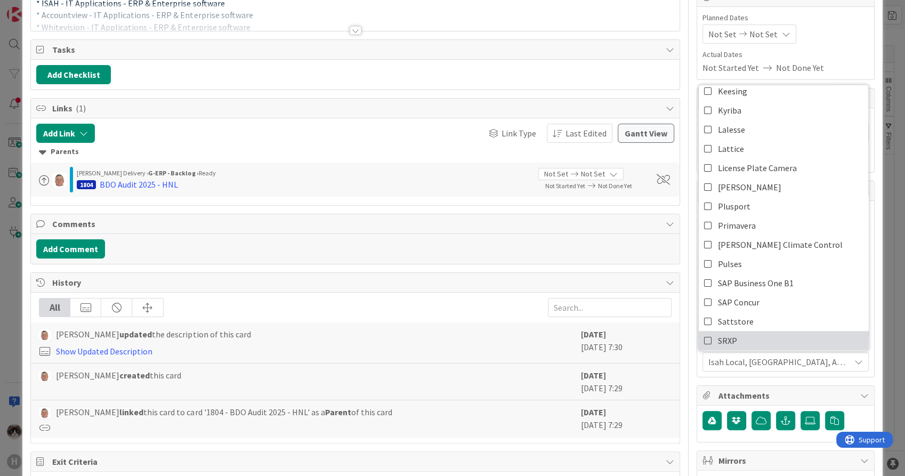
click at [741, 335] on link "SRXP" at bounding box center [784, 340] width 170 height 19
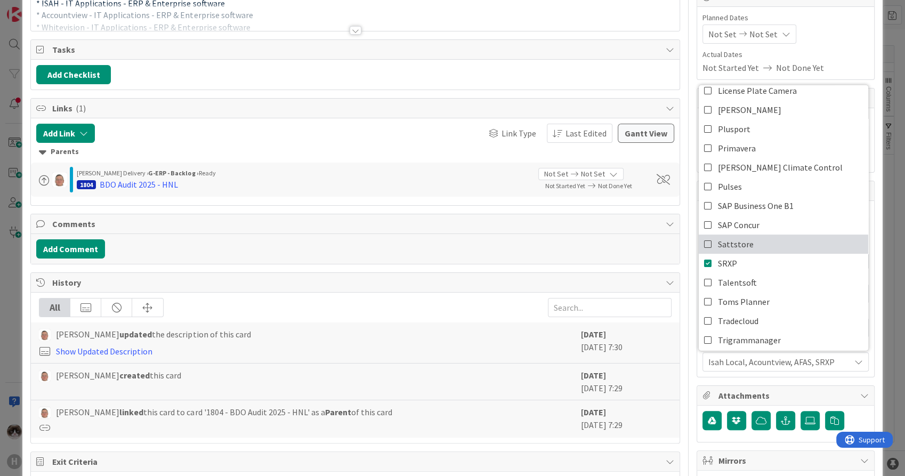
scroll to position [473, 0]
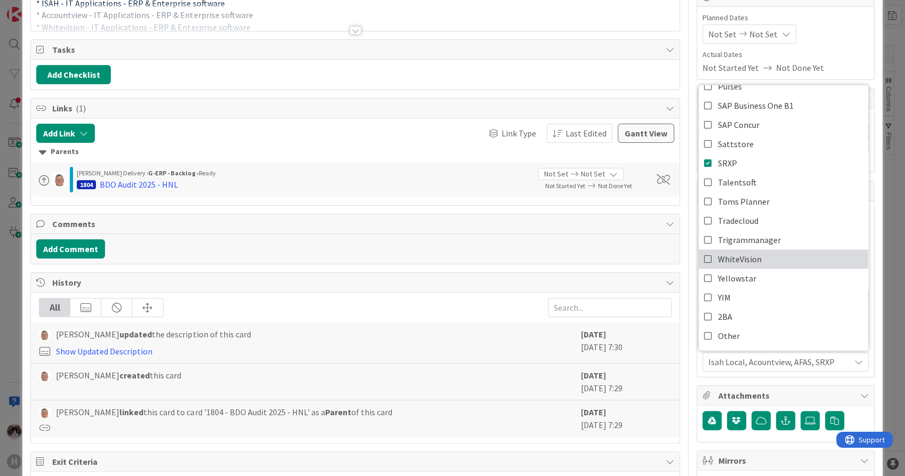
click at [758, 262] on link "WhiteVision" at bounding box center [784, 259] width 170 height 19
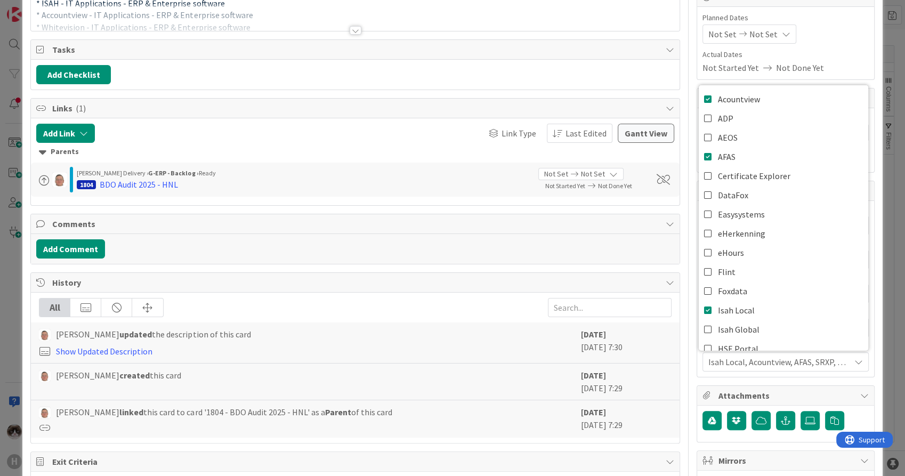
type textarea "x"
click at [782, 360] on span "Isah Local, Acountview, AFAS, SRXP, WhiteVision" at bounding box center [780, 362] width 142 height 13
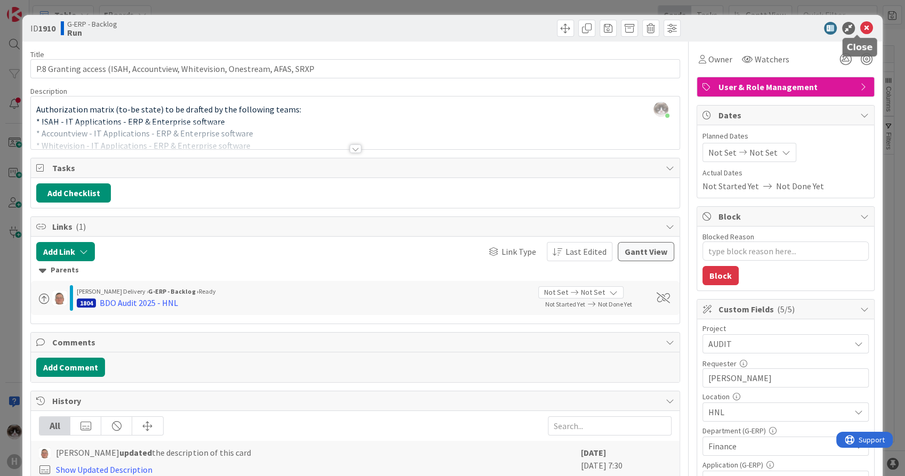
click at [861, 26] on icon at bounding box center [867, 28] width 13 height 13
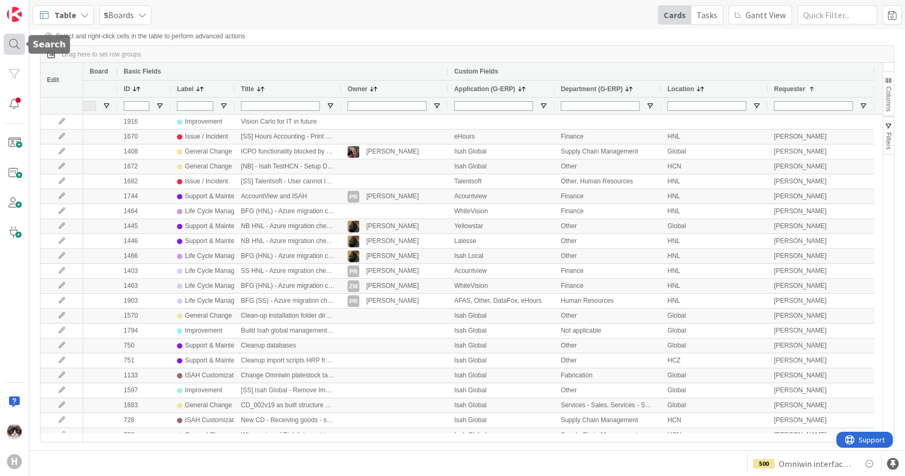
click at [11, 35] on div at bounding box center [14, 44] width 21 height 21
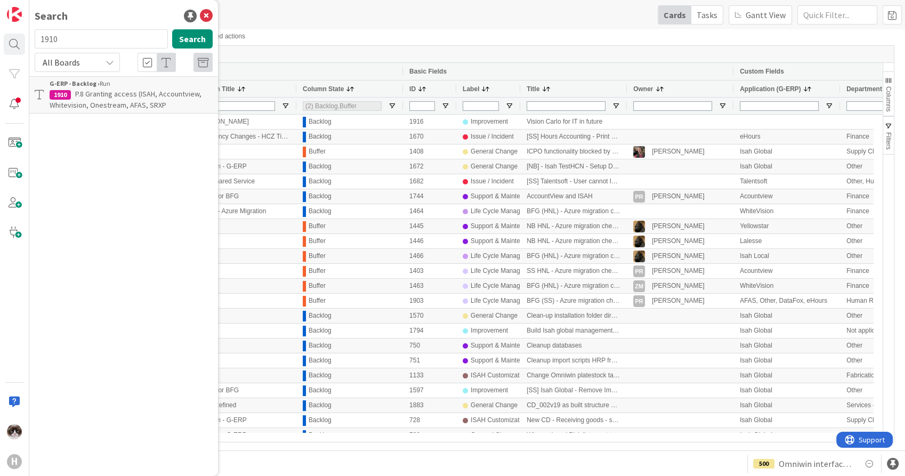
scroll to position [0, 286]
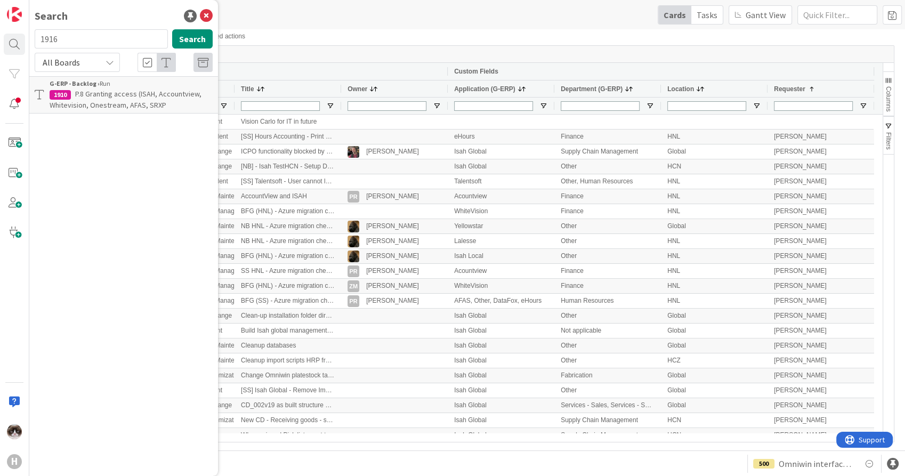
type input "1916"
click at [84, 99] on span "Vision Carlo for IT in future" at bounding box center [116, 104] width 83 height 10
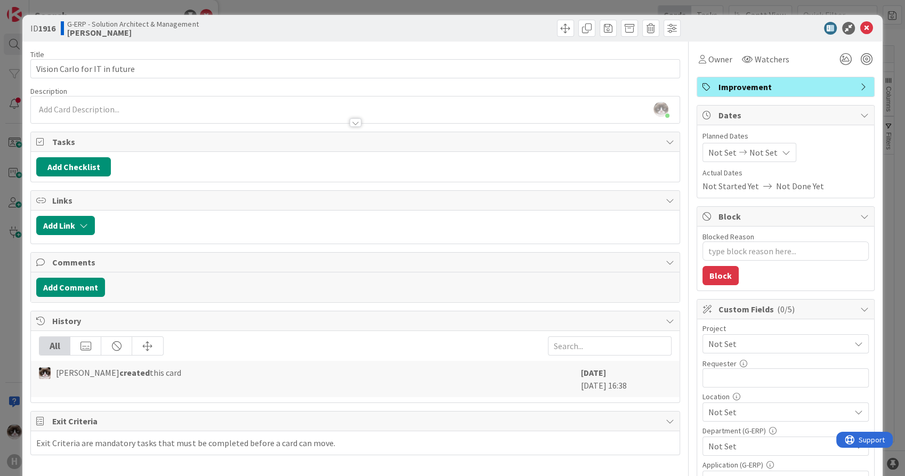
click at [760, 346] on span "Not Set" at bounding box center [777, 343] width 136 height 15
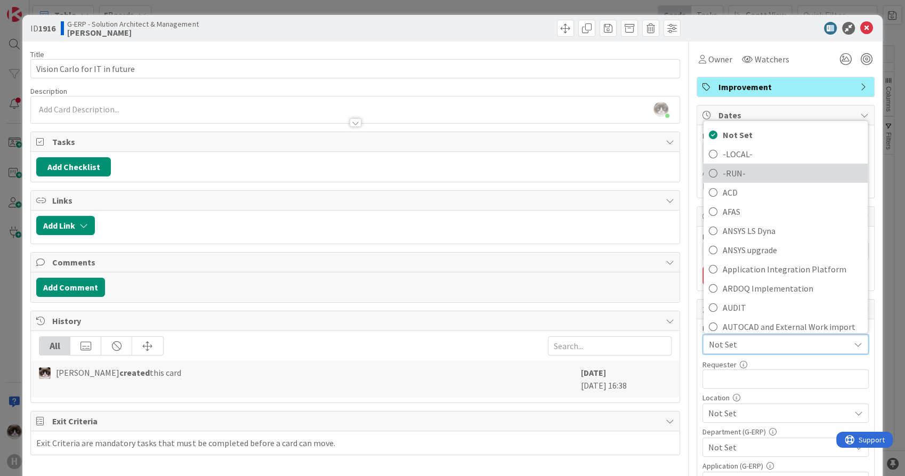
click at [756, 165] on span "-RUN-" at bounding box center [793, 173] width 140 height 16
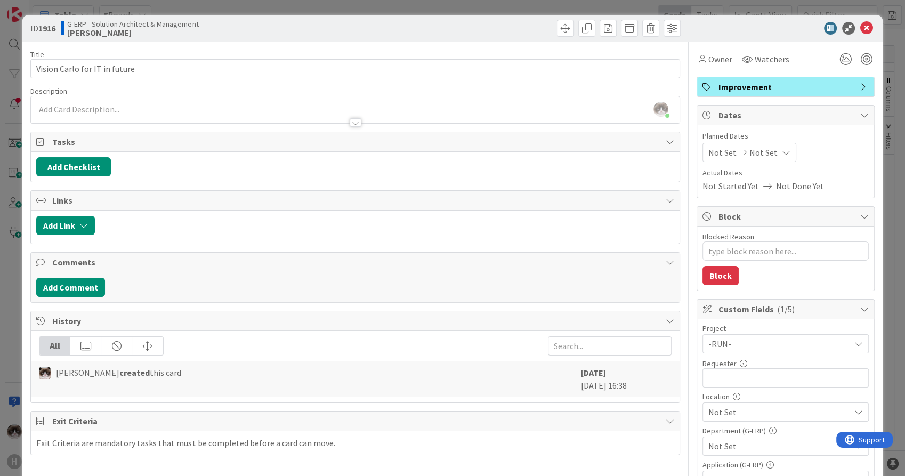
type textarea "x"
click at [753, 375] on input "text" at bounding box center [786, 377] width 166 height 19
type input "[PERSON_NAME]"
type textarea "x"
type input "[PERSON_NAME]"
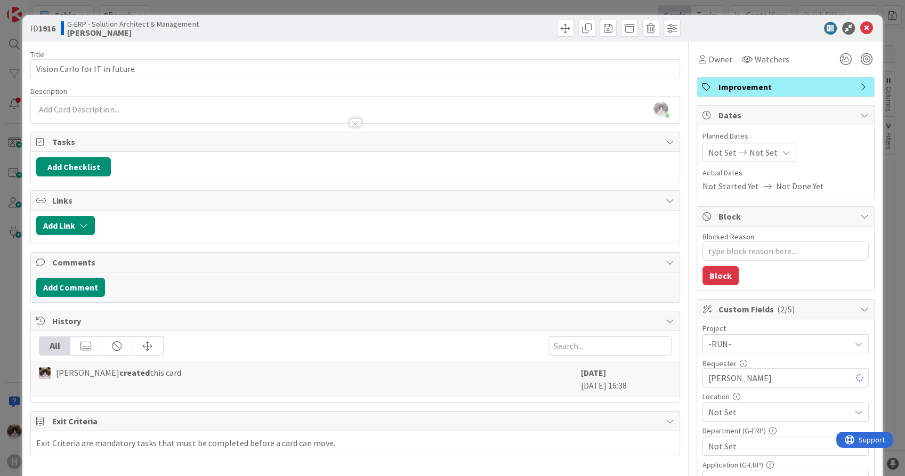
click at [752, 403] on div "Not Set" at bounding box center [786, 412] width 166 height 19
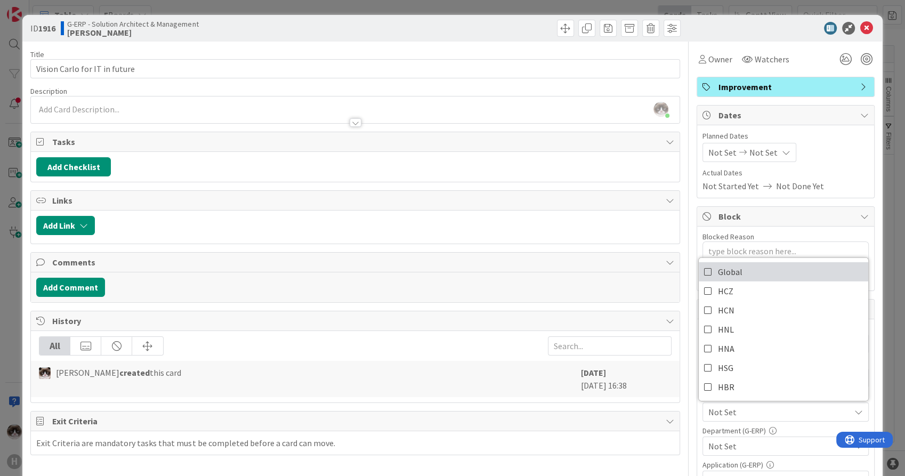
click at [737, 271] on link "Global" at bounding box center [784, 271] width 170 height 19
click at [751, 444] on span "Not Set" at bounding box center [780, 446] width 142 height 13
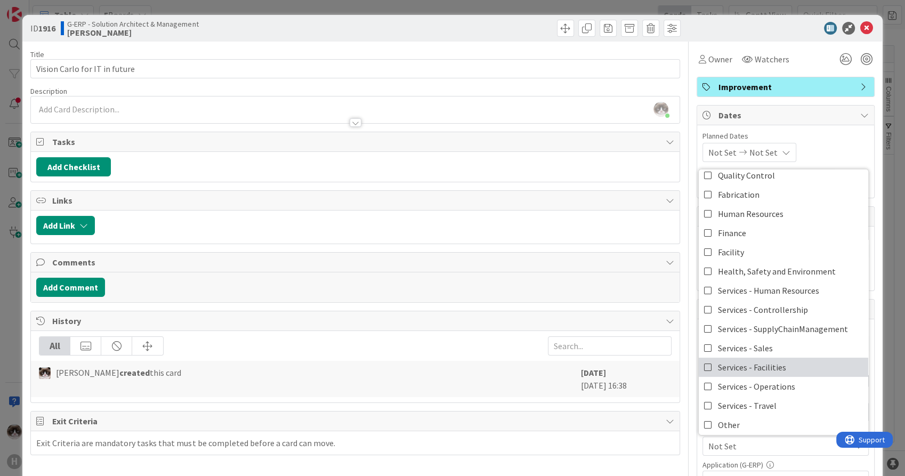
scroll to position [88, 0]
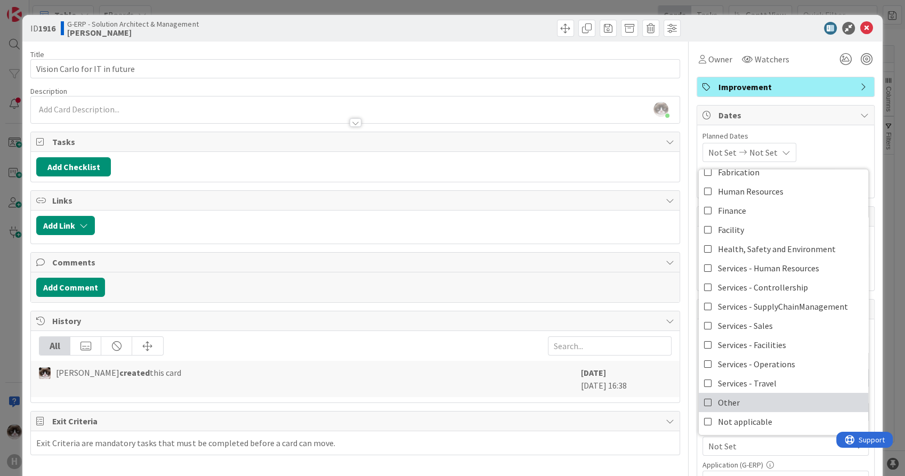
click at [746, 400] on link "Other" at bounding box center [784, 402] width 170 height 19
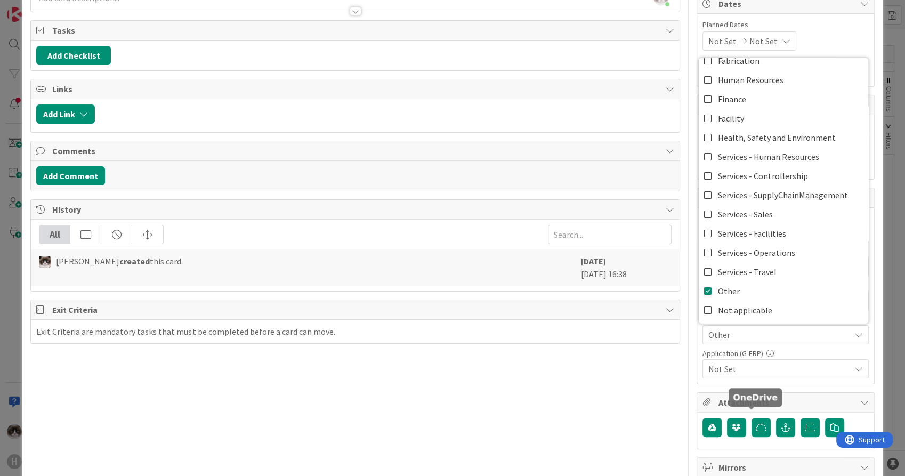
scroll to position [118, 0]
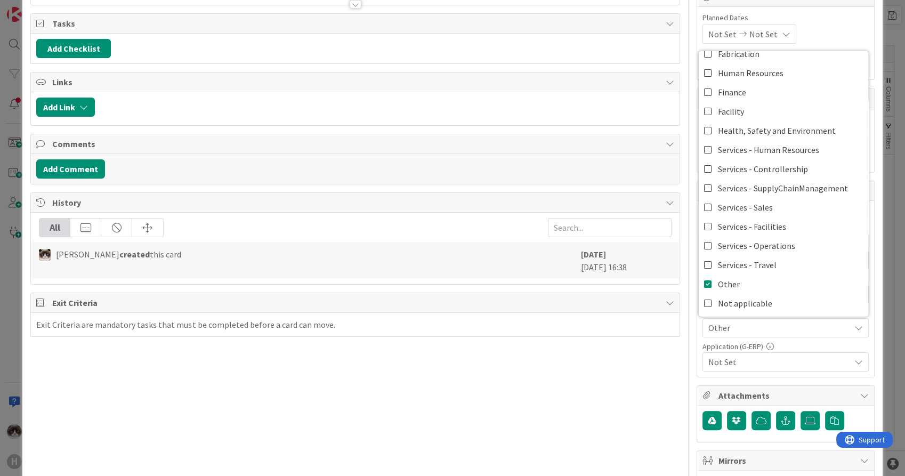
click at [747, 359] on span "Not Set" at bounding box center [780, 362] width 142 height 13
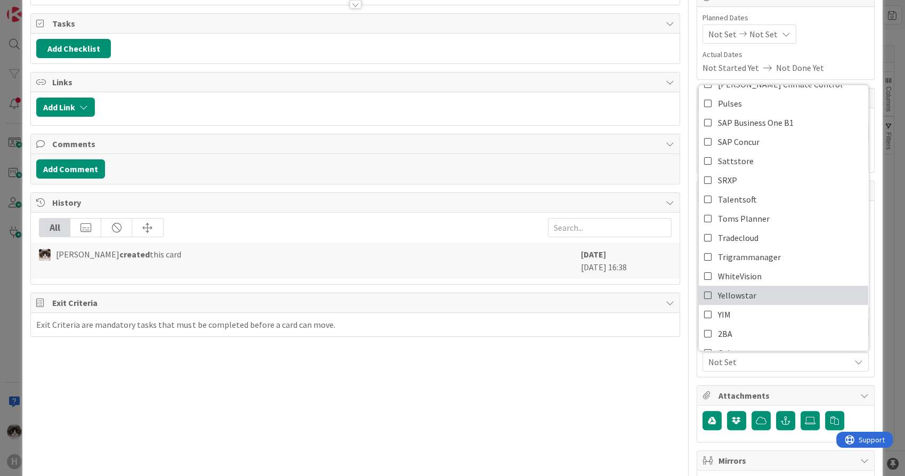
scroll to position [491, 0]
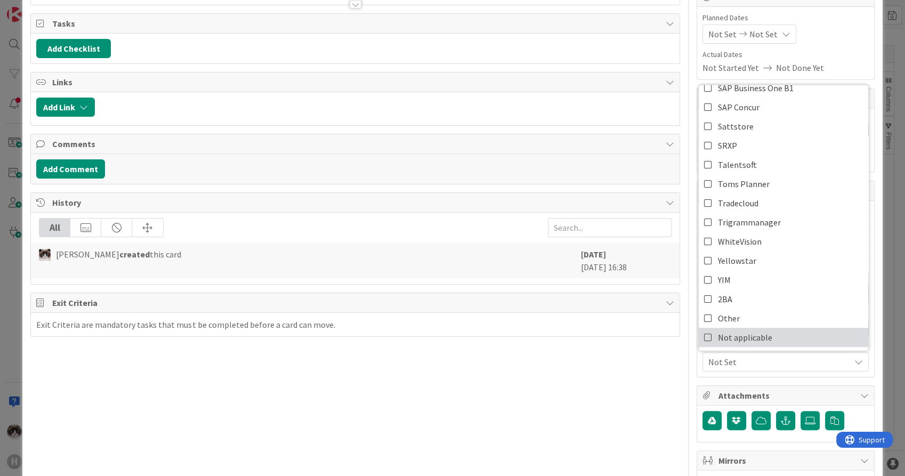
click at [733, 329] on span "Not applicable" at bounding box center [745, 337] width 54 height 16
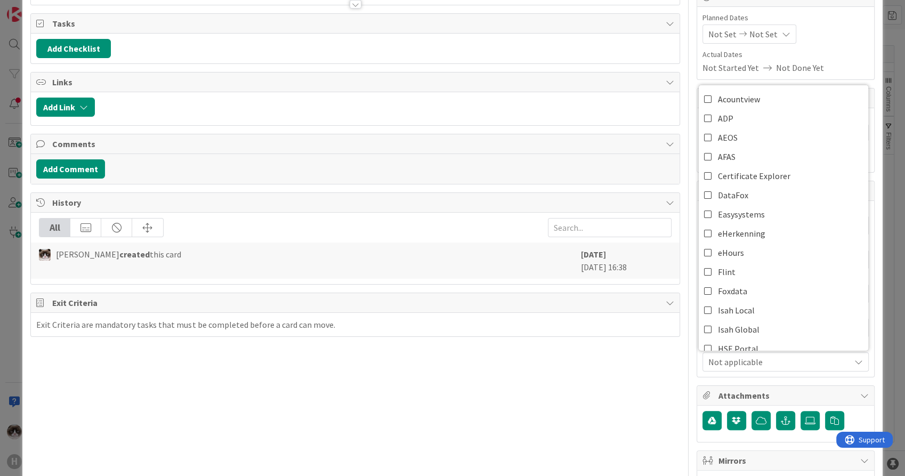
click at [601, 400] on div "Title 29 / 128 Vision Carlo for IT in future Description Kevin van Dijk just jo…" at bounding box center [354, 343] width 649 height 840
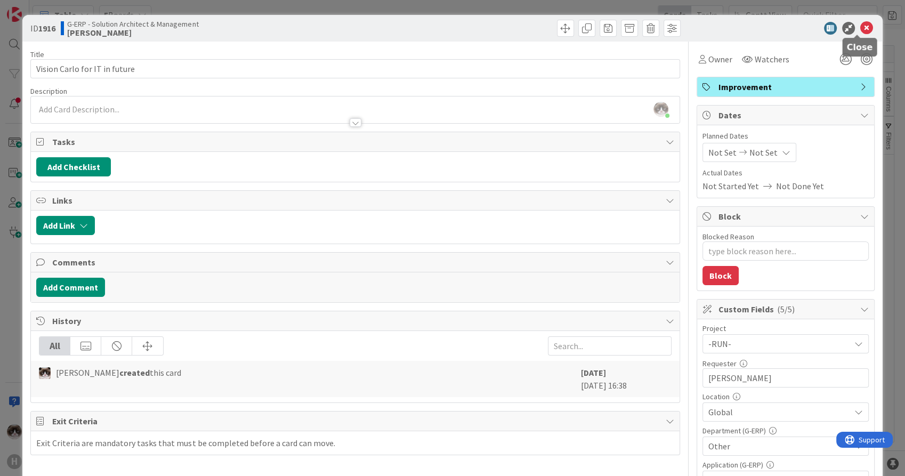
click at [861, 29] on icon at bounding box center [867, 28] width 13 height 13
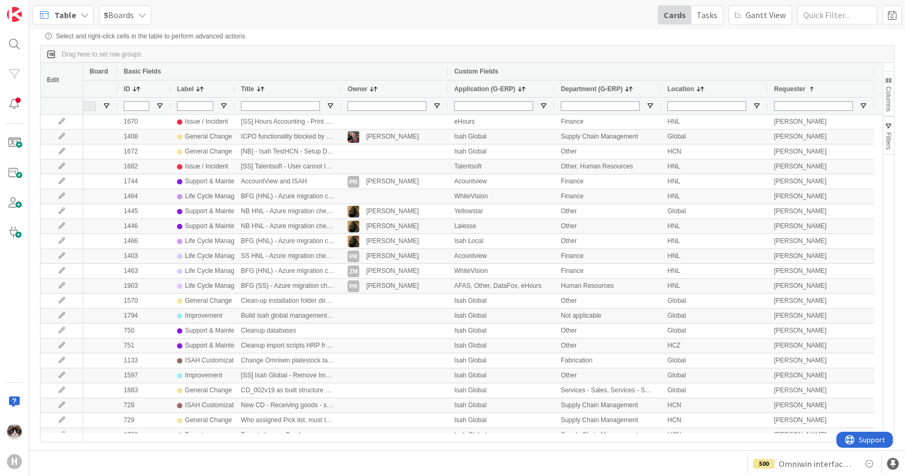
click at [120, 23] on div "5 Boards" at bounding box center [125, 14] width 52 height 19
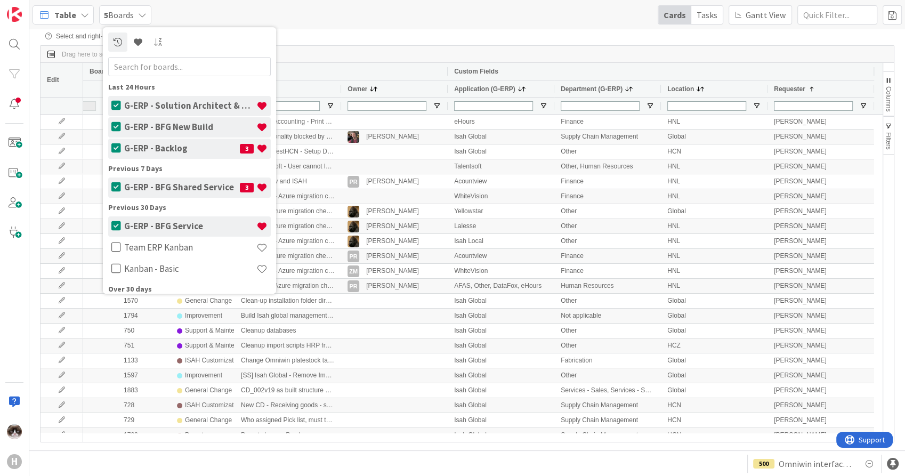
click at [81, 14] on icon at bounding box center [85, 15] width 9 height 9
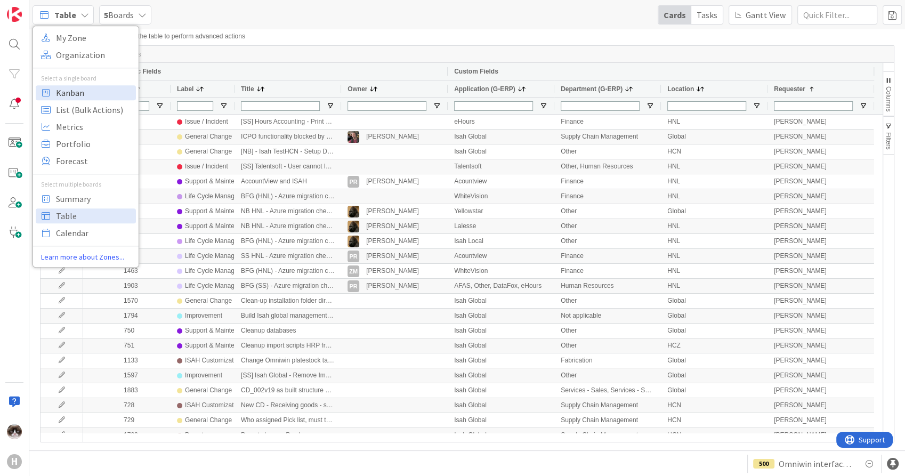
click at [83, 95] on span "Kanban" at bounding box center [94, 93] width 77 height 16
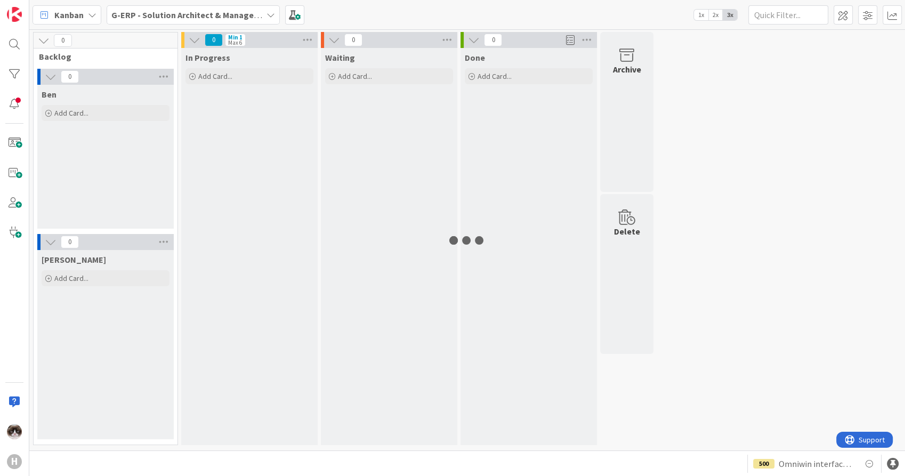
click at [164, 21] on div "G-ERP - Solution Architect & Management" at bounding box center [193, 14] width 173 height 19
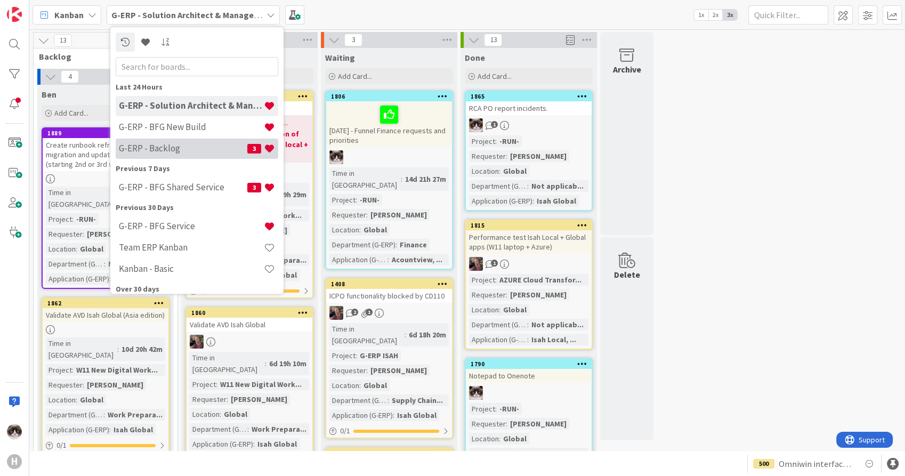
click at [172, 145] on h4 "G-ERP - Backlog" at bounding box center [183, 148] width 128 height 11
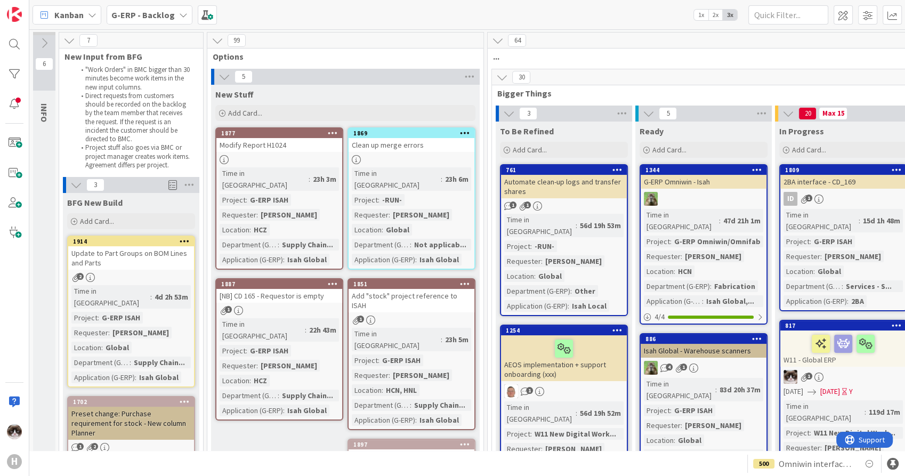
click at [452, 157] on div at bounding box center [412, 159] width 126 height 9
type textarea "x"
select select "sql"
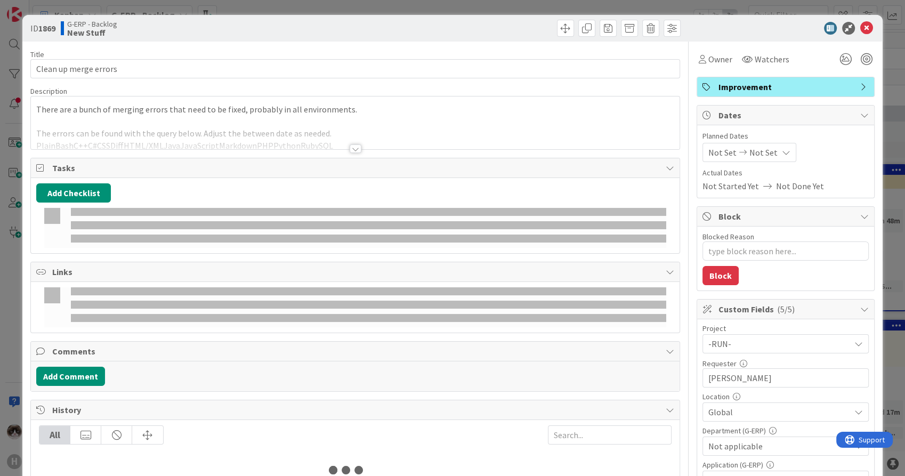
type textarea "x"
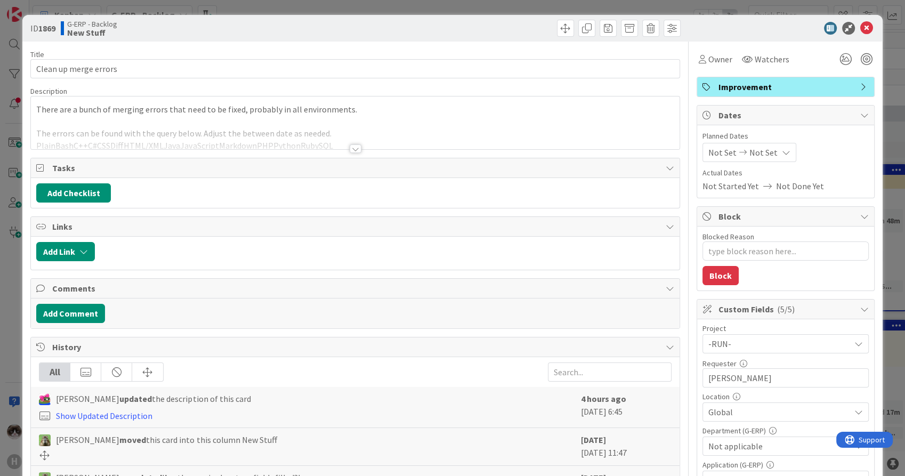
click at [350, 144] on div at bounding box center [356, 148] width 12 height 9
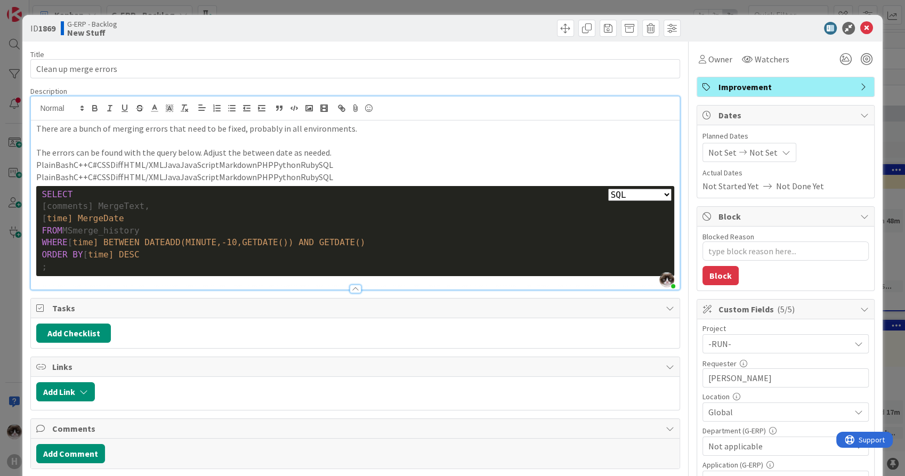
click at [854, 18] on div "ID 1869 G-ERP - Backlog New Stuff" at bounding box center [452, 28] width 860 height 27
click at [861, 22] on icon at bounding box center [867, 28] width 13 height 13
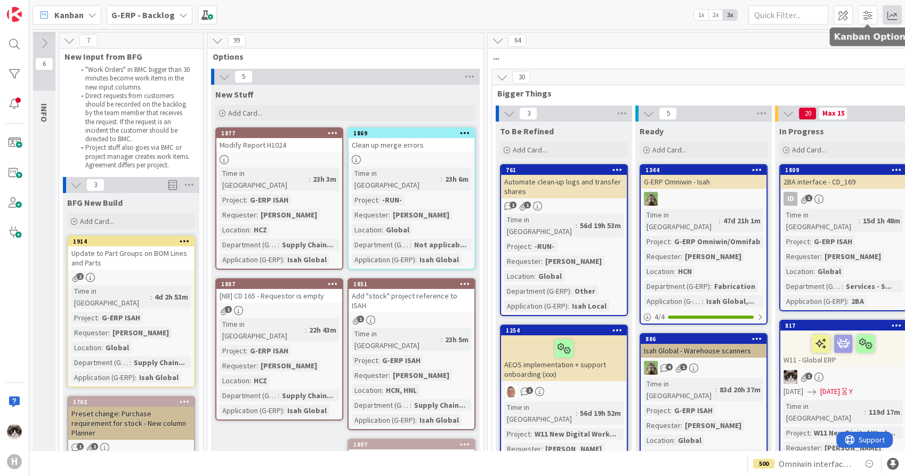
click at [886, 11] on span at bounding box center [892, 14] width 19 height 19
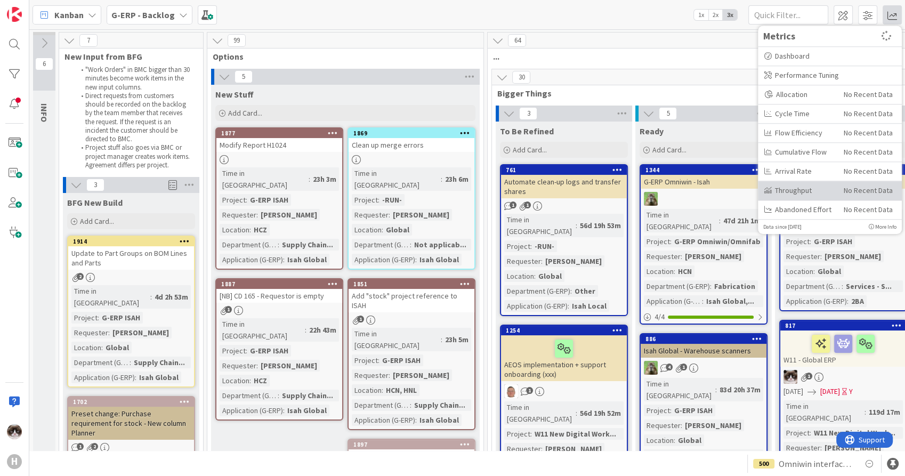
click at [809, 190] on div "Throughput" at bounding box center [800, 190] width 71 height 11
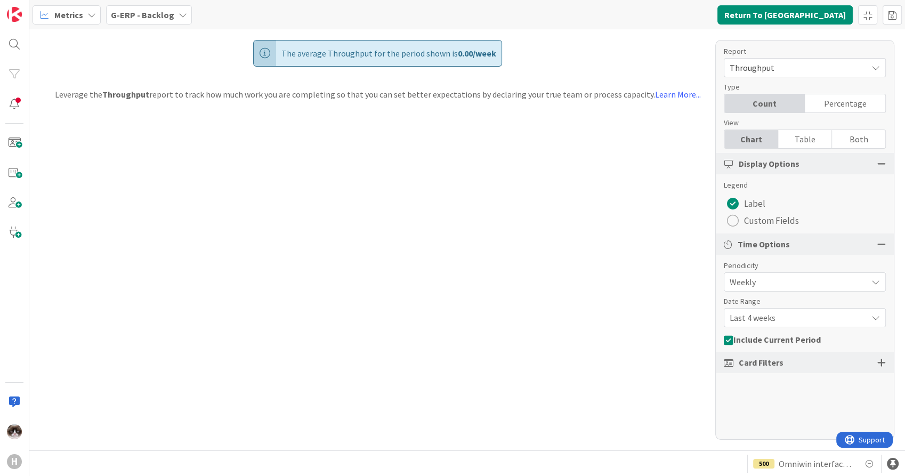
click at [149, 25] on div "Metrics G-ERP - Backlog Return To Kanban" at bounding box center [467, 14] width 876 height 29
click at [149, 23] on div "G-ERP - Backlog" at bounding box center [149, 14] width 86 height 19
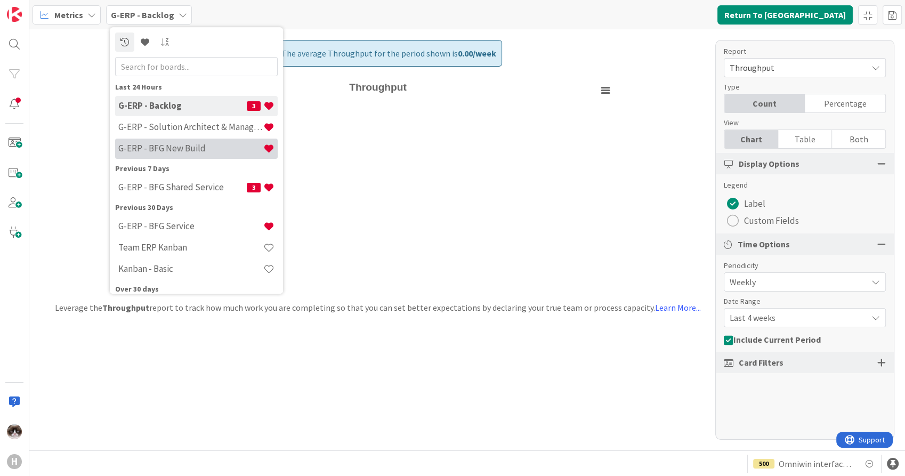
click at [176, 148] on h4 "G-ERP - BFG New Build" at bounding box center [190, 148] width 145 height 11
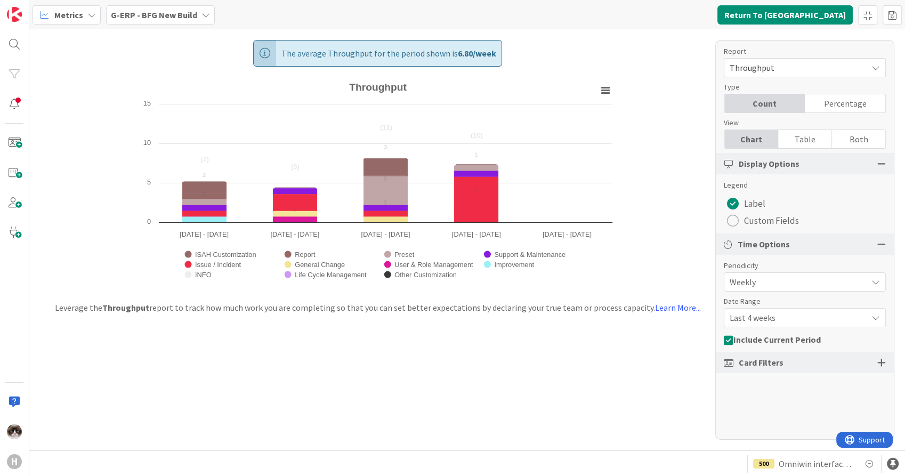
click at [800, 312] on span "Last 4 weeks" at bounding box center [796, 317] width 132 height 15
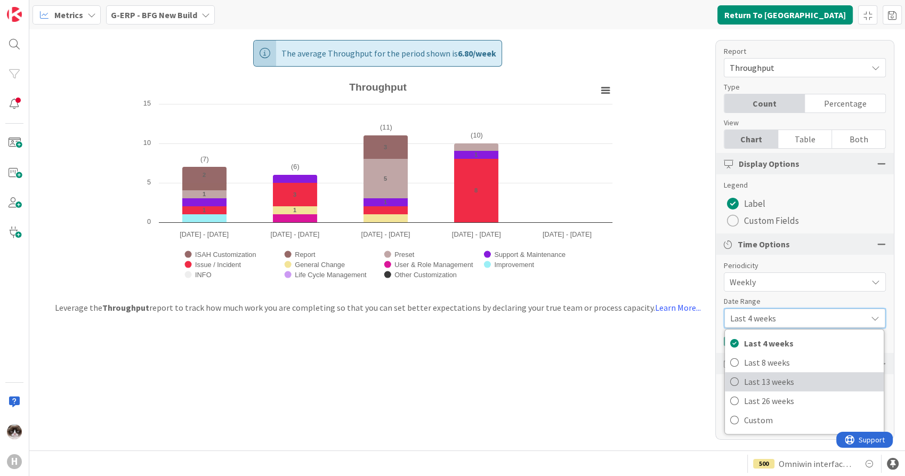
click at [778, 383] on span "Last 13 weeks" at bounding box center [811, 382] width 134 height 16
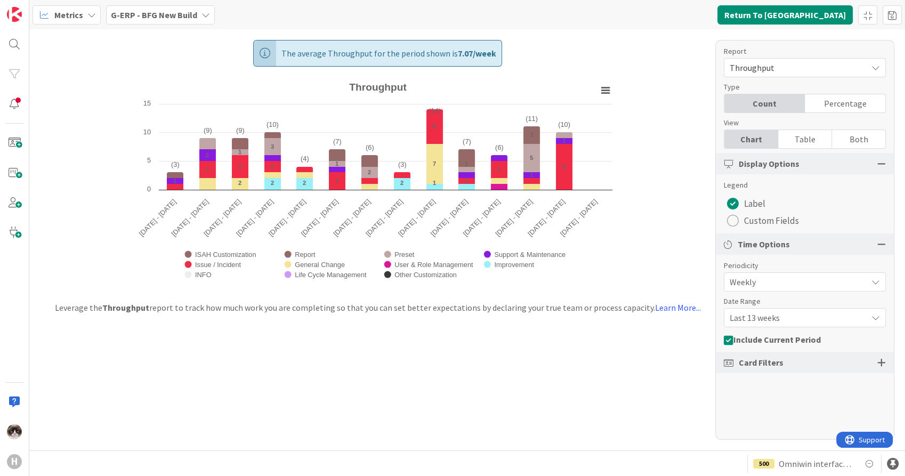
click at [185, 13] on b "G-ERP - BFG New Build" at bounding box center [154, 15] width 86 height 11
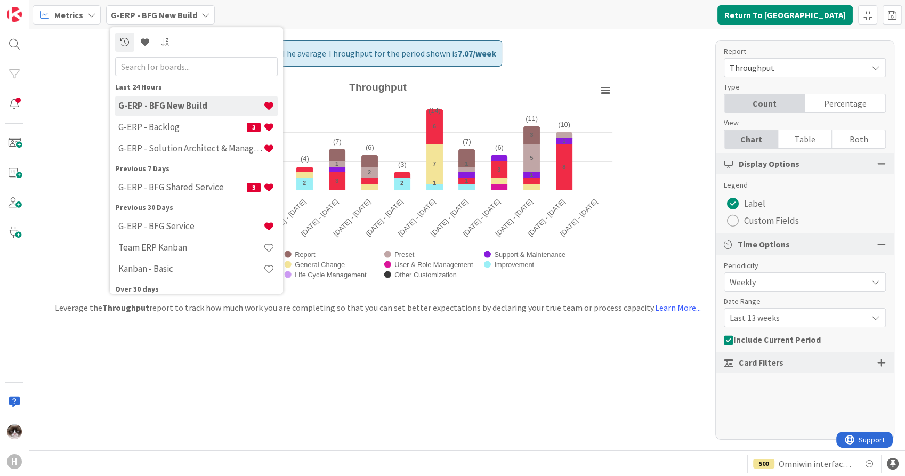
click at [185, 13] on b "G-ERP - BFG New Build" at bounding box center [154, 15] width 86 height 11
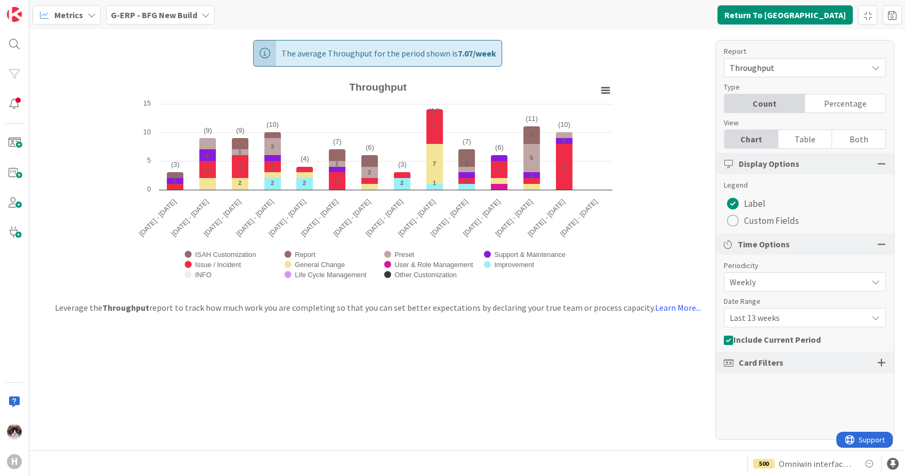
click at [183, 12] on b "G-ERP - BFG New Build" at bounding box center [154, 15] width 86 height 11
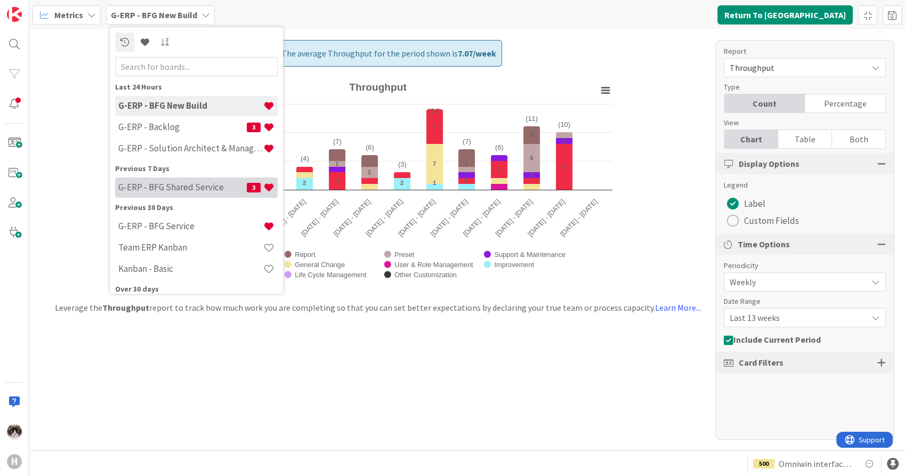
click at [196, 192] on h4 "G-ERP - BFG Shared Service" at bounding box center [182, 187] width 128 height 11
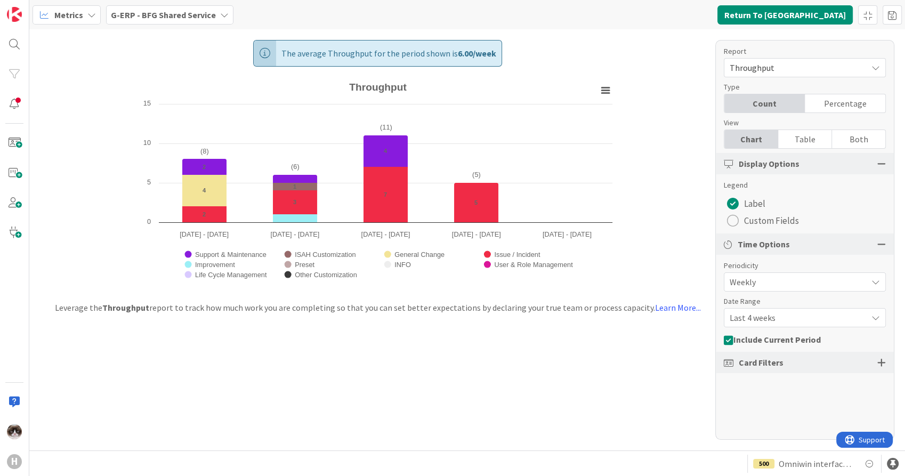
click at [797, 323] on span "Last 4 weeks" at bounding box center [796, 317] width 132 height 15
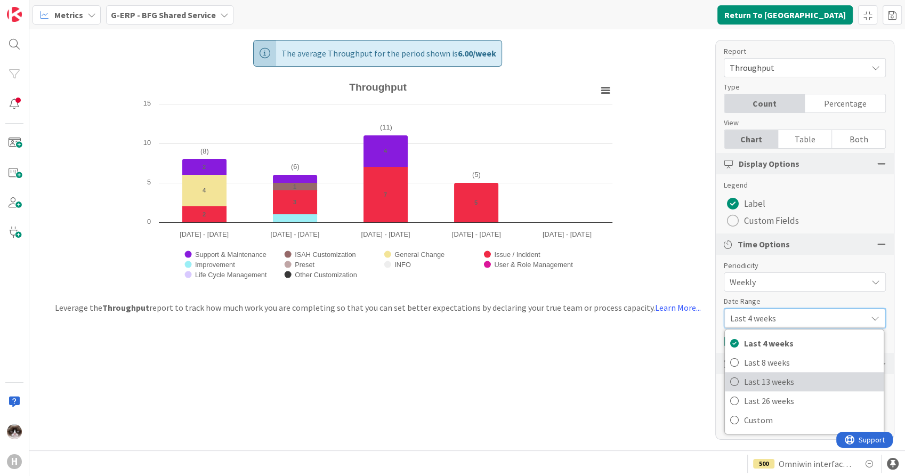
click at [789, 389] on span "Last 13 weeks" at bounding box center [811, 382] width 134 height 16
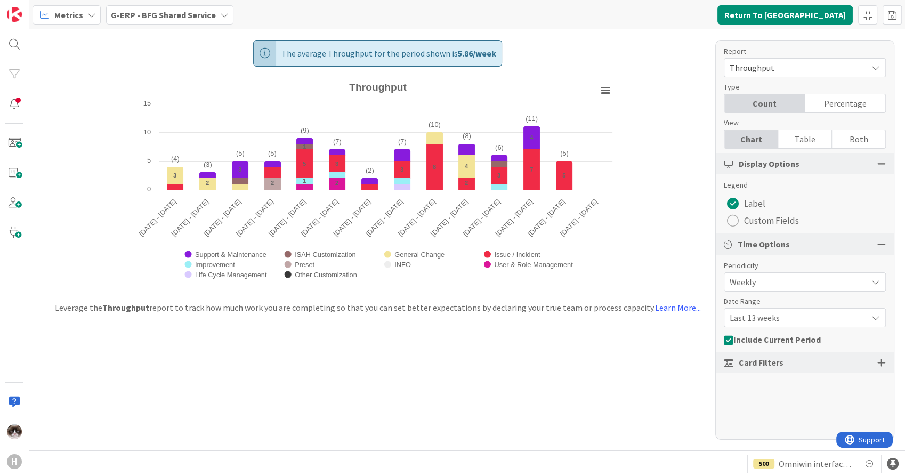
click at [196, 9] on span "G-ERP - BFG Shared Service" at bounding box center [163, 15] width 105 height 13
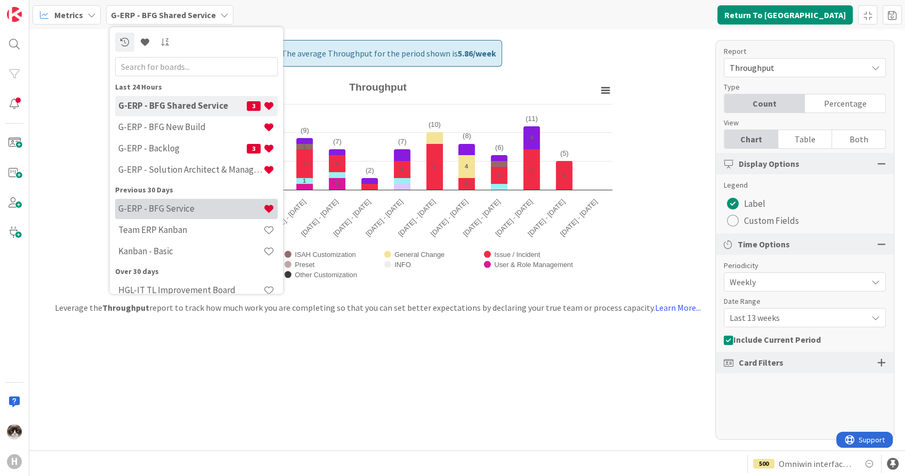
click at [204, 207] on h4 "G-ERP - BFG Service" at bounding box center [190, 209] width 145 height 11
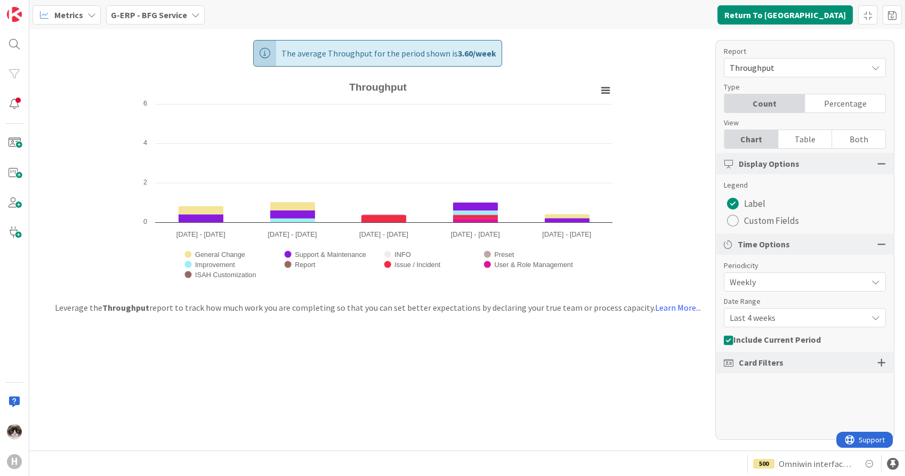
click at [799, 314] on span "Last 4 weeks" at bounding box center [796, 317] width 132 height 15
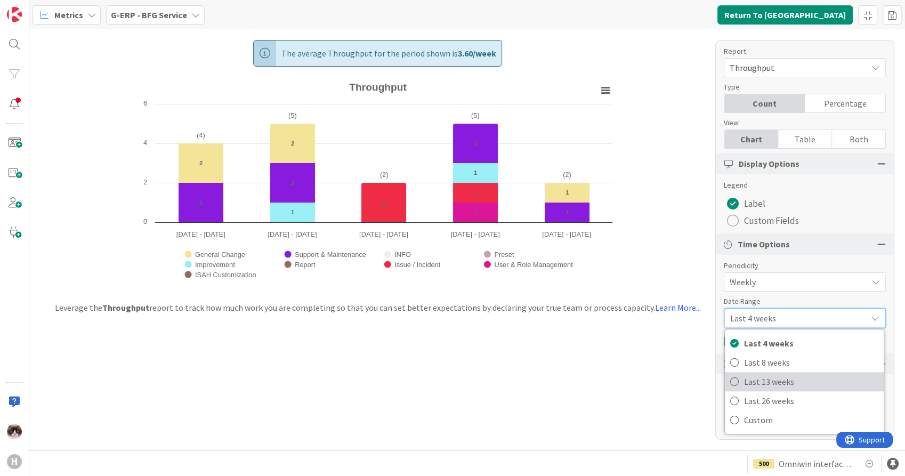
click at [785, 380] on span "Last 13 weeks" at bounding box center [811, 382] width 134 height 16
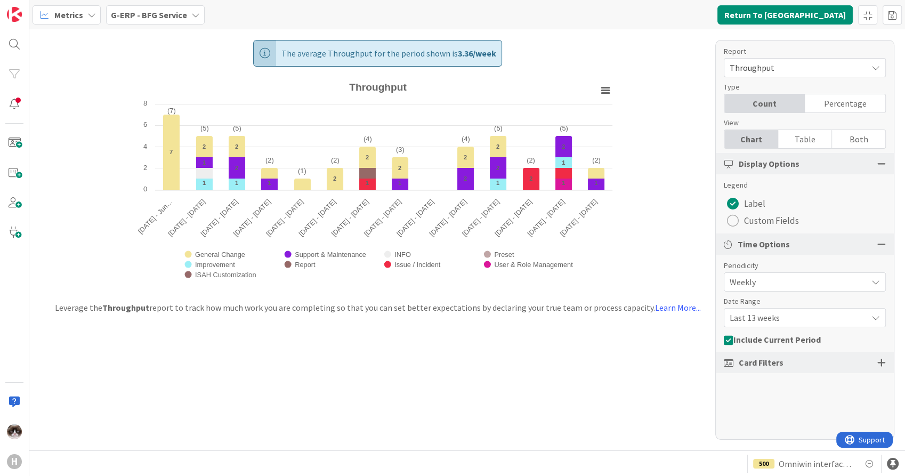
click at [81, 19] on span "Metrics" at bounding box center [68, 15] width 29 height 13
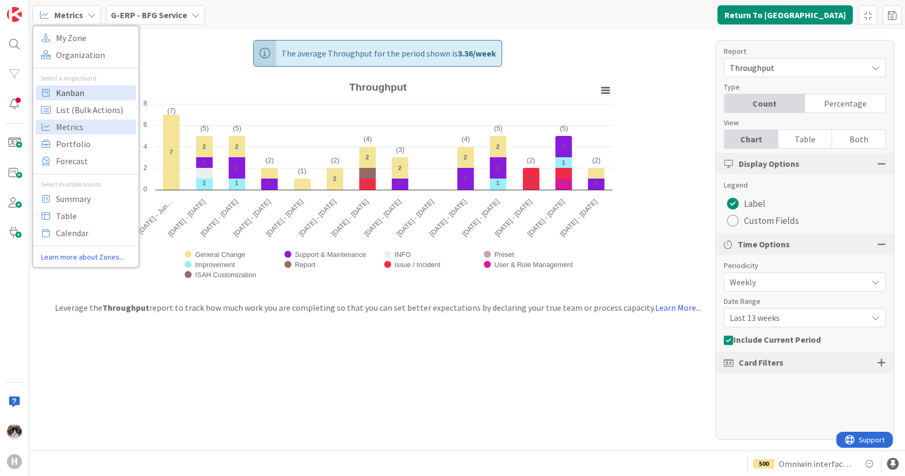
click at [73, 91] on span "Kanban" at bounding box center [94, 93] width 77 height 16
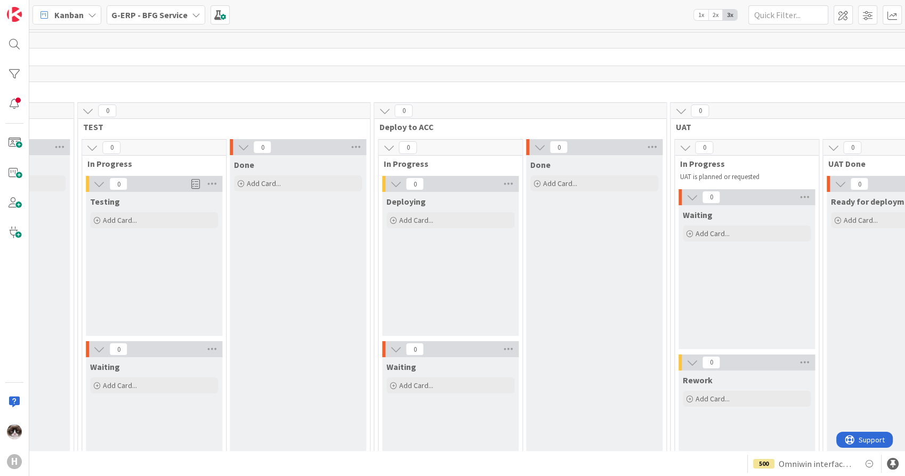
scroll to position [0, 1548]
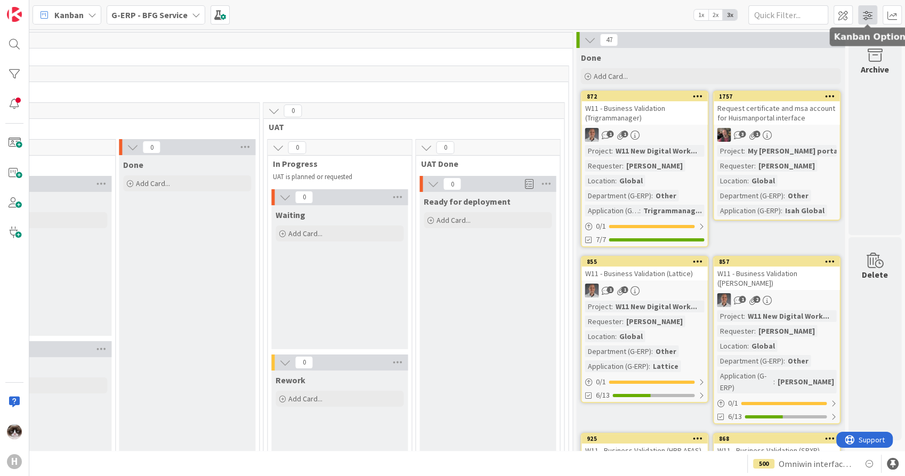
click at [877, 9] on span at bounding box center [867, 14] width 19 height 19
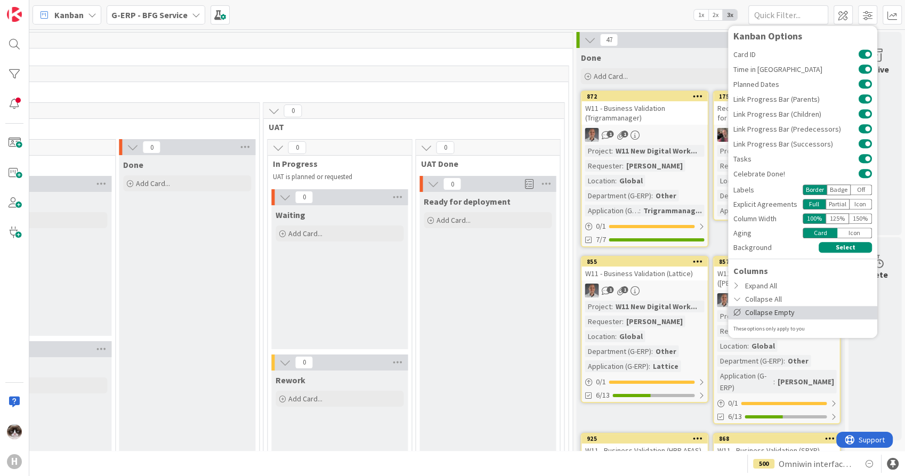
click at [762, 309] on div "Collapse Empty" at bounding box center [802, 312] width 149 height 13
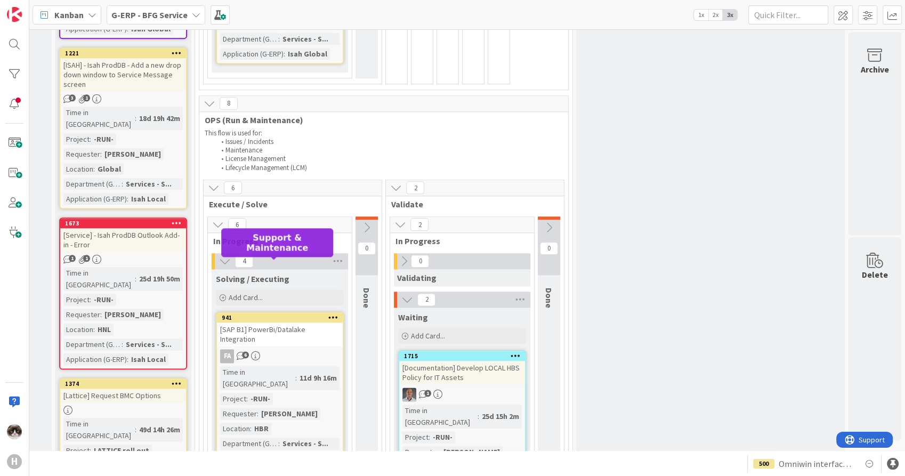
scroll to position [1421, 126]
